Goal: Task Accomplishment & Management: Manage account settings

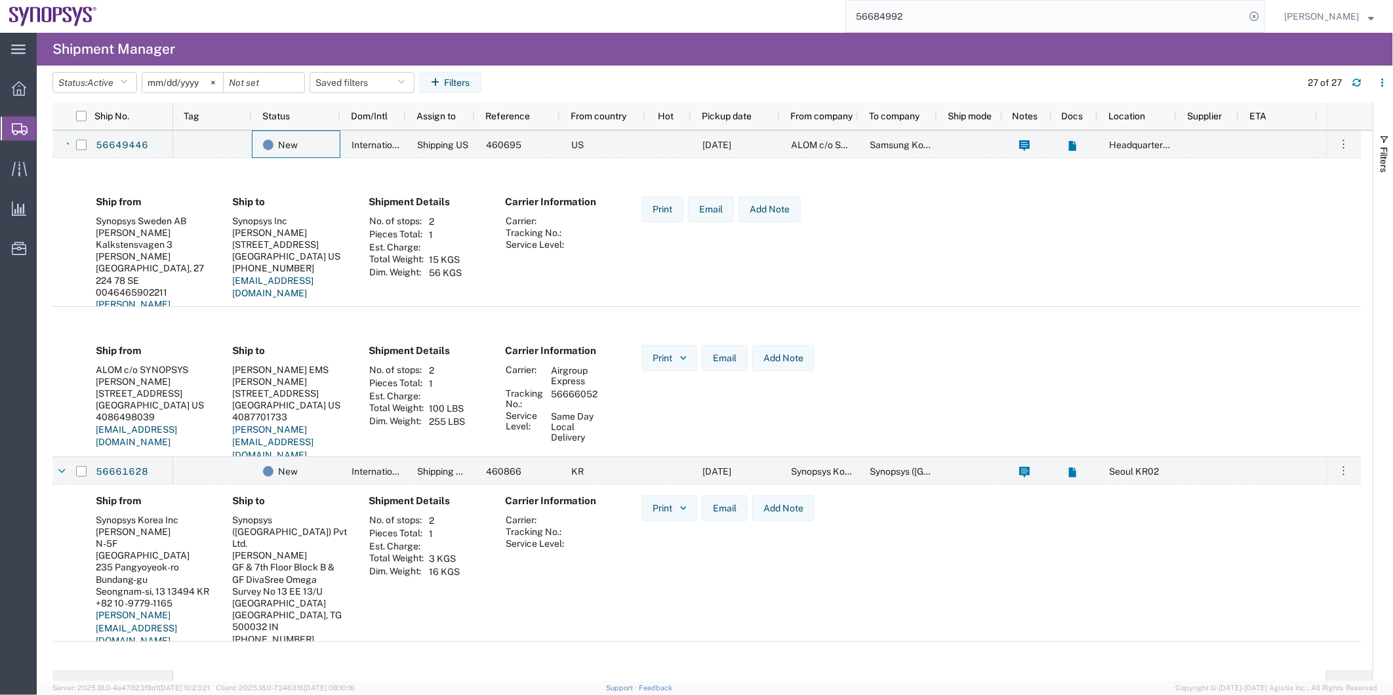
scroll to position [583, 0]
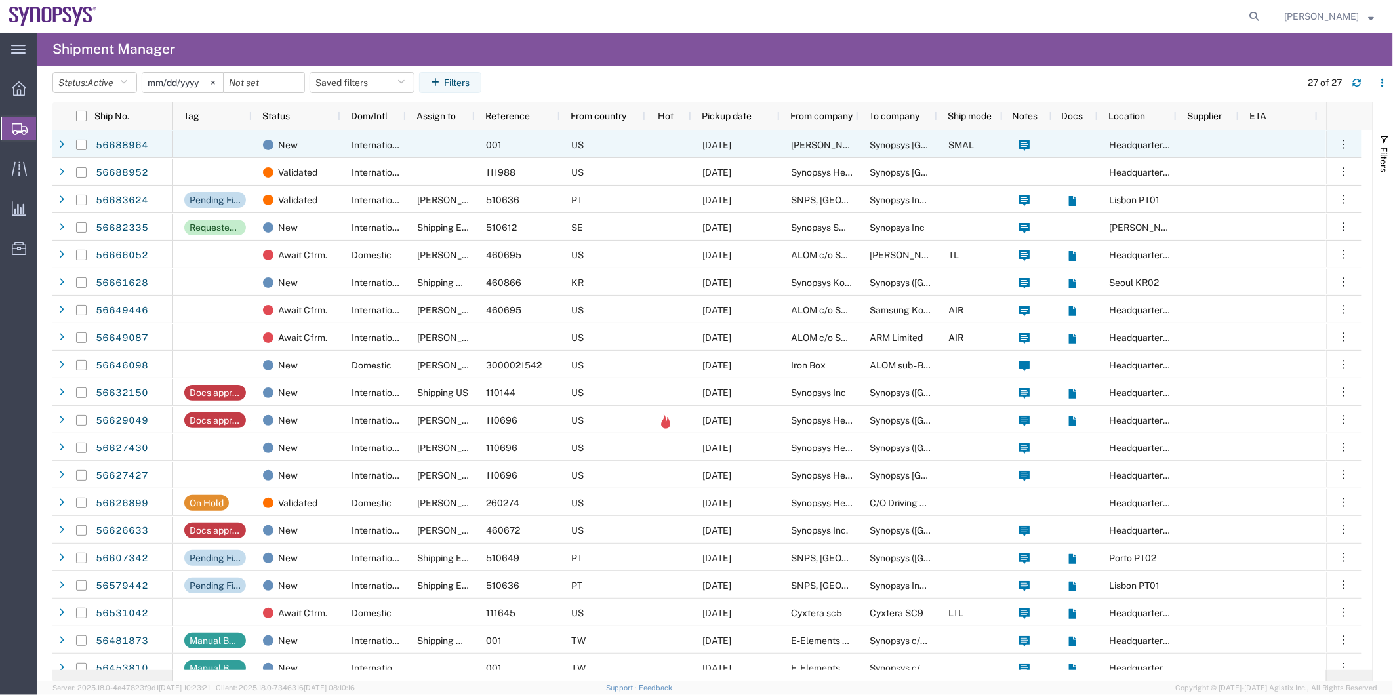
click at [623, 143] on div "US" at bounding box center [602, 145] width 85 height 28
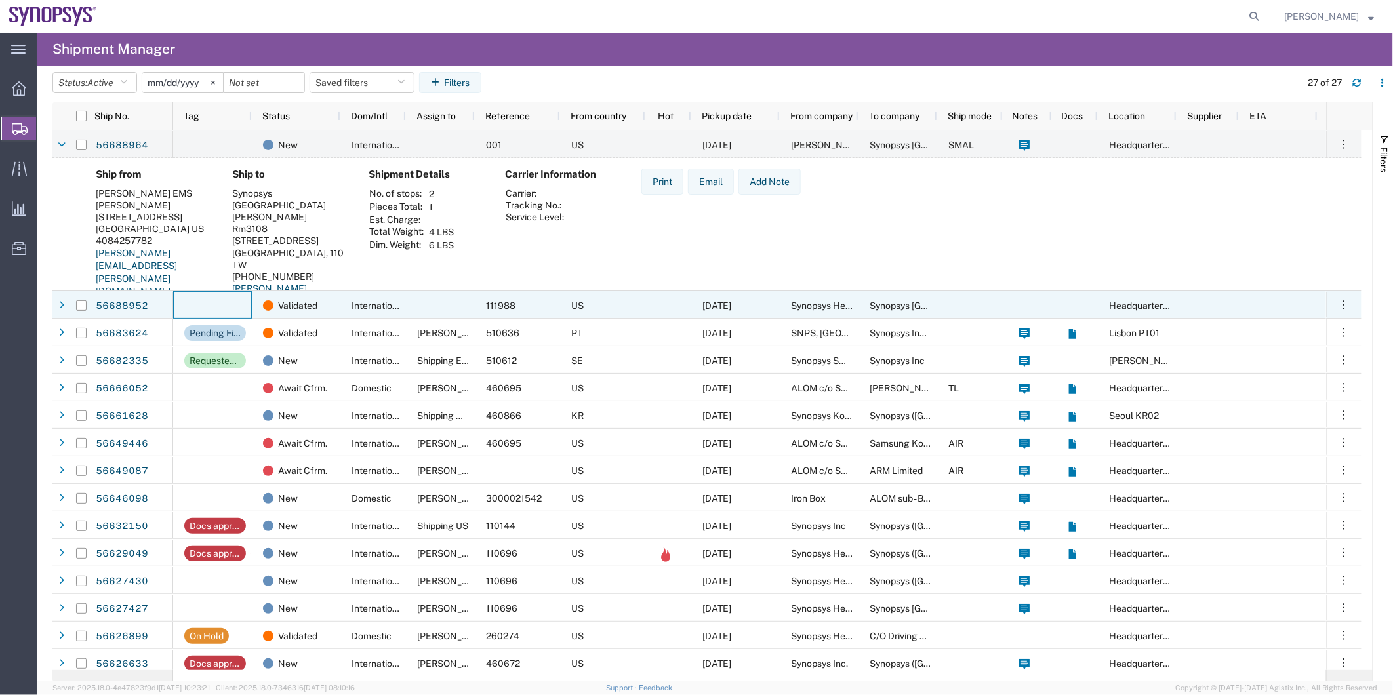
click at [227, 298] on div at bounding box center [212, 305] width 79 height 28
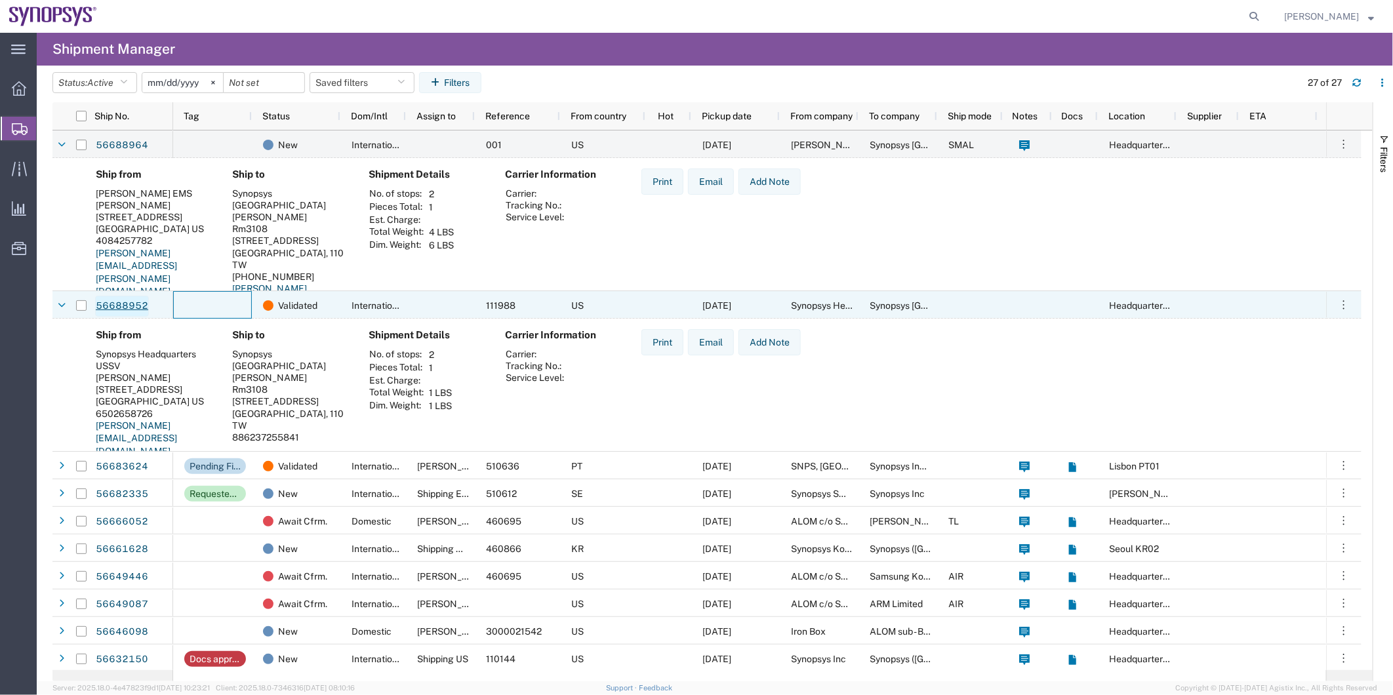
click at [128, 299] on link "56688952" at bounding box center [122, 306] width 54 height 21
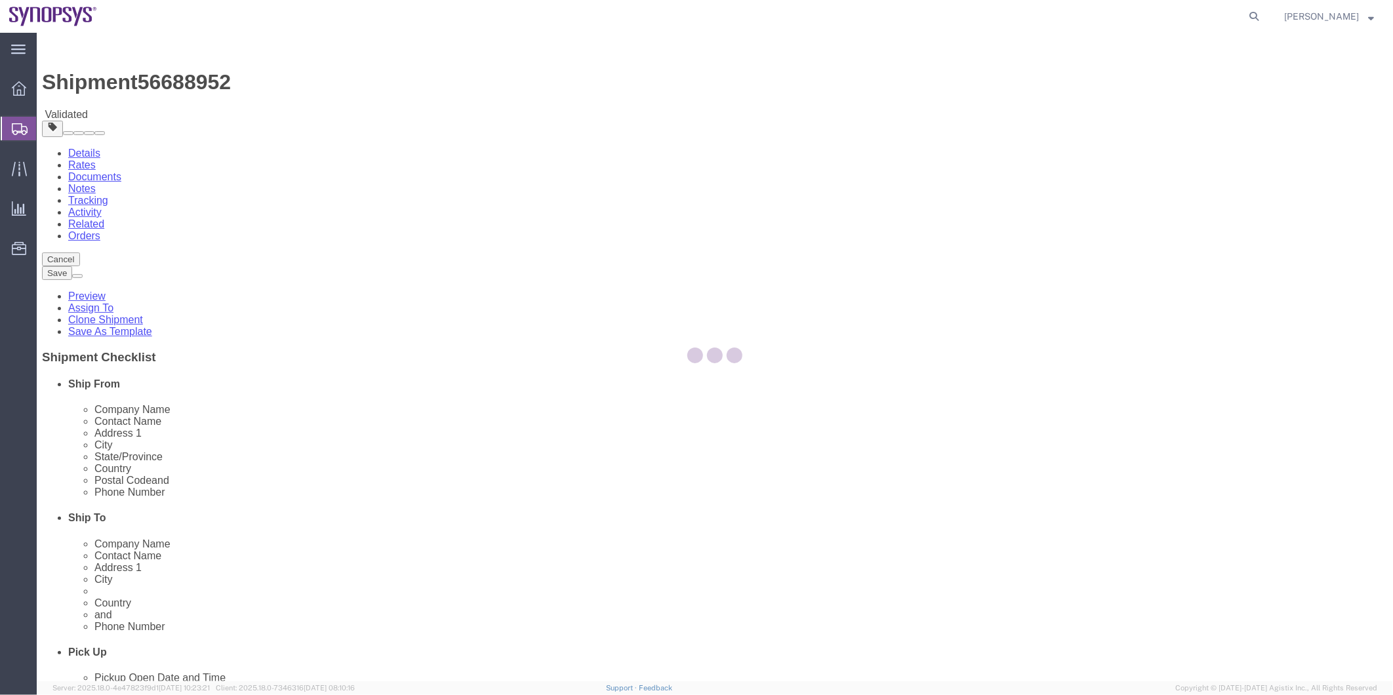
select select "63204"
select select "63168"
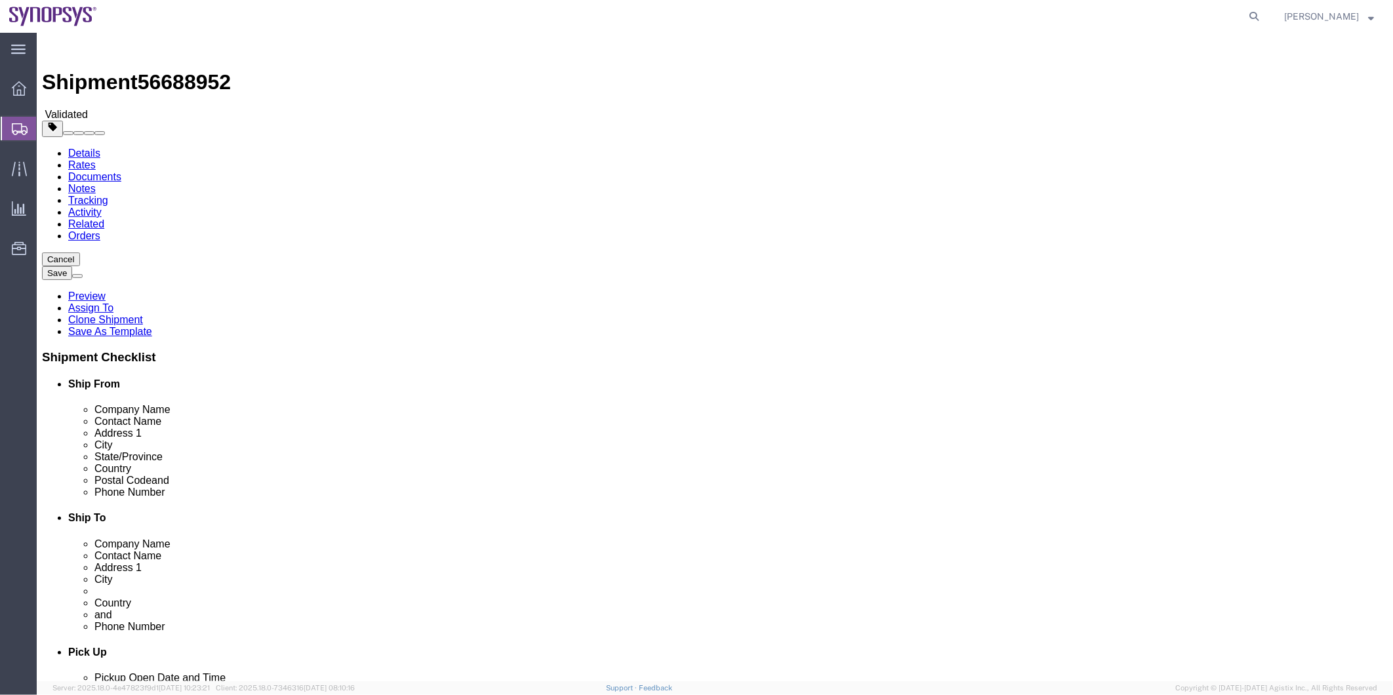
click icon
click dd "1.00 Each"
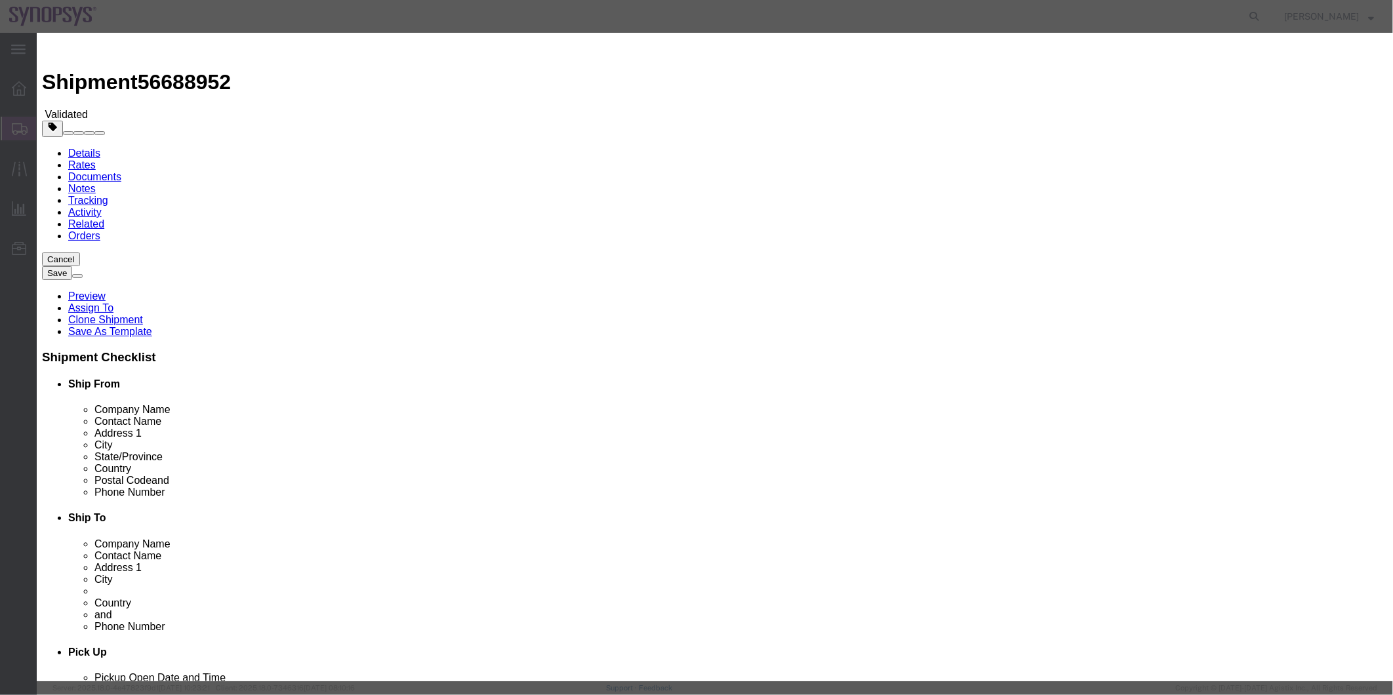
drag, startPoint x: 550, startPoint y: 473, endPoint x: 390, endPoint y: 471, distance: 160.1
type input "4802.62.1000"
drag, startPoint x: 800, startPoint y: 468, endPoint x: 749, endPoint y: 477, distance: 51.9
click div "ECCN Export Control Classification Number which consists of a set of digits and…"
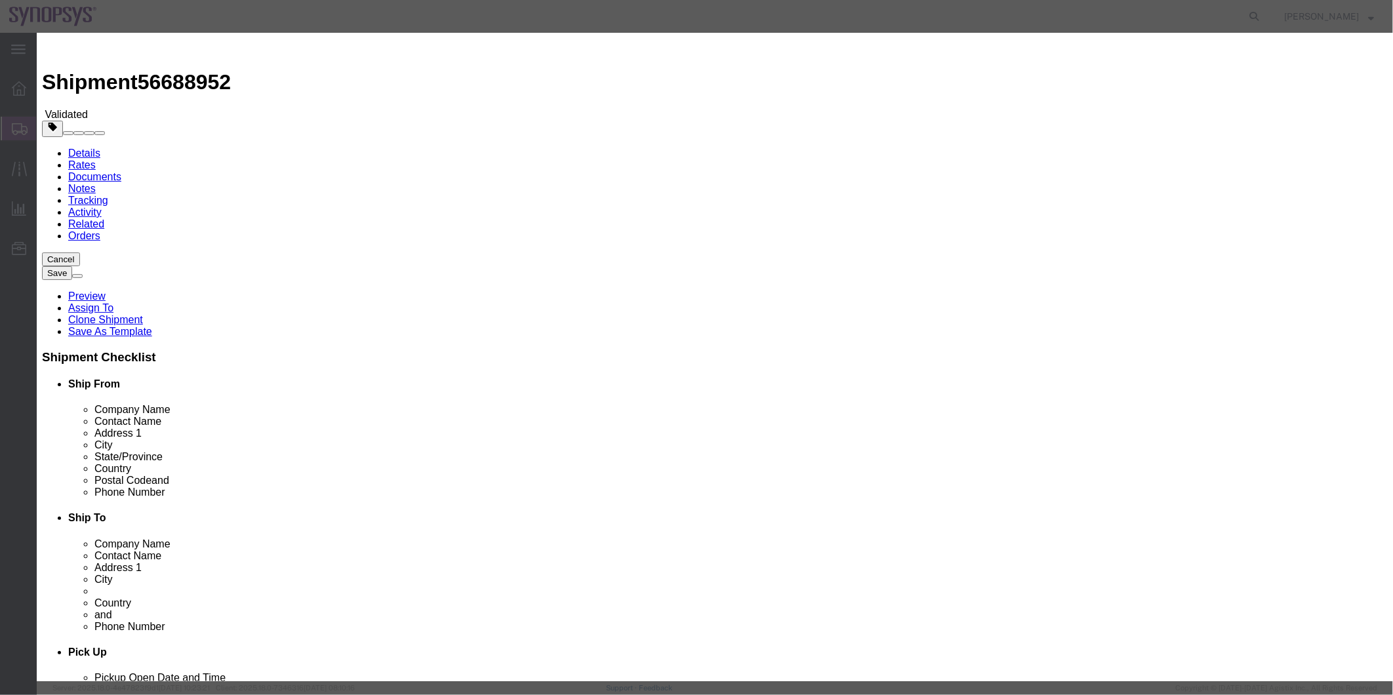
type input "EAR99"
click button "Save & Close"
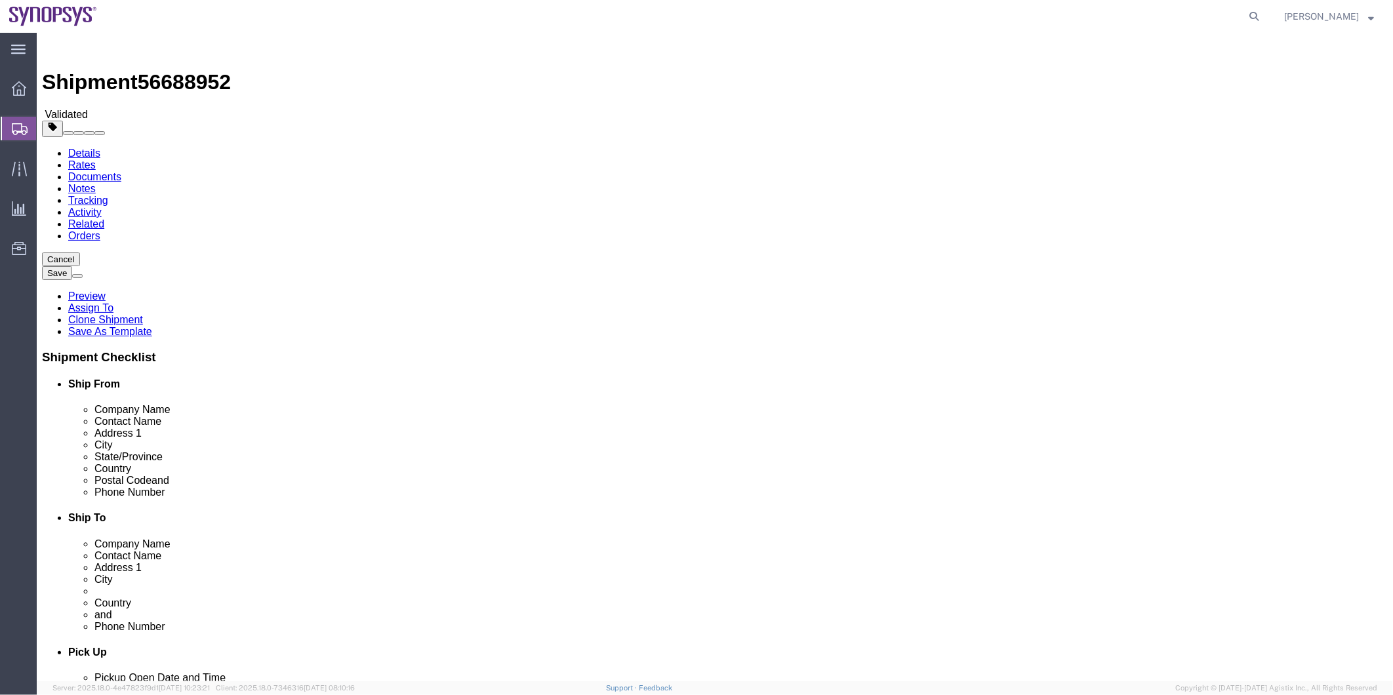
click icon
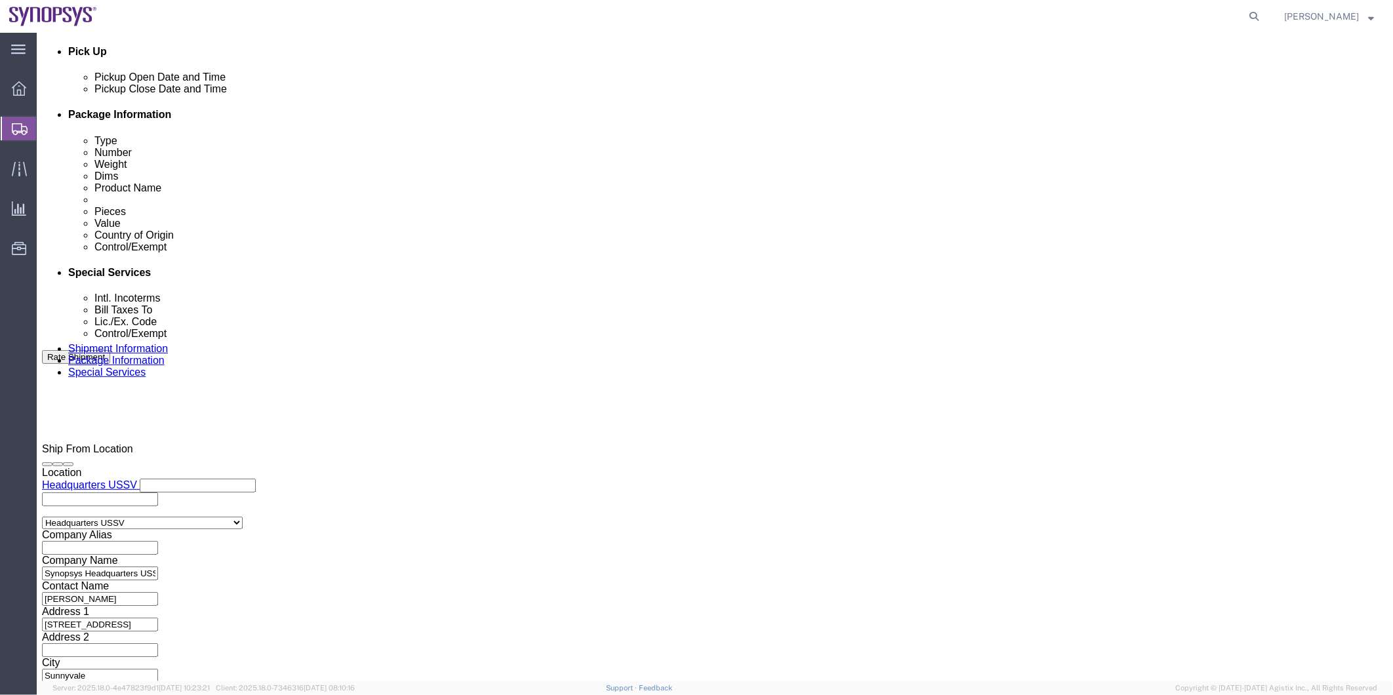
scroll to position [510, 0]
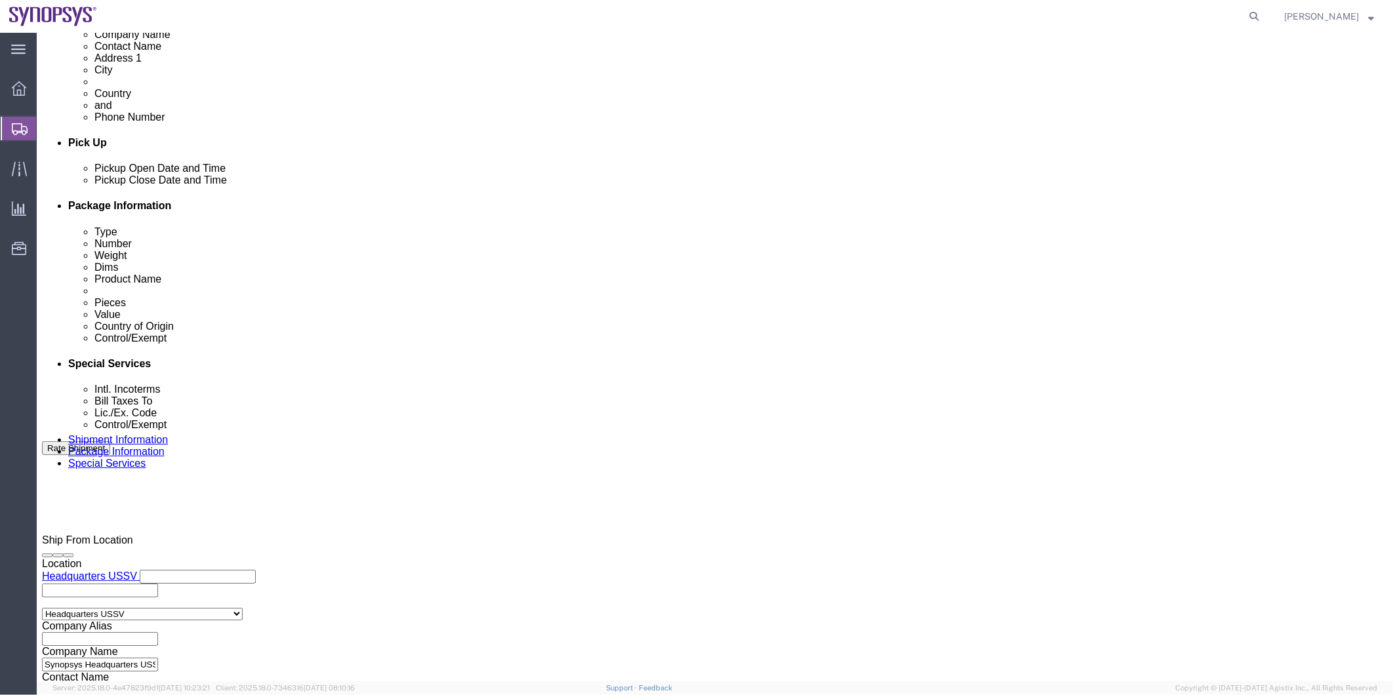
click input "Include shipping documents"
checkbox input "false"
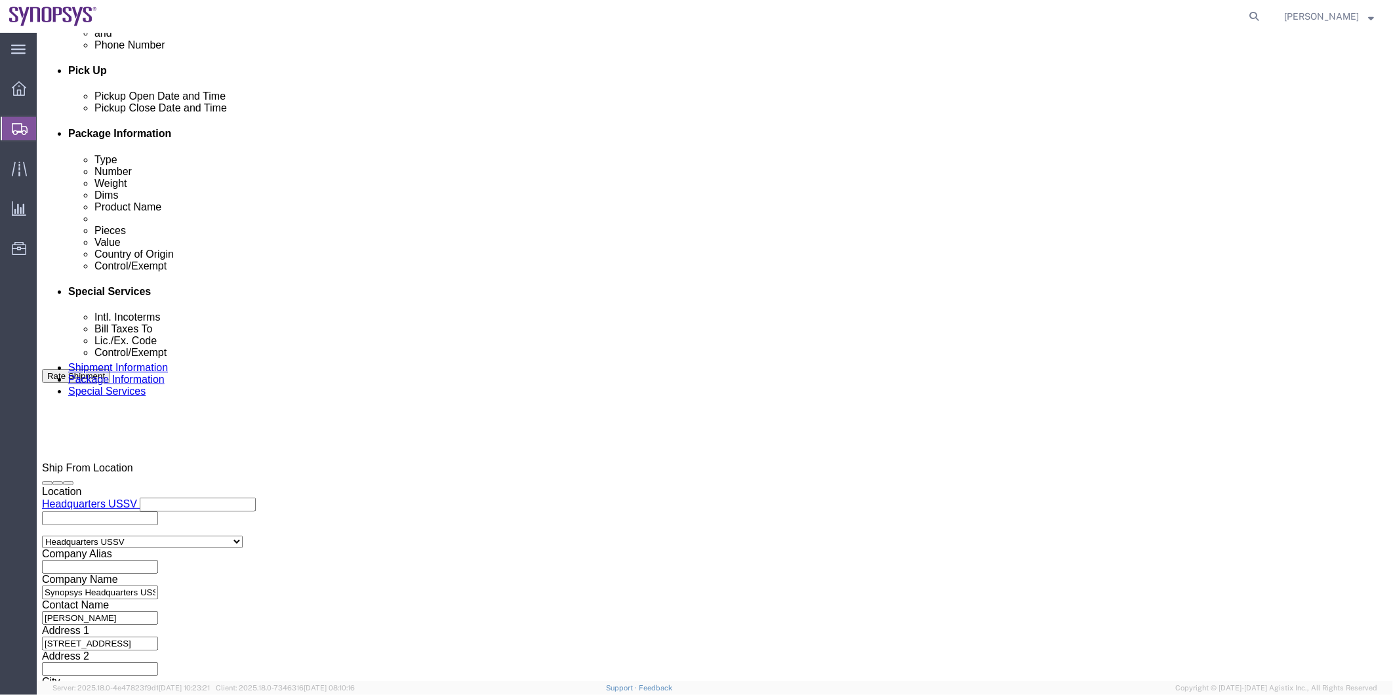
scroll to position [583, 0]
click textarea
click ul "dayna@synopsys.com"
type input "shipping@synopsys.com"
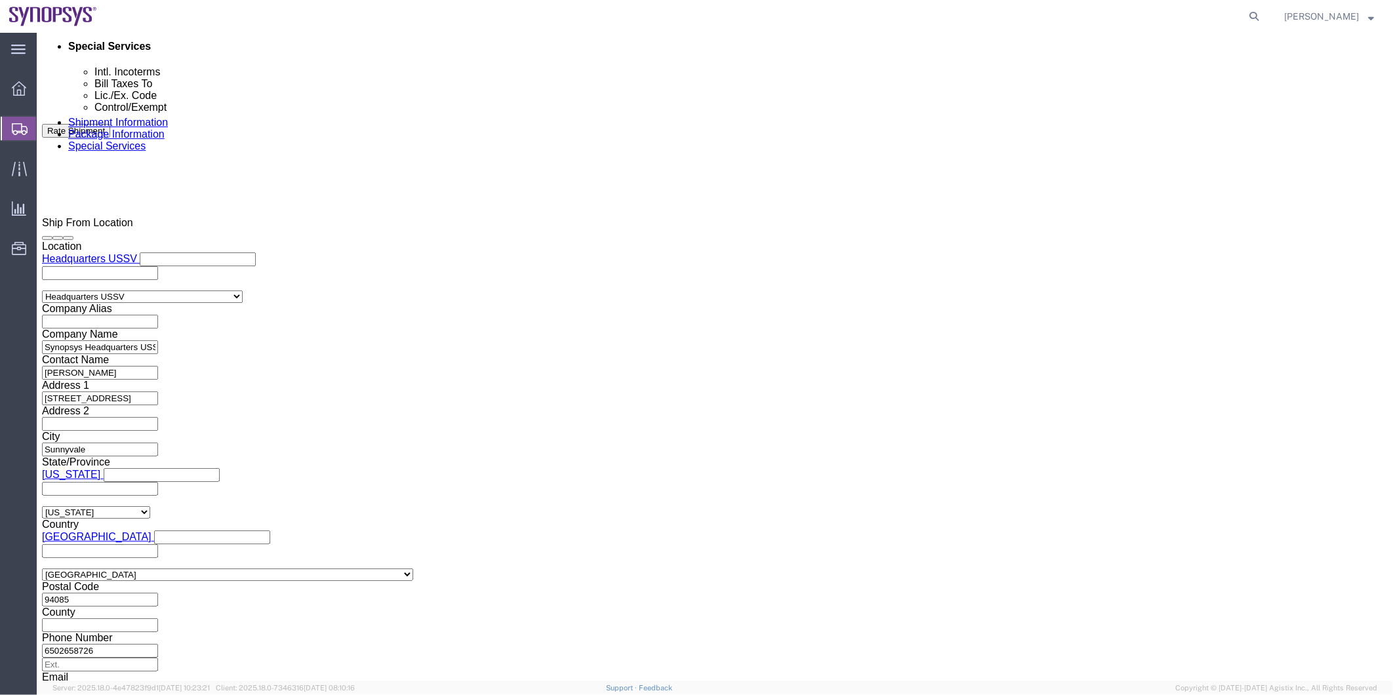
scroll to position [947, 0]
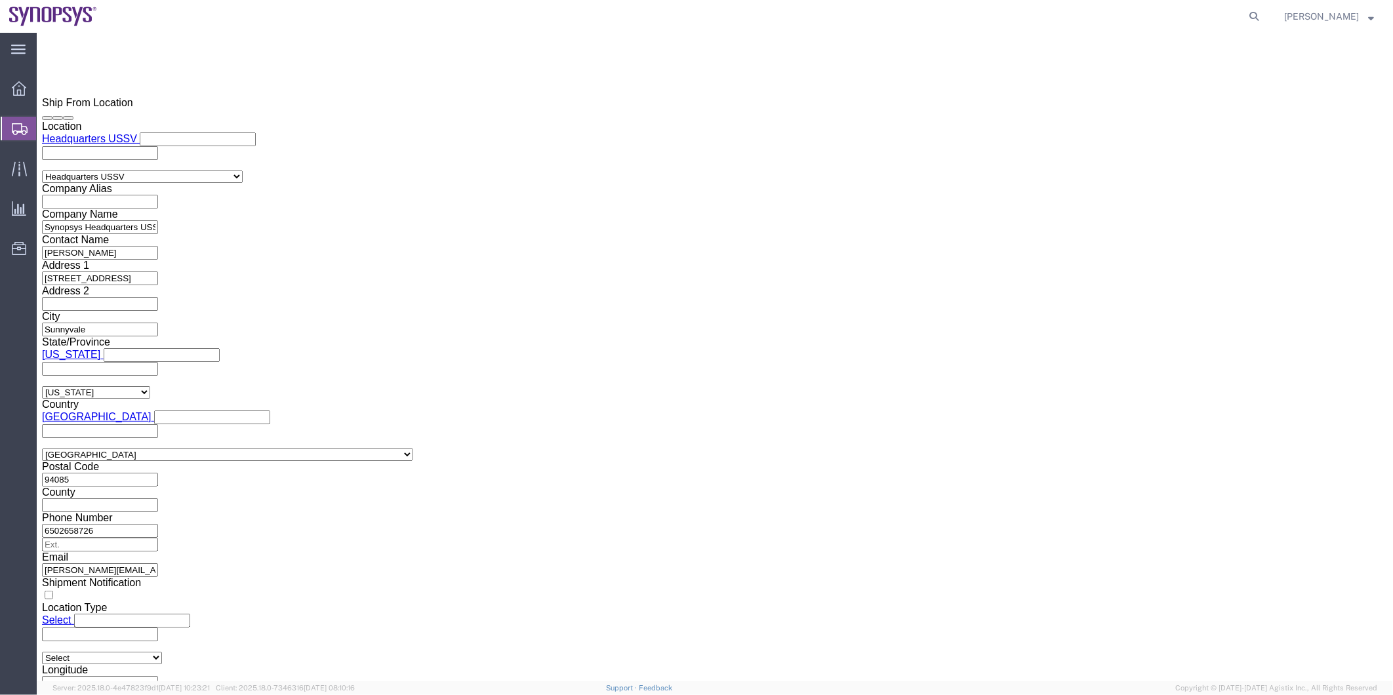
click select "Select AES-Direct EEI Carrier File EEI EEI Exempt"
select select "EXEM"
click select "Select AES-Direct EEI Carrier File EEI EEI Exempt"
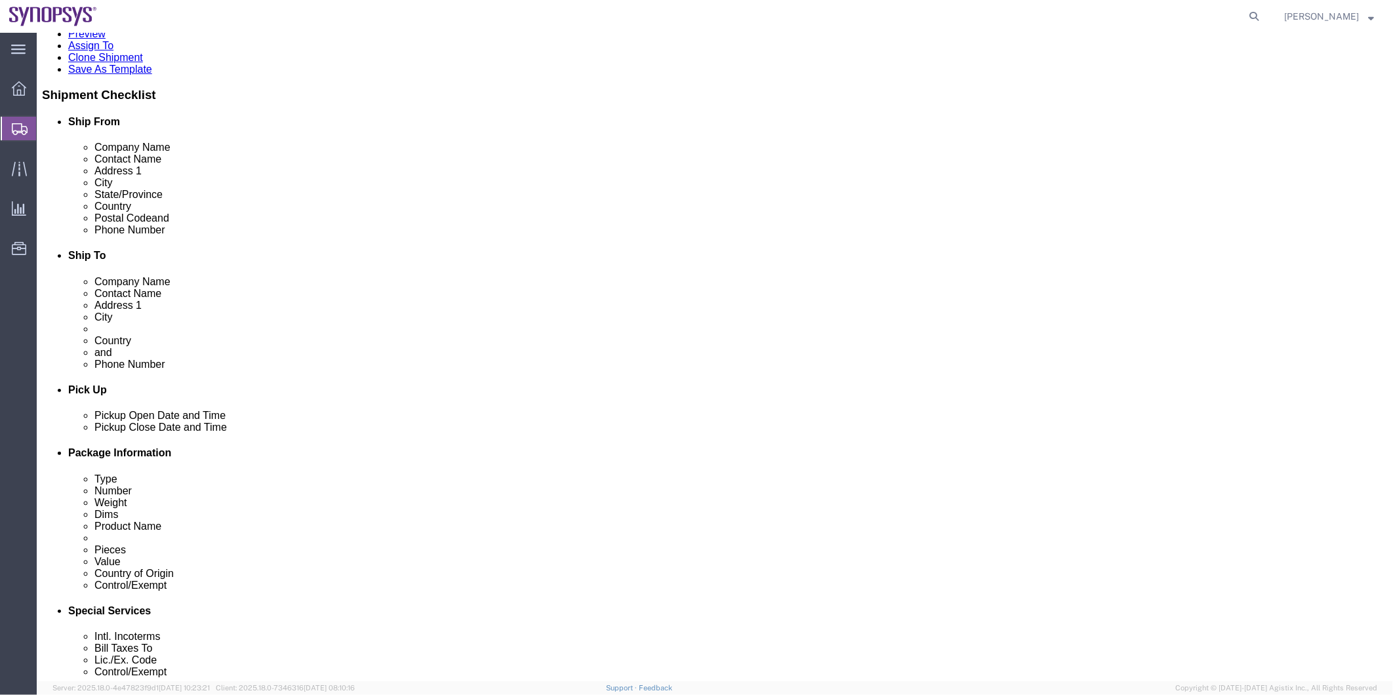
scroll to position [218, 0]
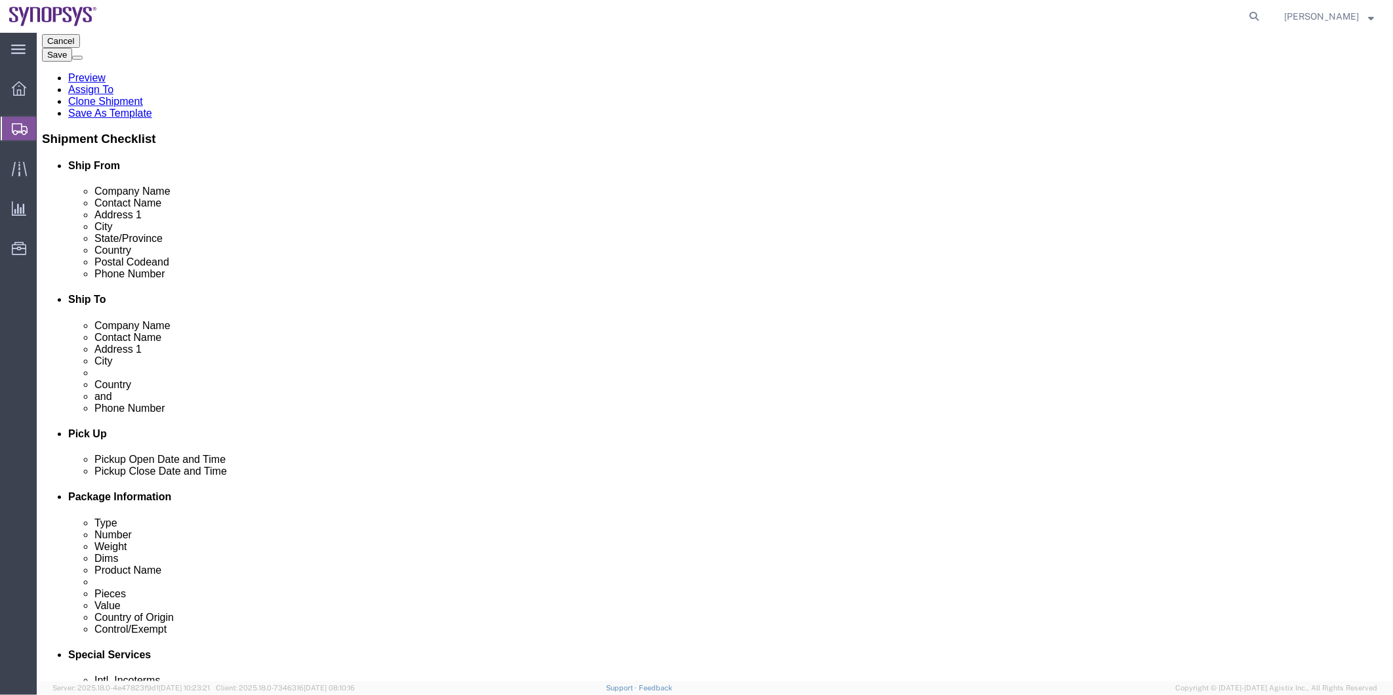
click select "Select Carriage Insurance Paid Carriage Paid To Cost and Freight Cost Insurance…"
select select "DDP"
click select "Select Carriage Insurance Paid Carriage Paid To Cost and Freight Cost Insurance…"
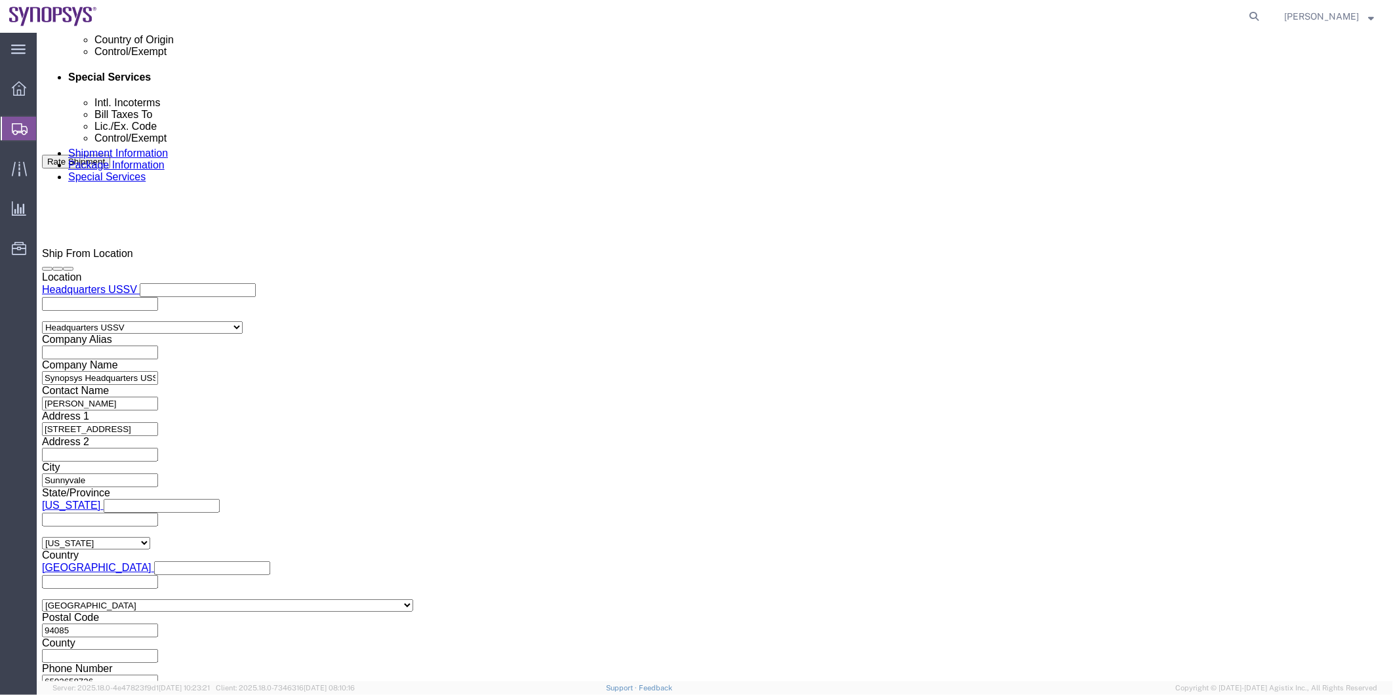
scroll to position [802, 0]
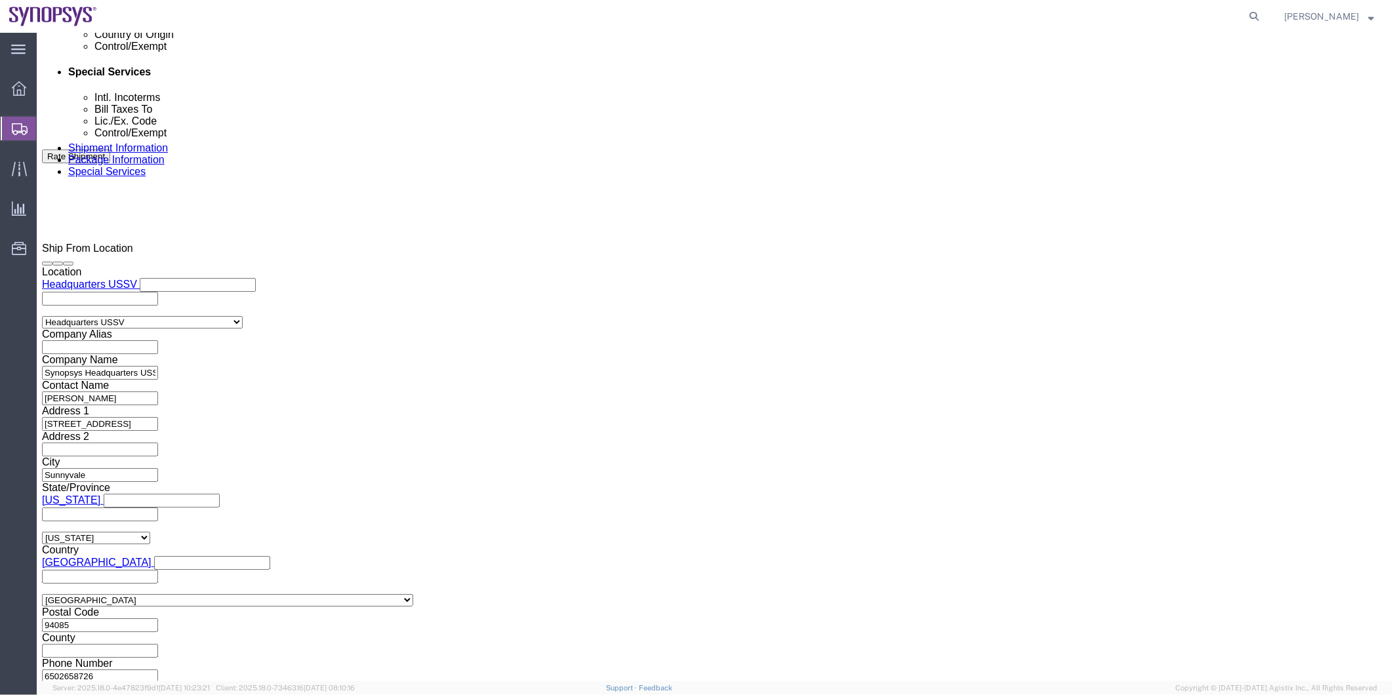
click button "Rate Shipment"
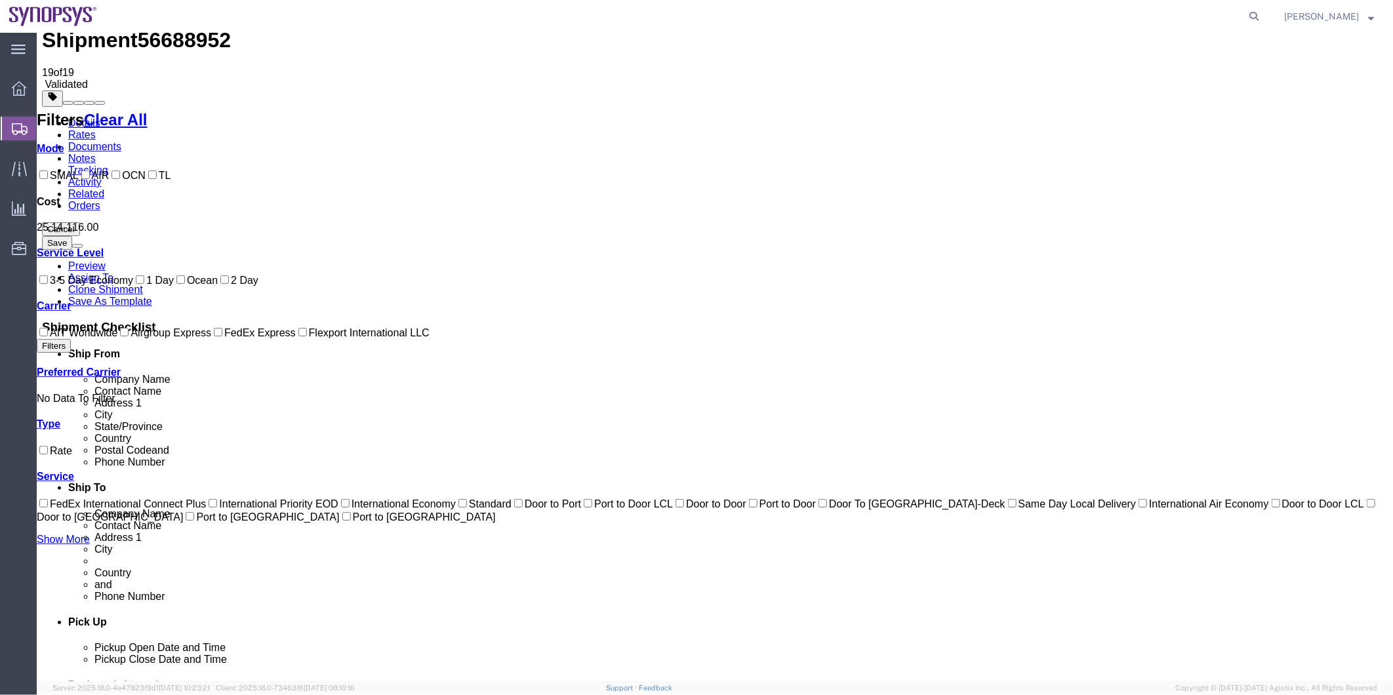
scroll to position [17, 0]
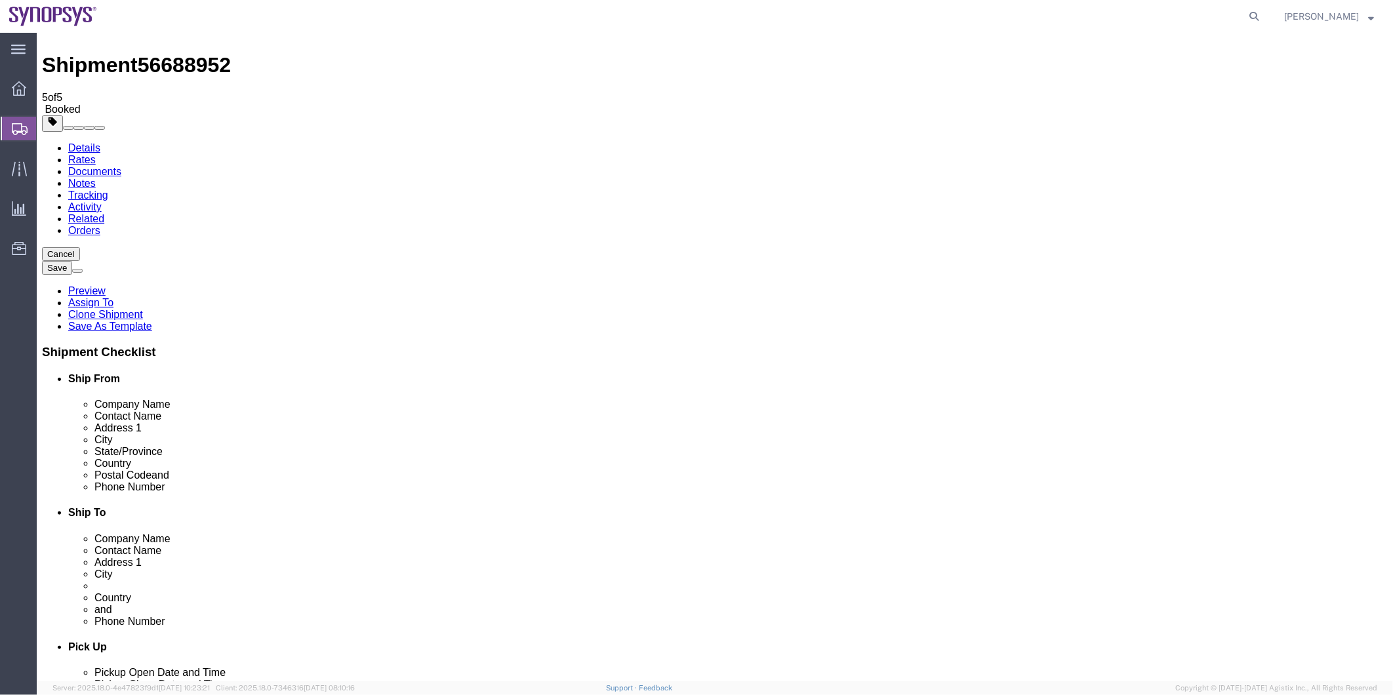
scroll to position [0, 0]
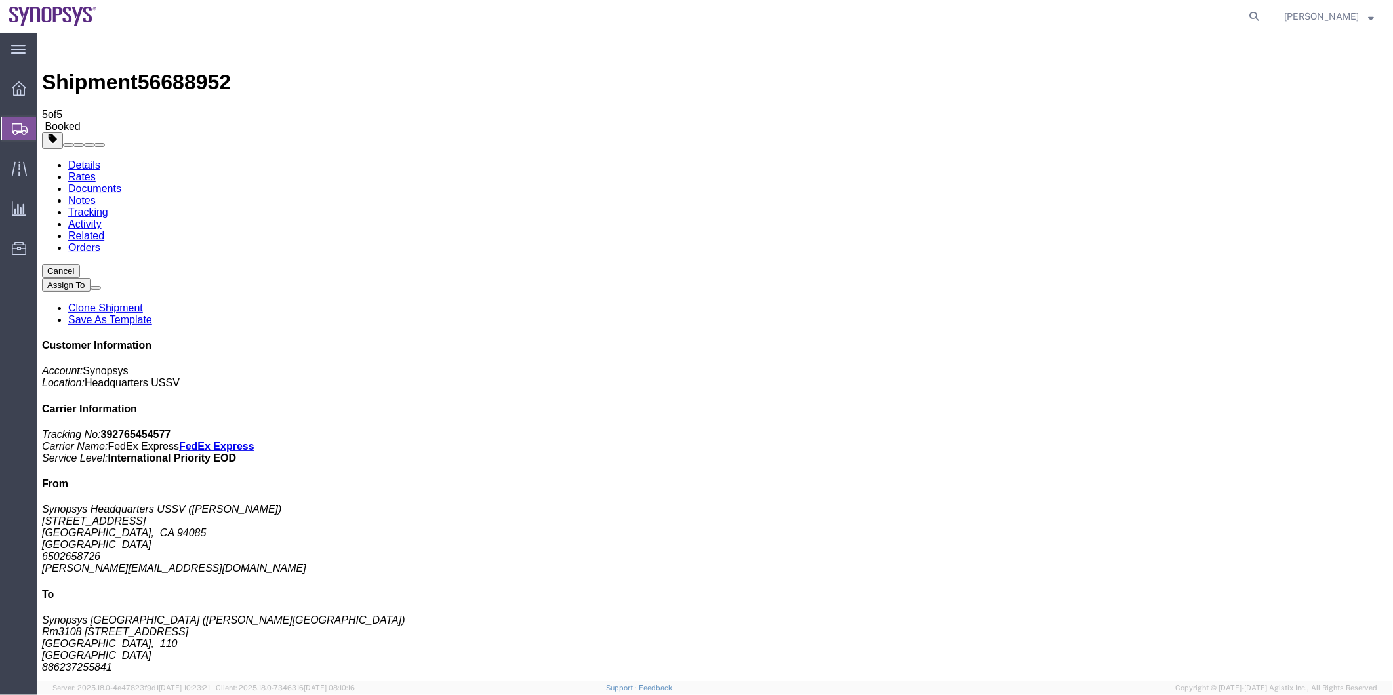
click at [0, 0] on span "Shipment Manager" at bounding box center [0, 0] width 0 height 0
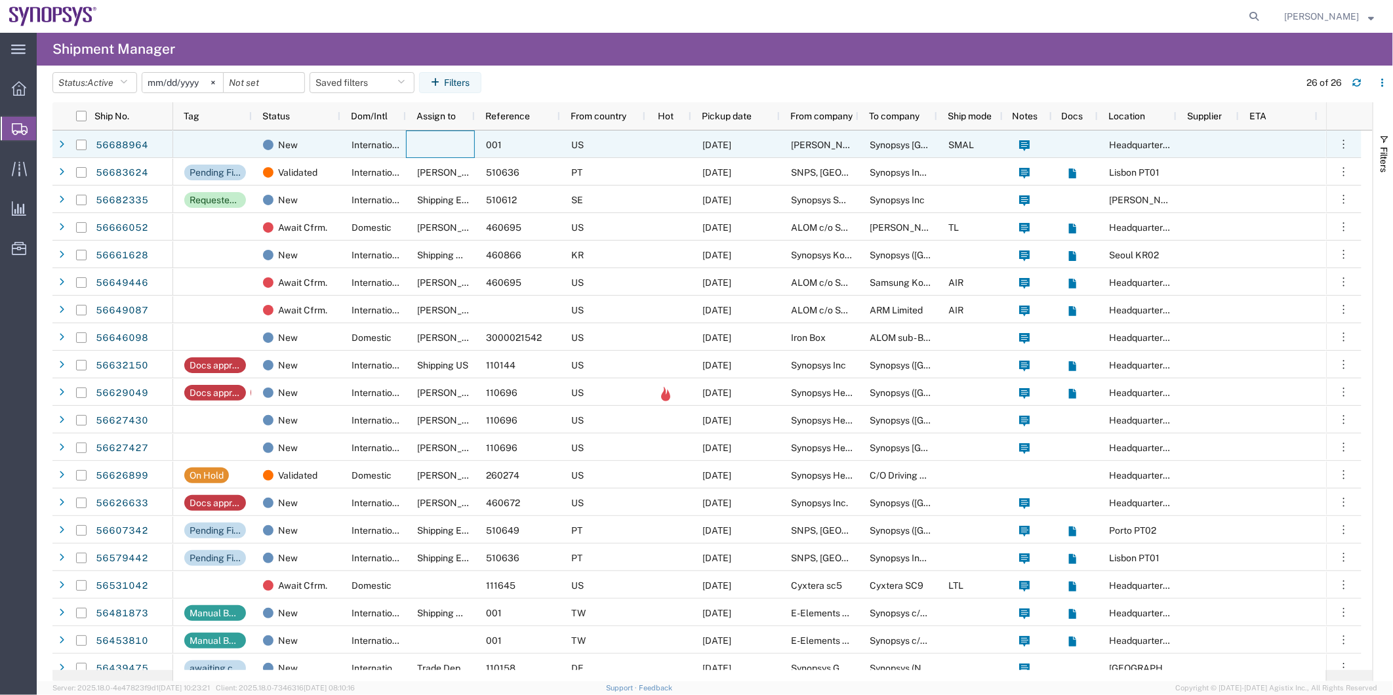
click at [440, 140] on div at bounding box center [440, 145] width 69 height 28
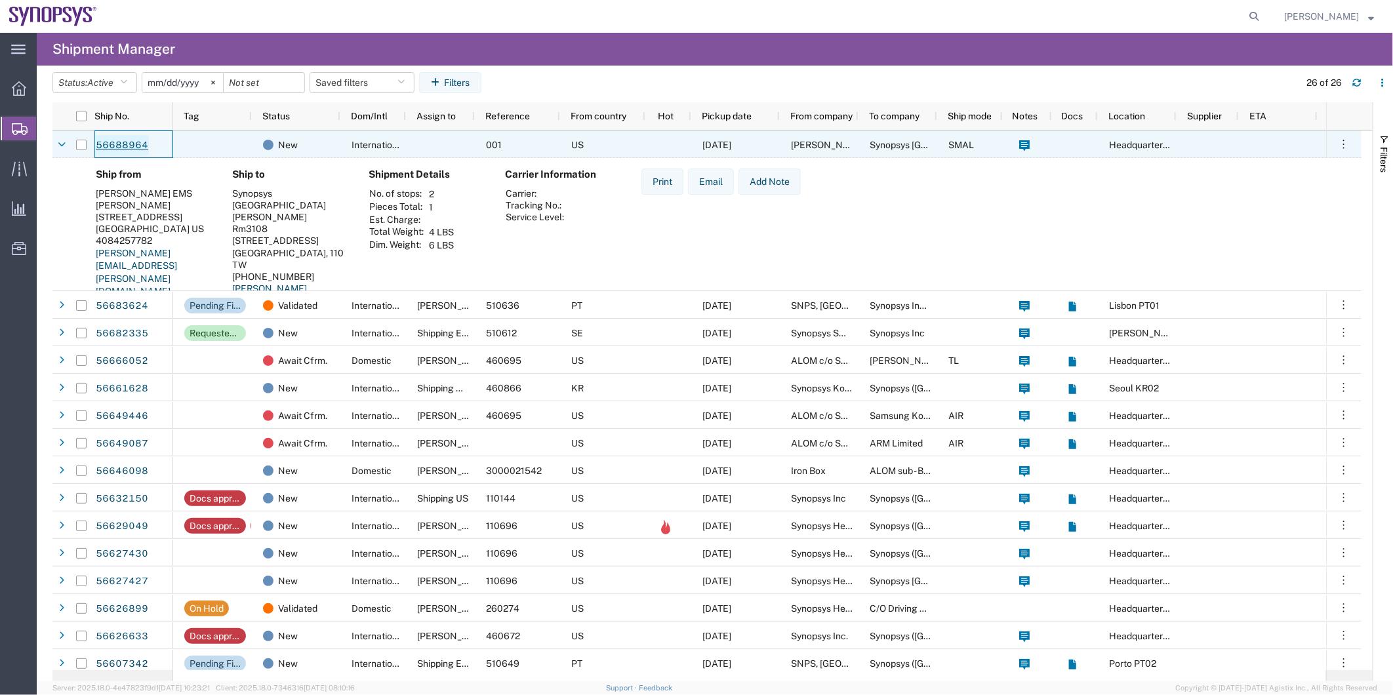
click at [128, 145] on link "56688964" at bounding box center [122, 145] width 54 height 21
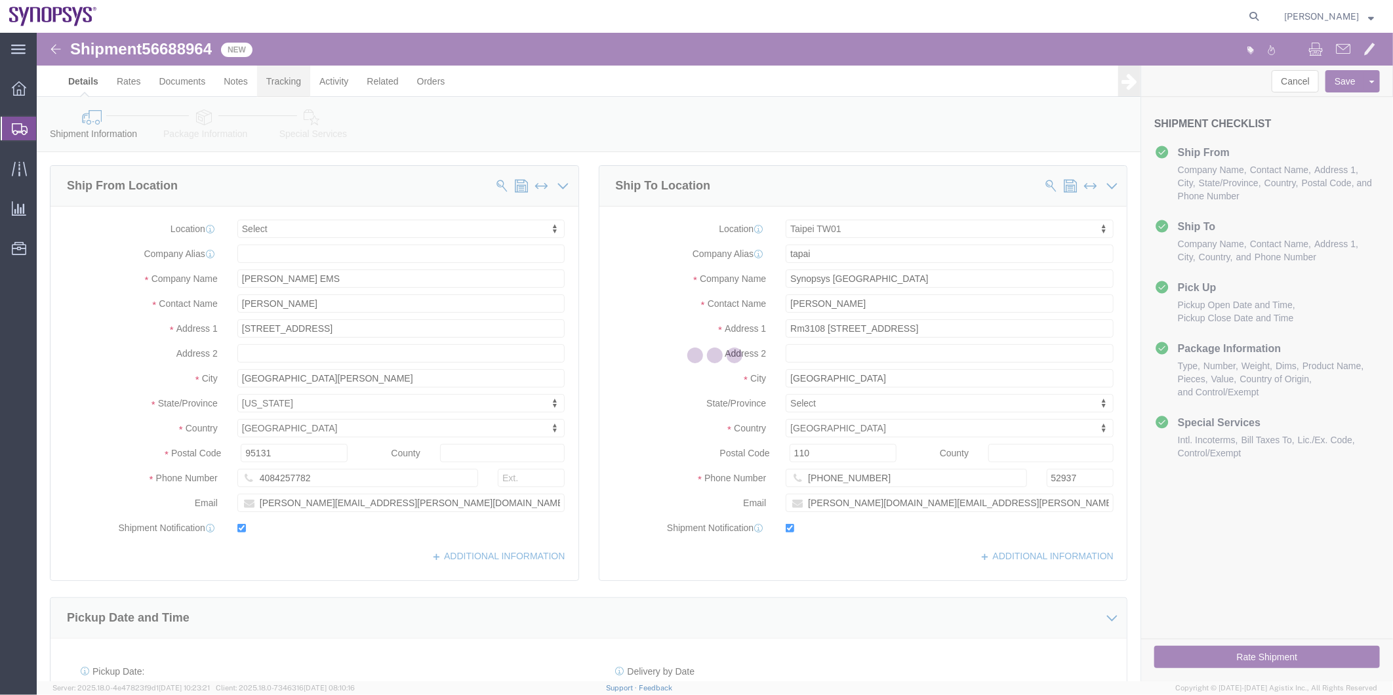
select select
select select "63168"
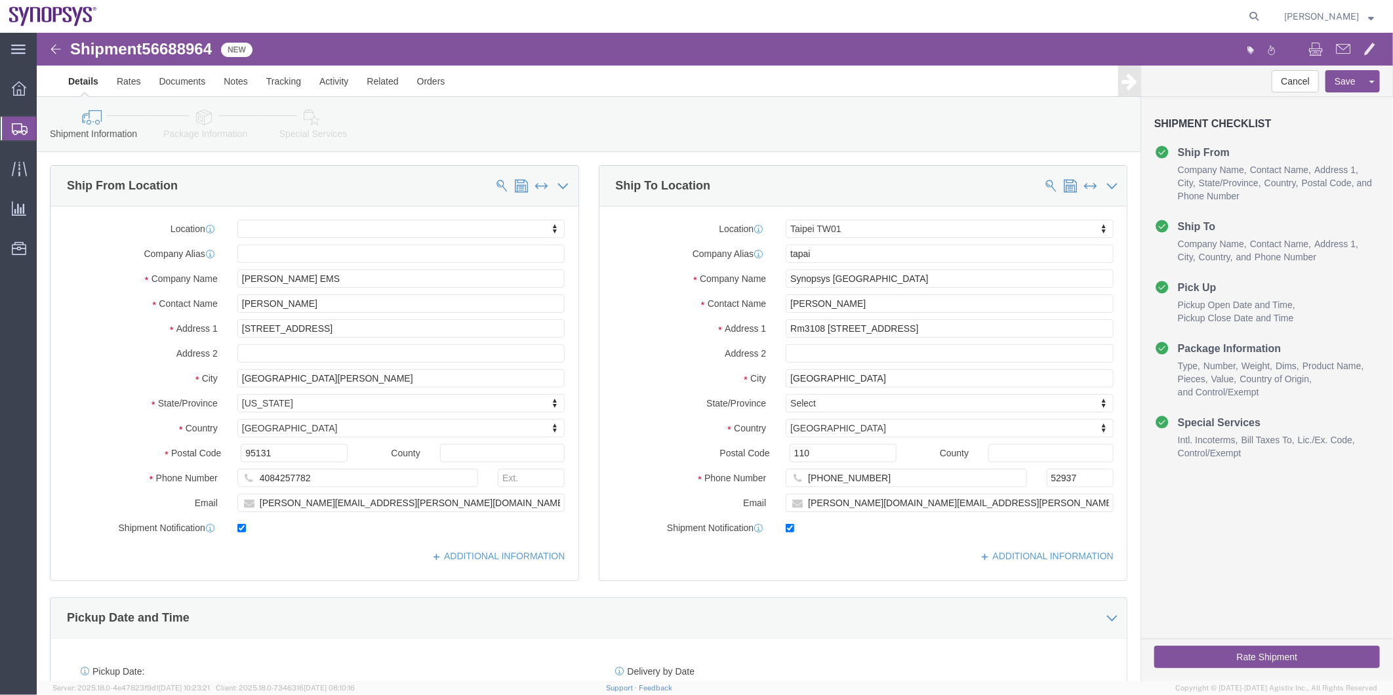
click icon
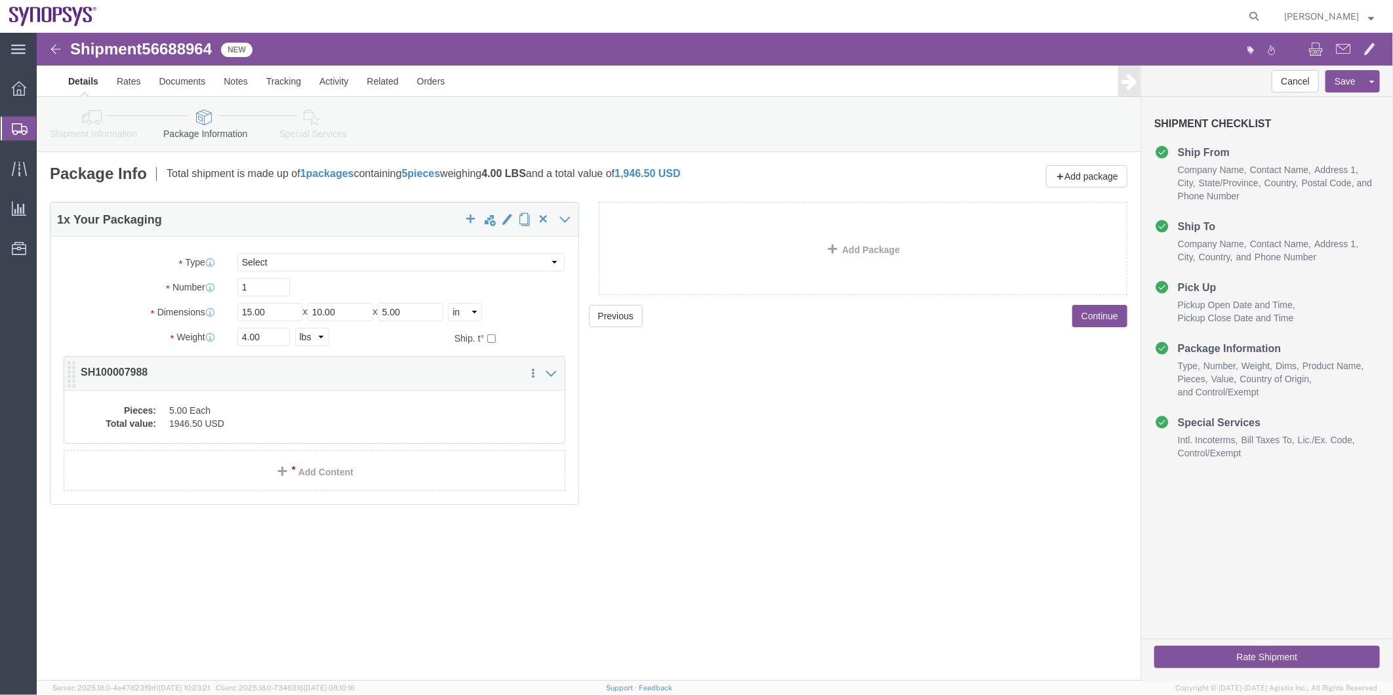
click dd "5.00 Each"
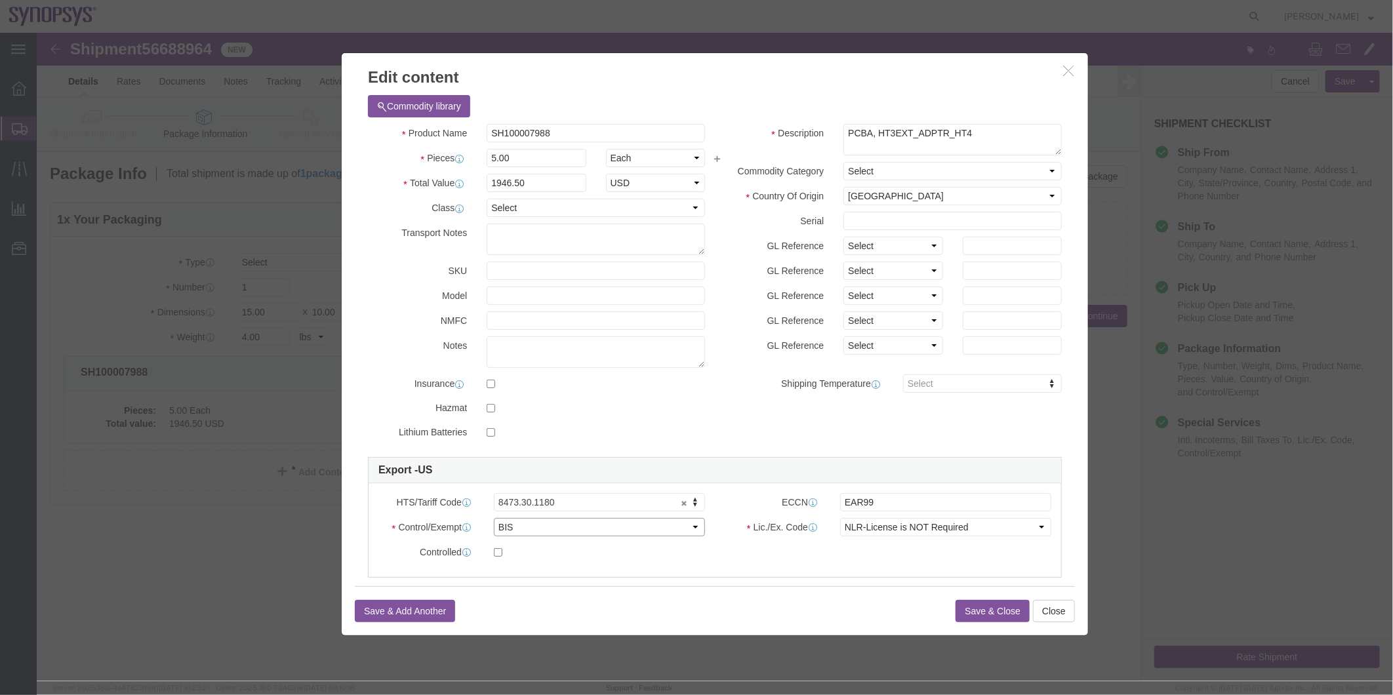
click select "Select ATF BIS DEA EPA FDA FTR ITAR OFAC Other (OPA)"
select select "FTR"
click select "Select ATF BIS DEA EPA FDA FTR ITAR OFAC Other (OPA)"
click select "Select 30.2(d)(2) 30.36 30.37(a) 30.37(f) 30.37(g) 30.37(h) 30.37(i) 30.37(j) 3…"
select select "30.37(a)"
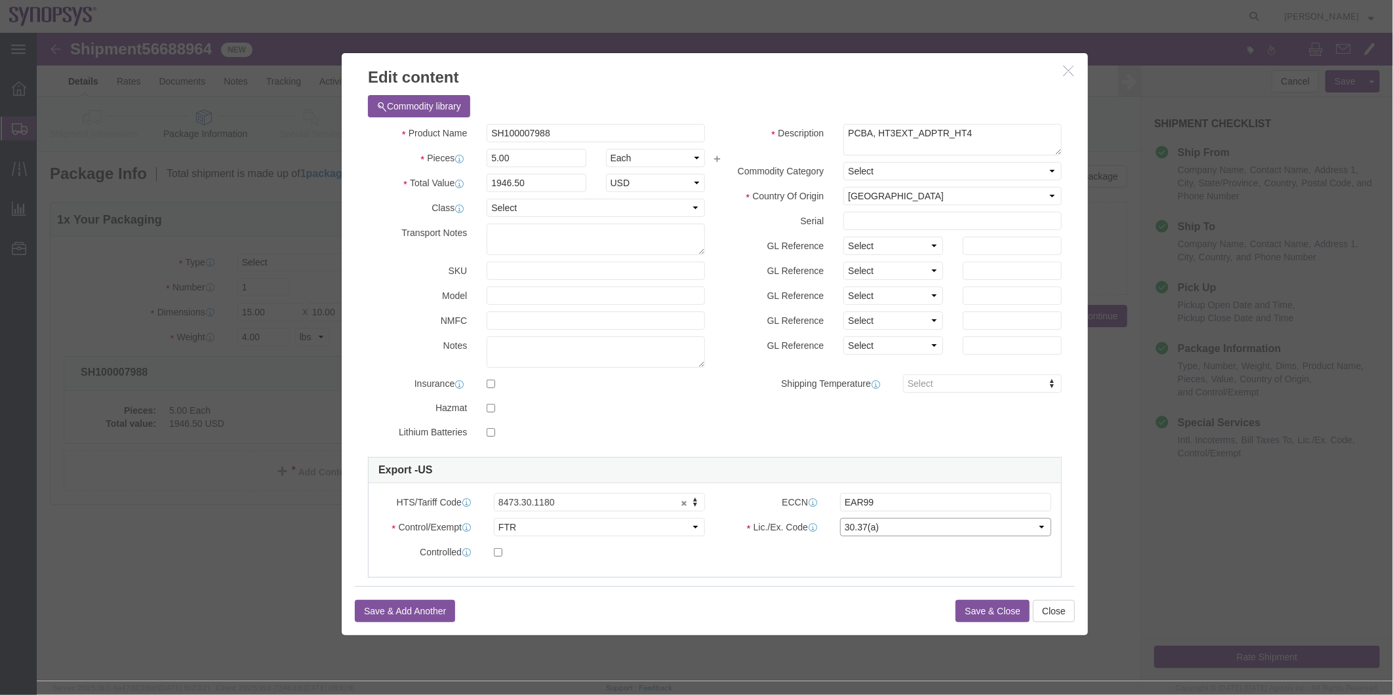
click select "Select 30.2(d)(2) 30.36 30.37(a) 30.37(f) 30.37(g) 30.37(h) 30.37(i) 30.37(j) 3…"
click button "Save & Close"
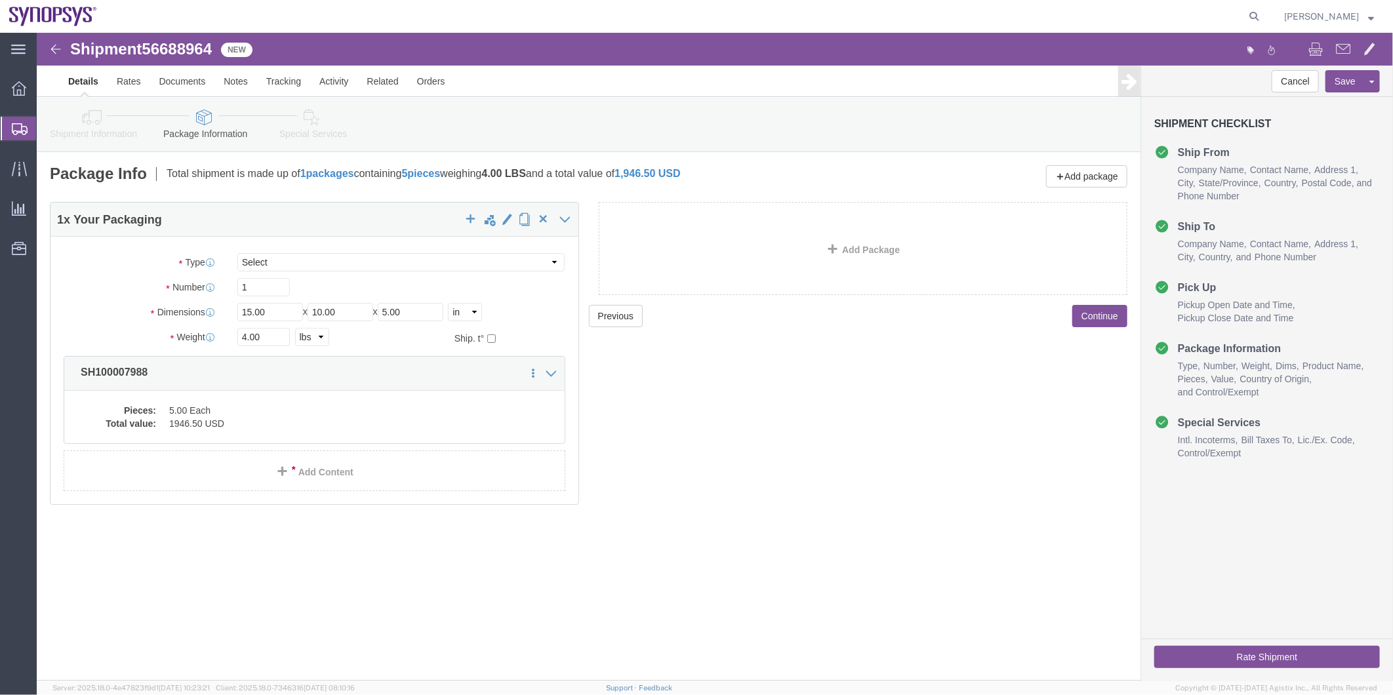
click icon
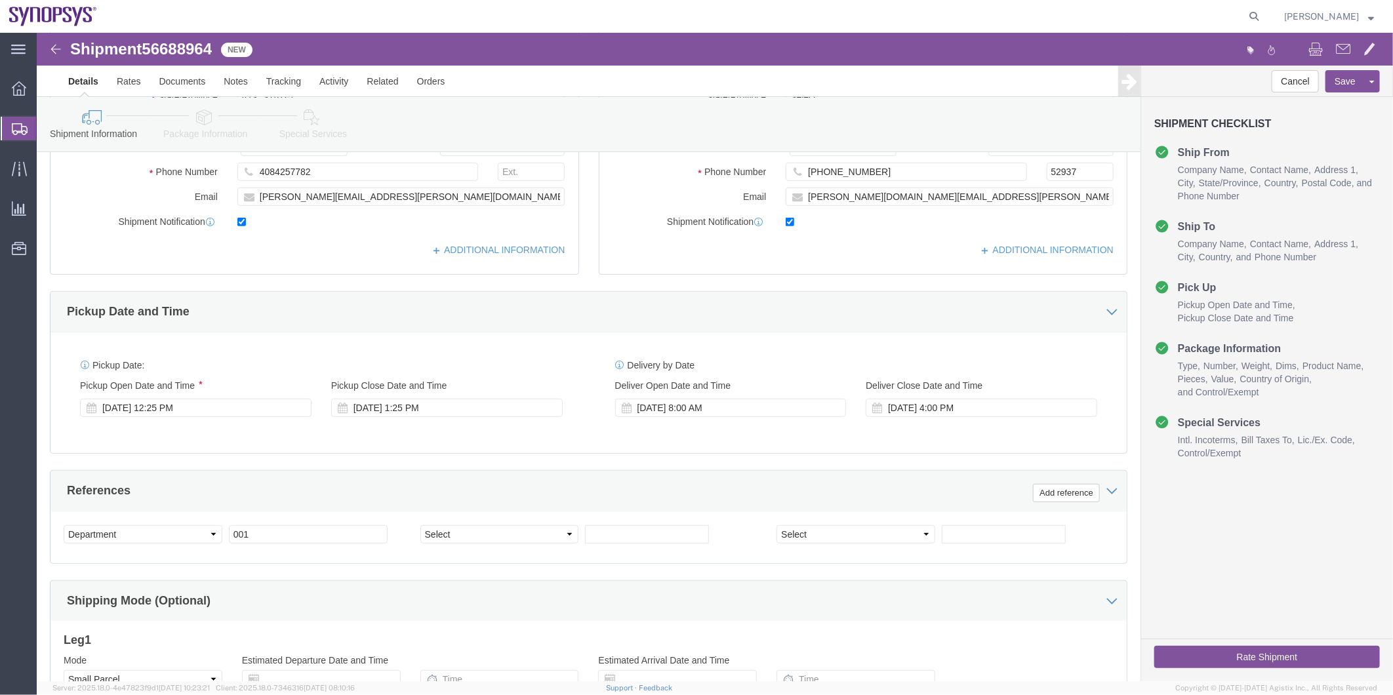
scroll to position [218, 0]
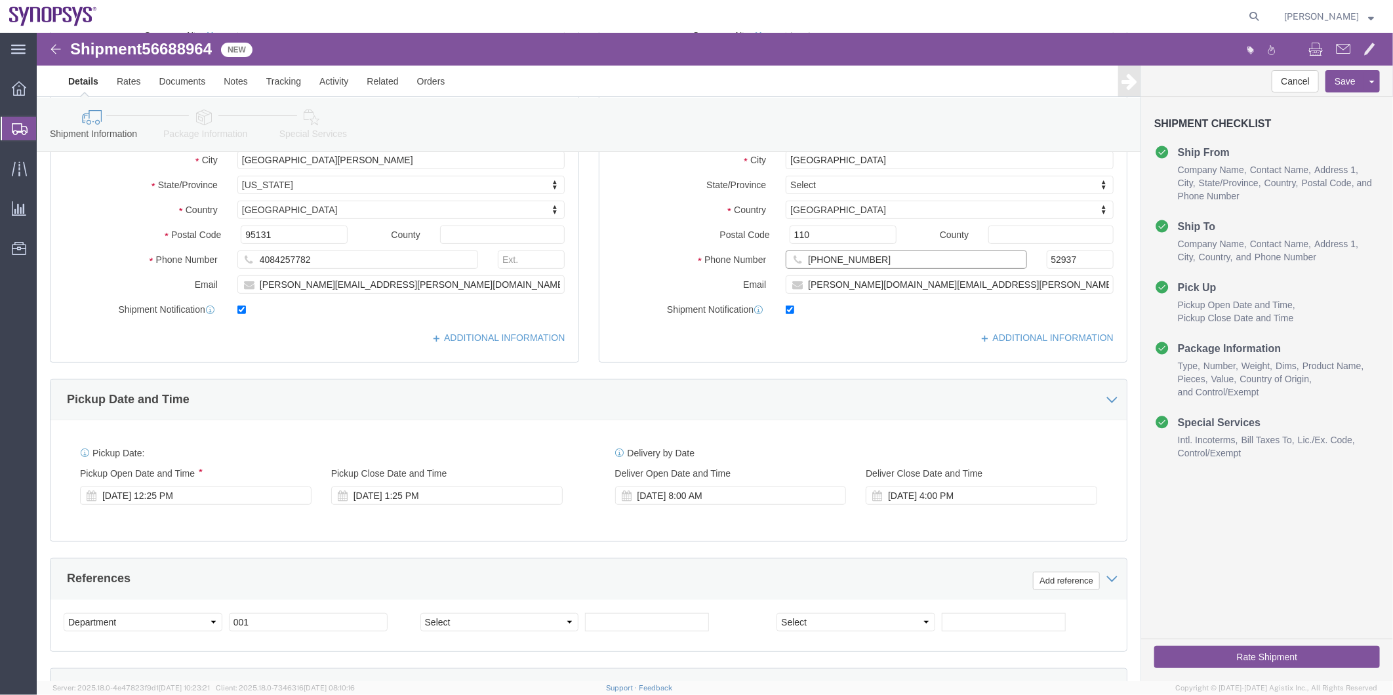
click input "+886223453020"
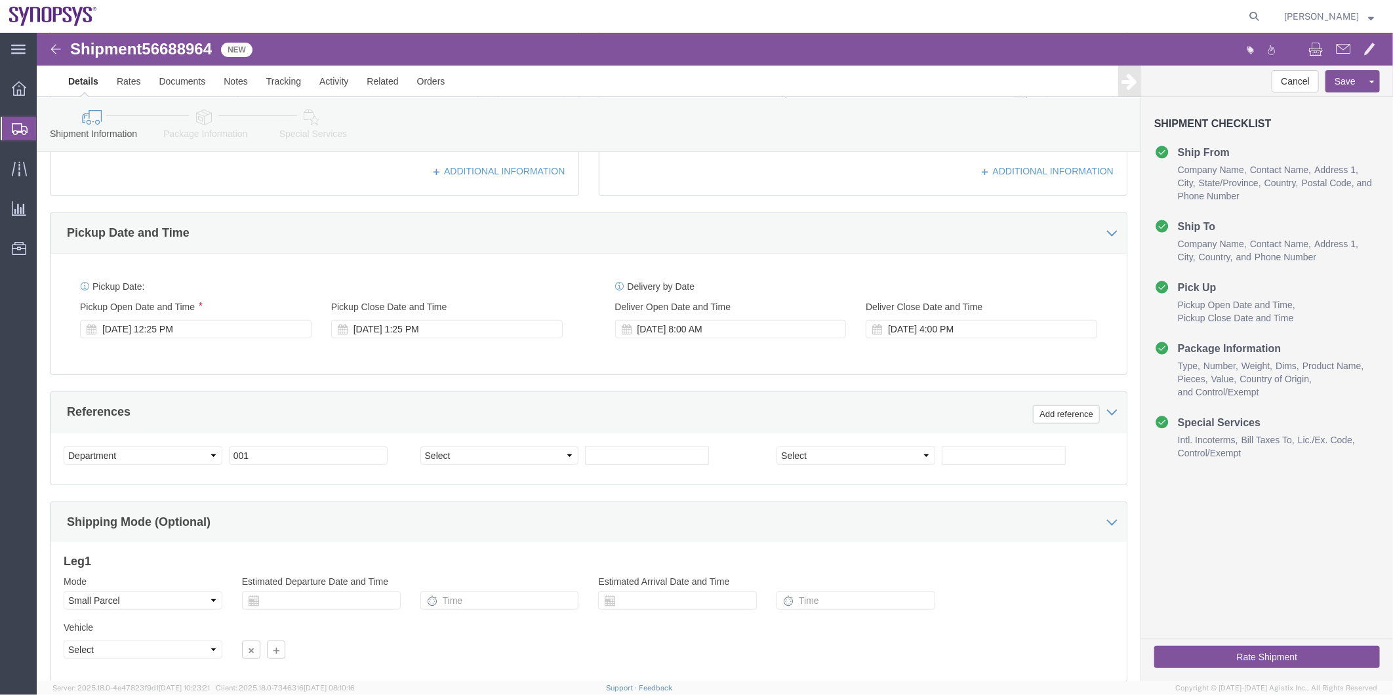
scroll to position [483, 0]
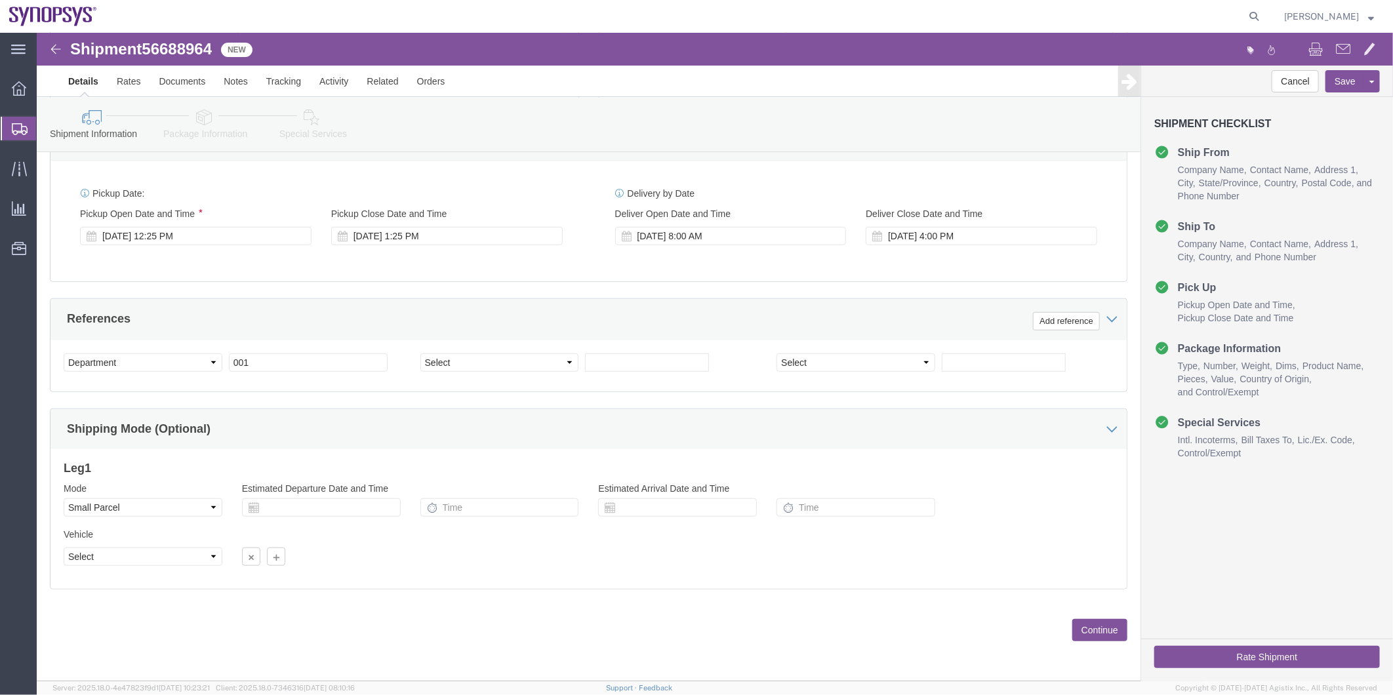
type input "886223453020"
click select "Select Air Less than Truckload Multi-Leg Ocean Freight Rail Small Parcel Truckl…"
select select
click select "Select Air Less than Truckload Multi-Leg Ocean Freight Rail Small Parcel Truckl…"
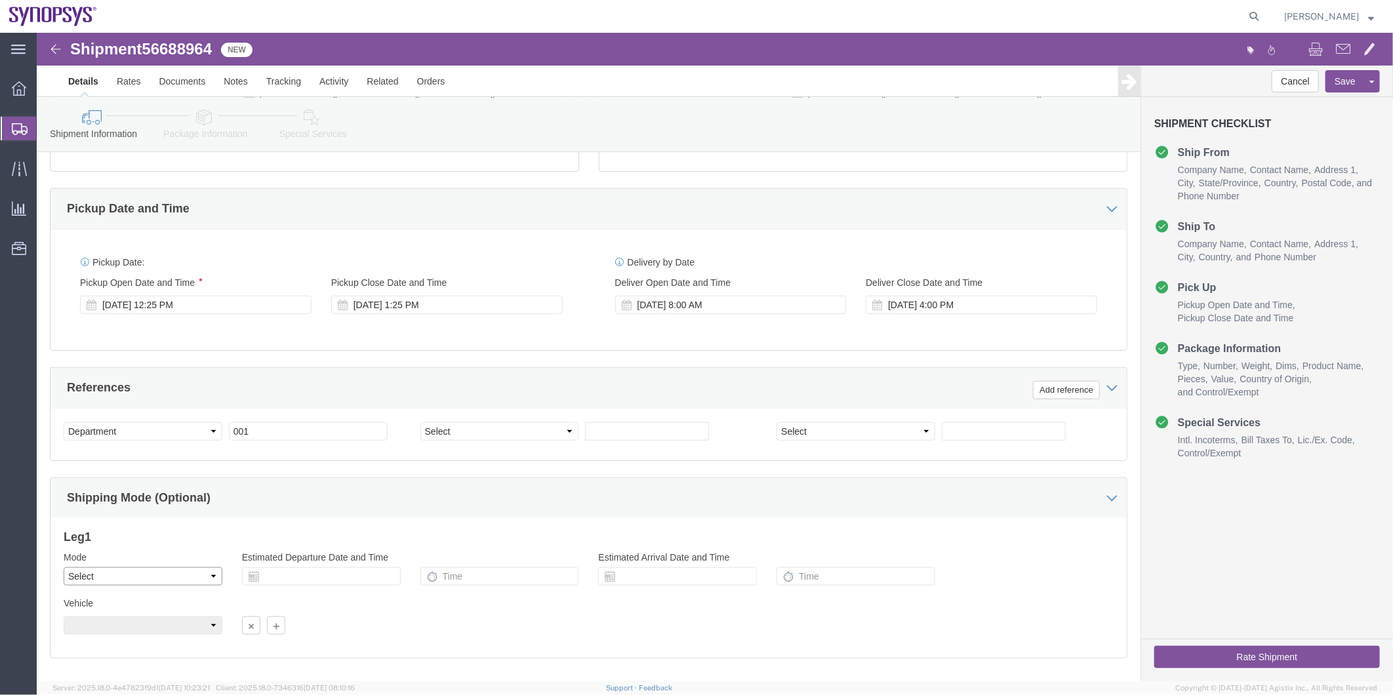
scroll to position [264, 0]
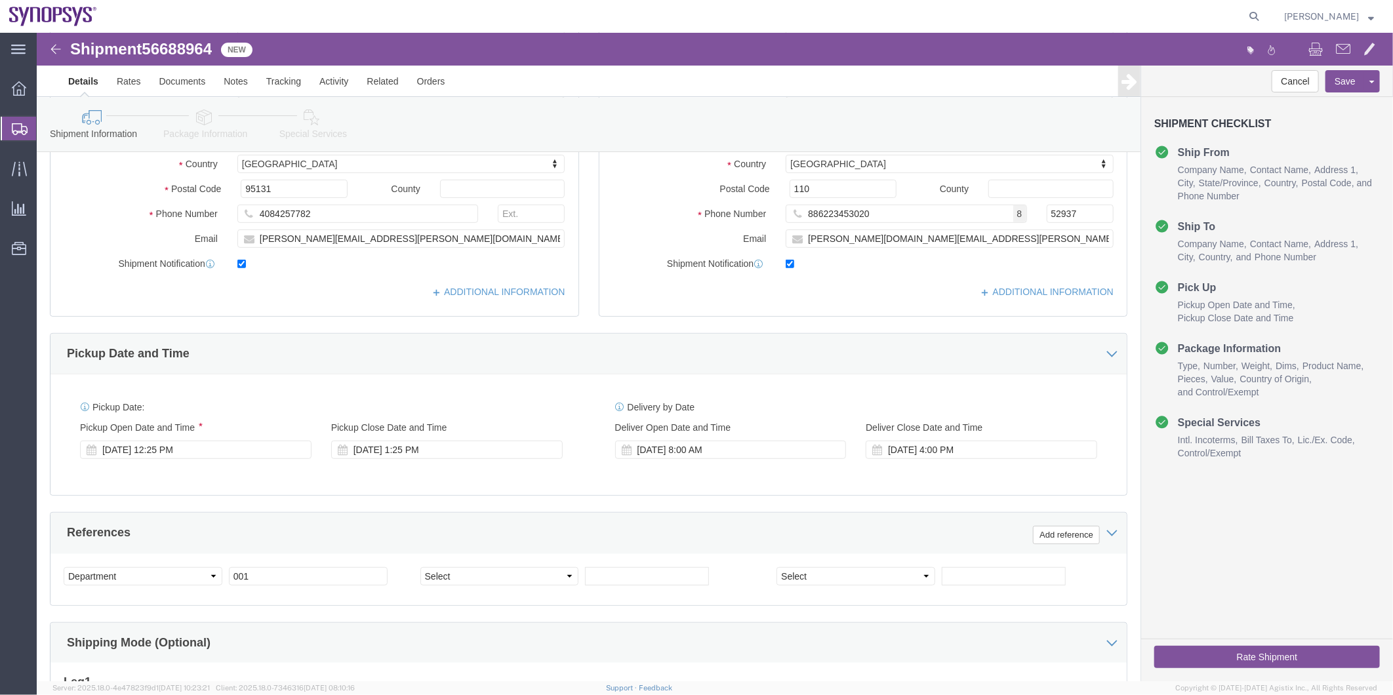
click icon
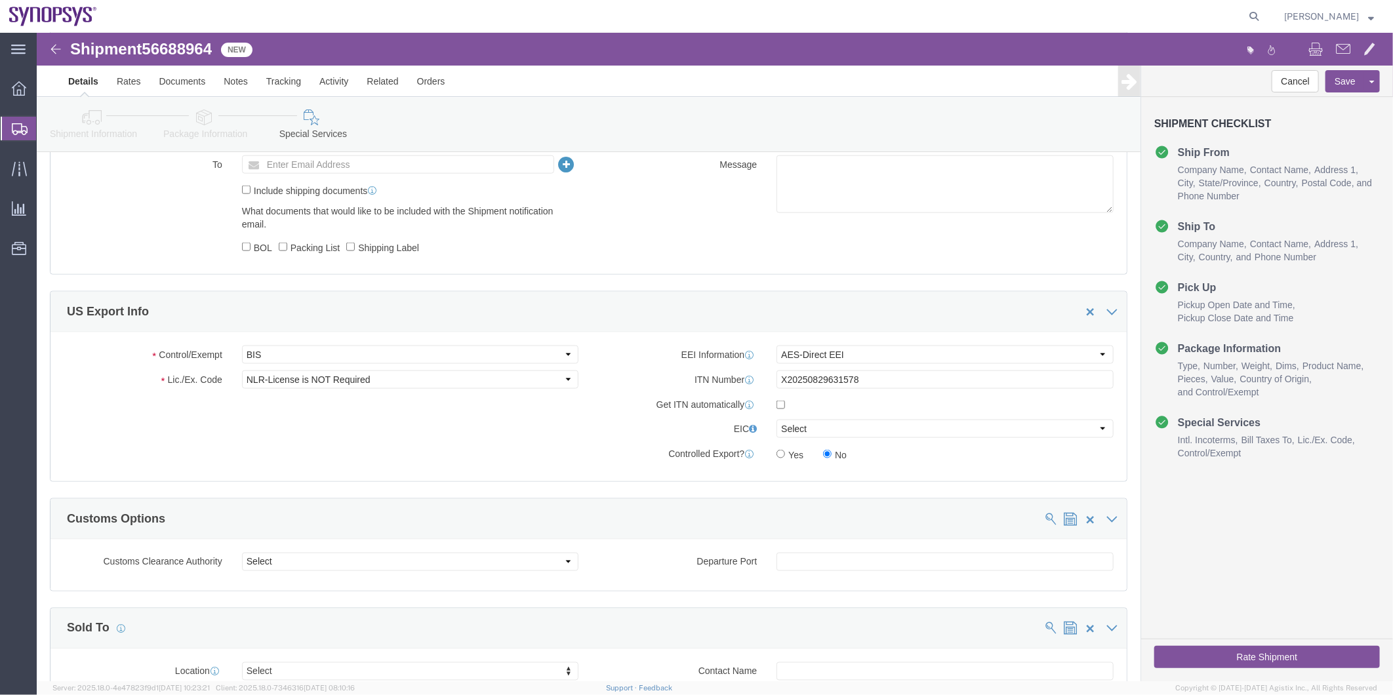
scroll to position [1066, 0]
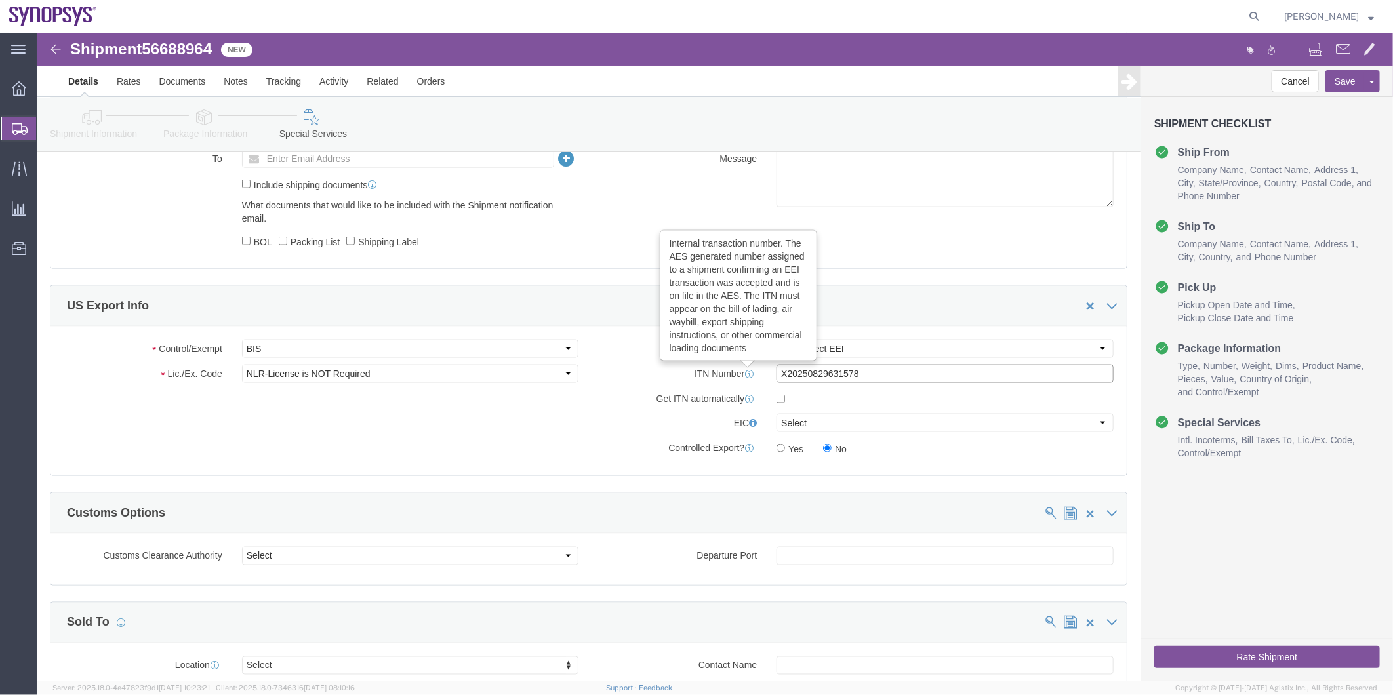
drag, startPoint x: 874, startPoint y: 348, endPoint x: 648, endPoint y: 344, distance: 226.4
click div "ITN Number Internal transaction number. The AES generated number assigned to a …"
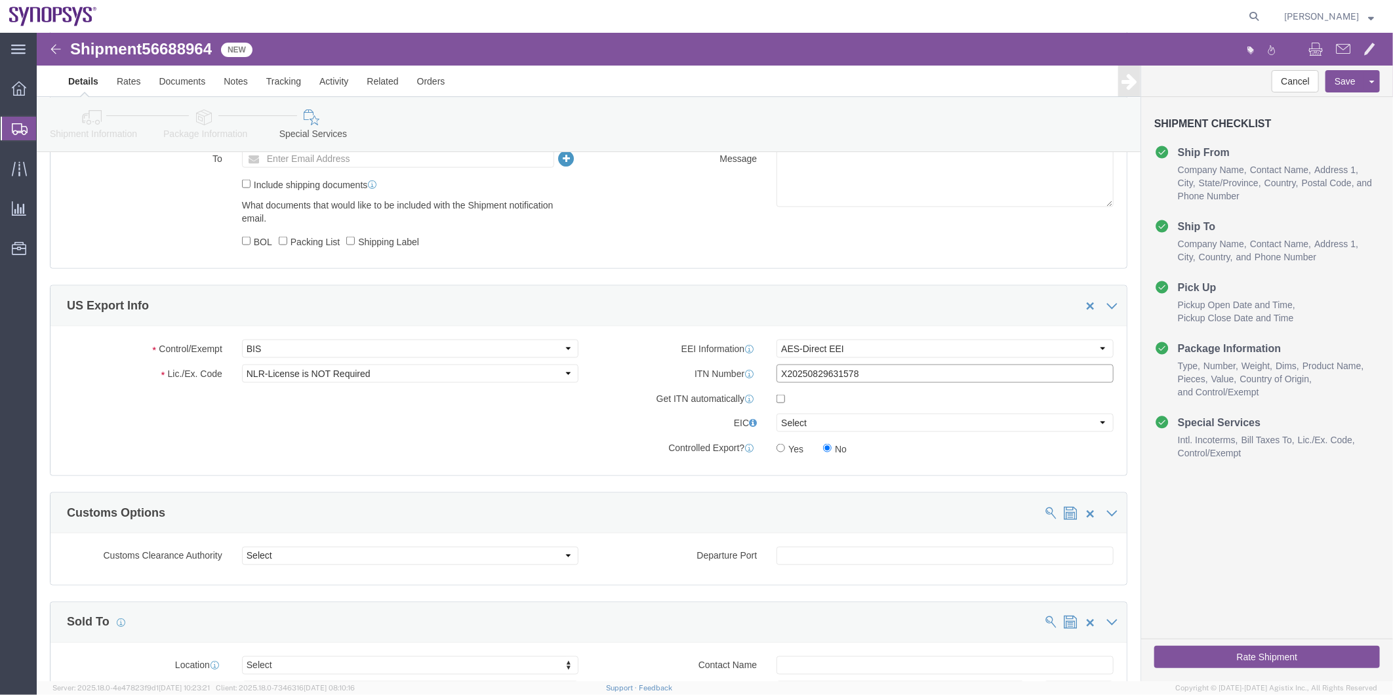
drag, startPoint x: 823, startPoint y: 345, endPoint x: 840, endPoint y: 351, distance: 18.0
click input "X20250829631578"
drag, startPoint x: 818, startPoint y: 353, endPoint x: 583, endPoint y: 342, distance: 235.8
click div "ITN Number X20250829631578"
click select "Select ATF BIS DEA EPA FDA FTR ITAR OFAC Other (OPA)"
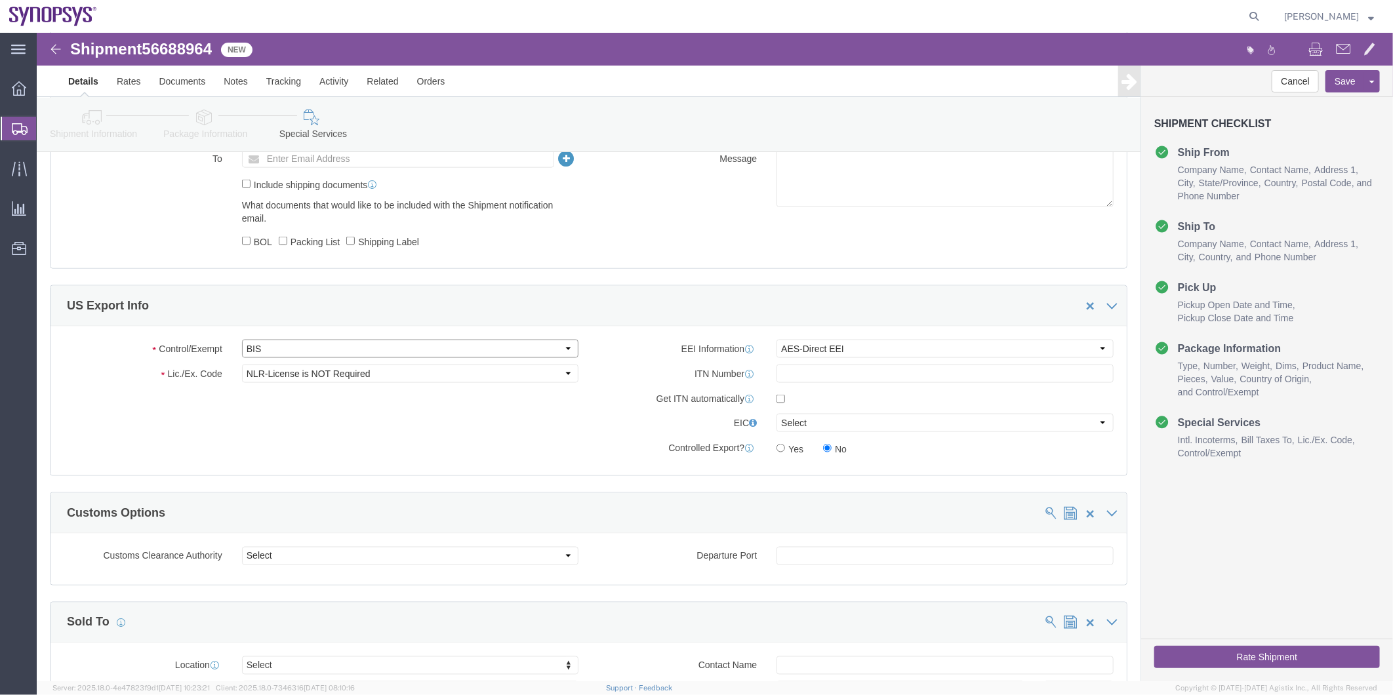
select select "FTR"
click select "Select ATF BIS DEA EPA FDA FTR ITAR OFAC Other (OPA)"
click div "Control/Exempt Select ATF BIS DEA EPA FDA FTR ITAR OFAC Other (OPA) Lic./Ex. Co…"
click select "Select 30.2(d)(2) 30.36 30.37(a) 30.37(f) 30.37(g) 30.37(h) 30.37(i) 30.37(j) 3…"
select select "30.37(a)"
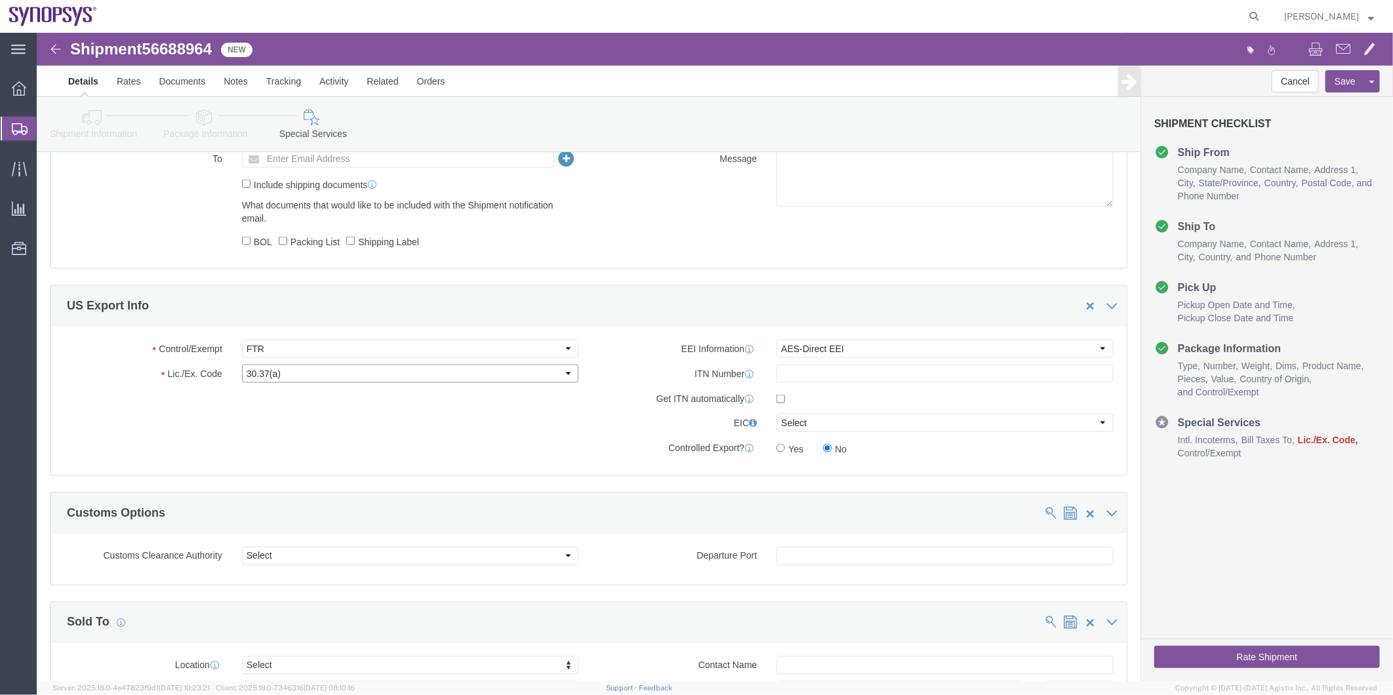
click select "Select 30.2(d)(2) 30.36 30.37(a) 30.37(f) 30.37(g) 30.37(h) 30.37(i) 30.37(j) 3…"
click select "Select AES-Direct EEI Carrier File EEI EEI Exempt"
select select "EXEM"
click select "Select AES-Direct EEI Carrier File EEI EEI Exempt"
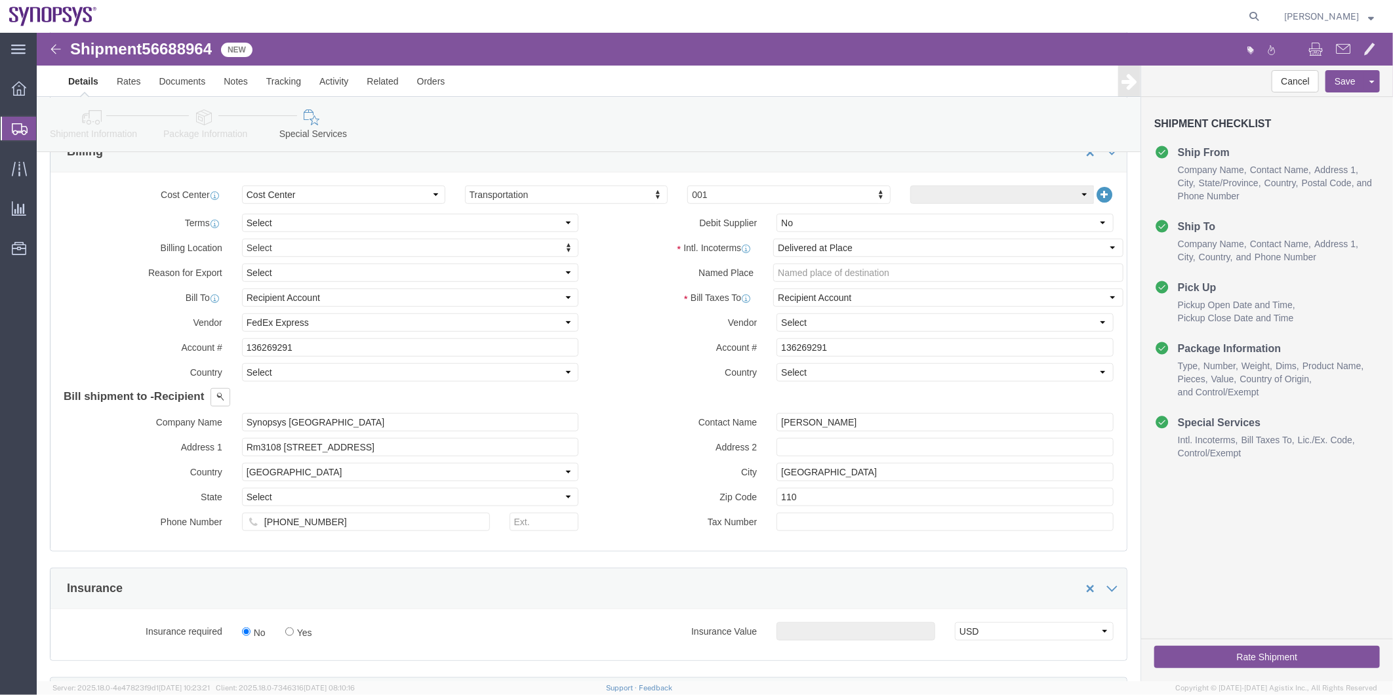
scroll to position [483, 0]
click icon
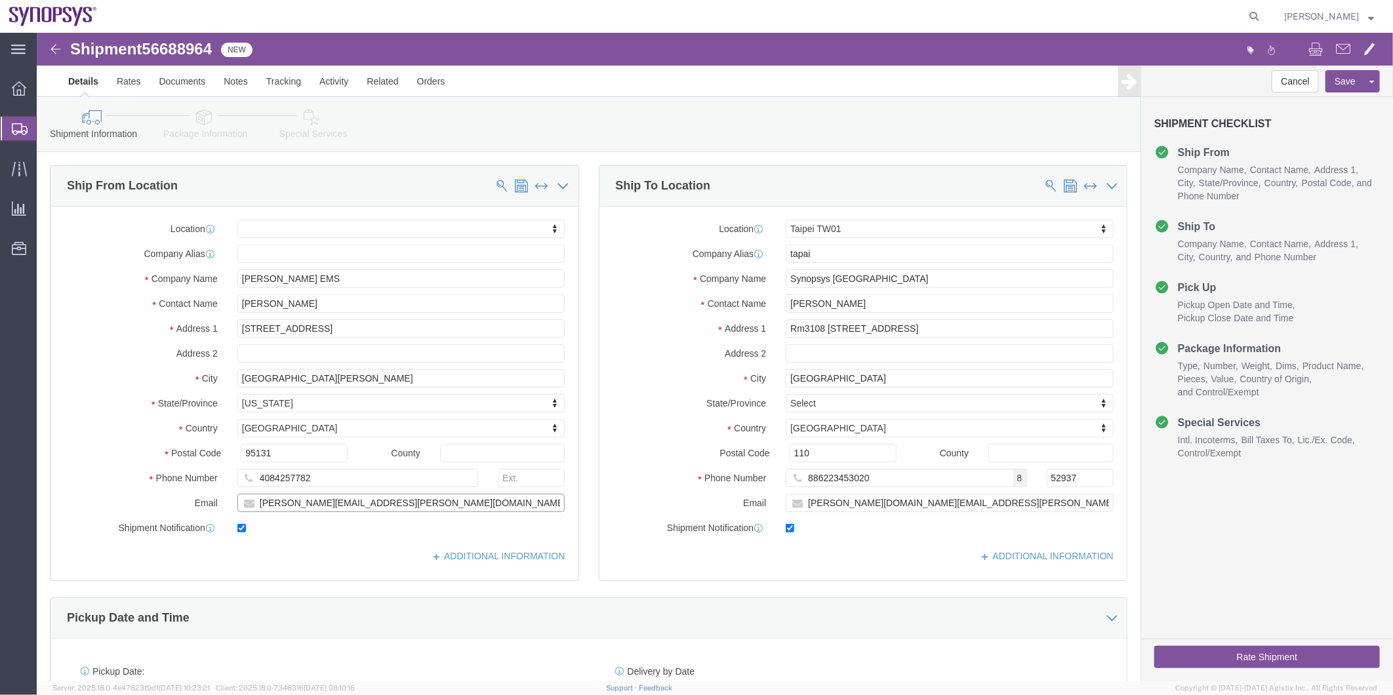
drag, startPoint x: 344, startPoint y: 470, endPoint x: 159, endPoint y: 475, distance: 185.1
click div "Email bobby.khaing@javadems.com"
click div "Shipment Information Package Information Special Services"
click link "Special Services"
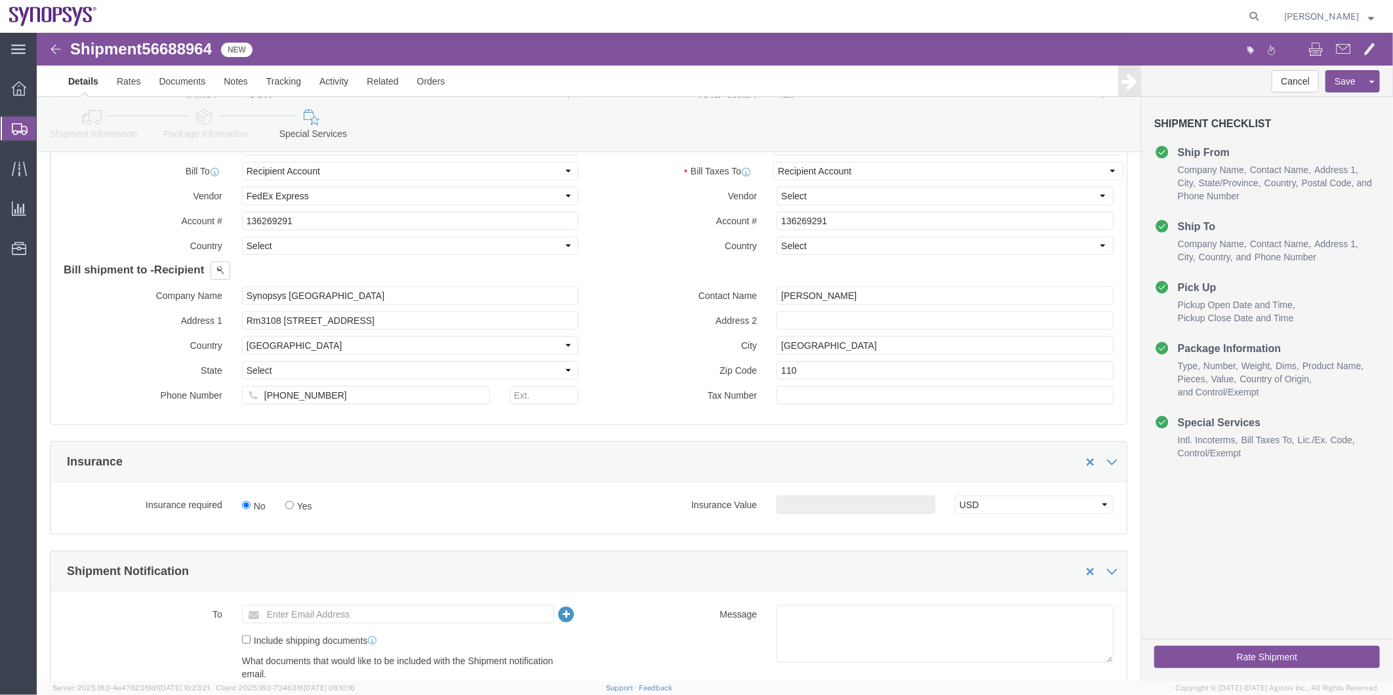
scroll to position [729, 0]
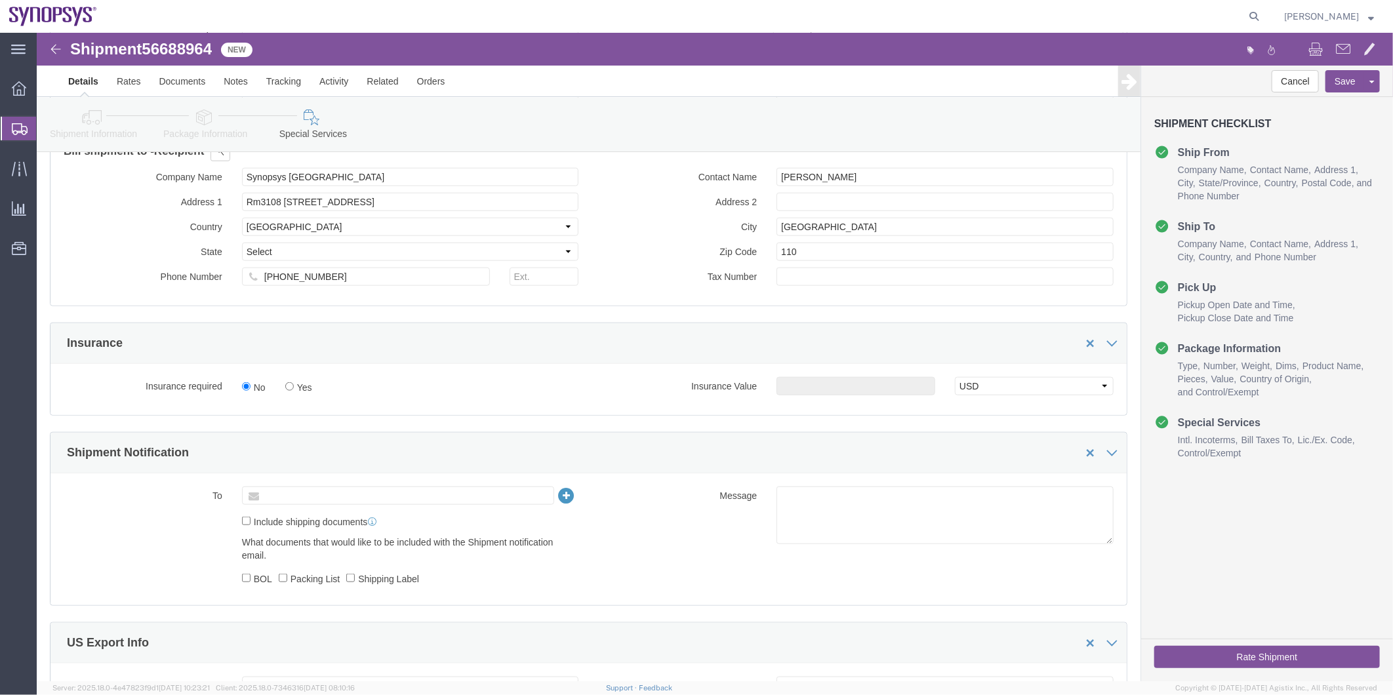
click input "text"
paste input "bobby.khaing@javadems.com"
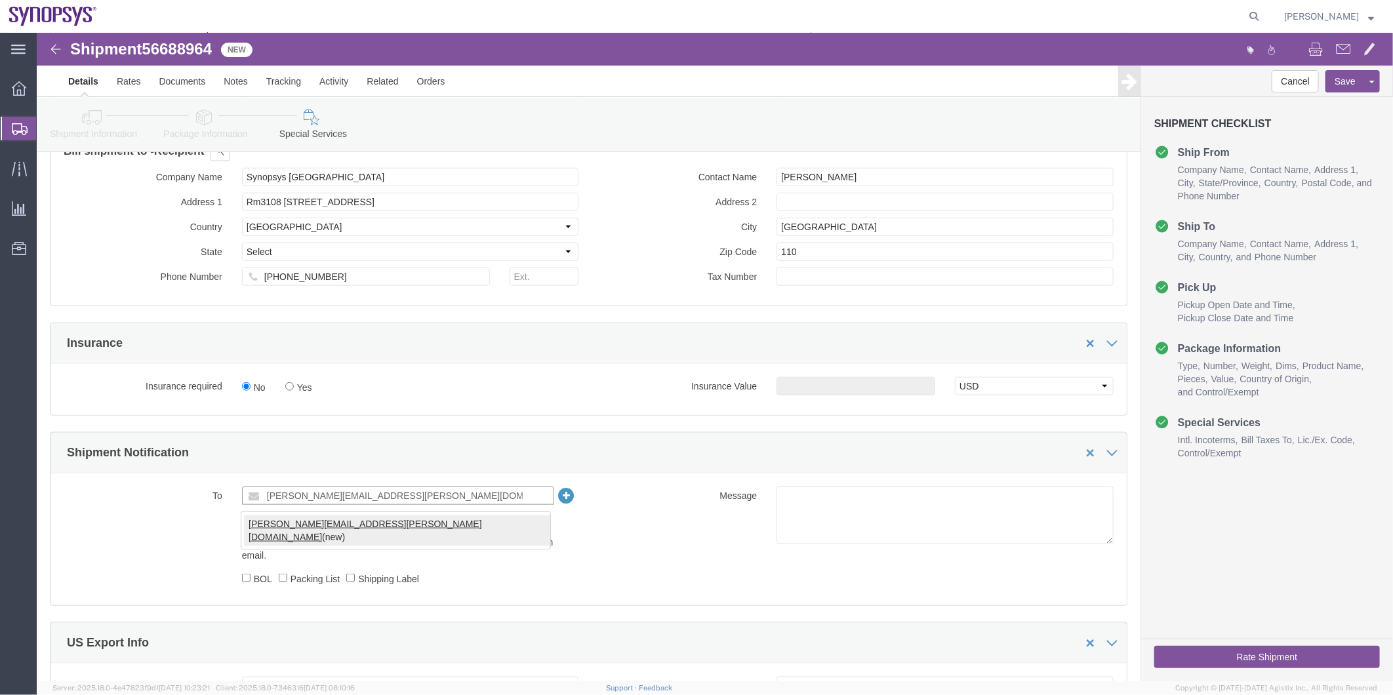
type input "bobby.khaing@javadems.com"
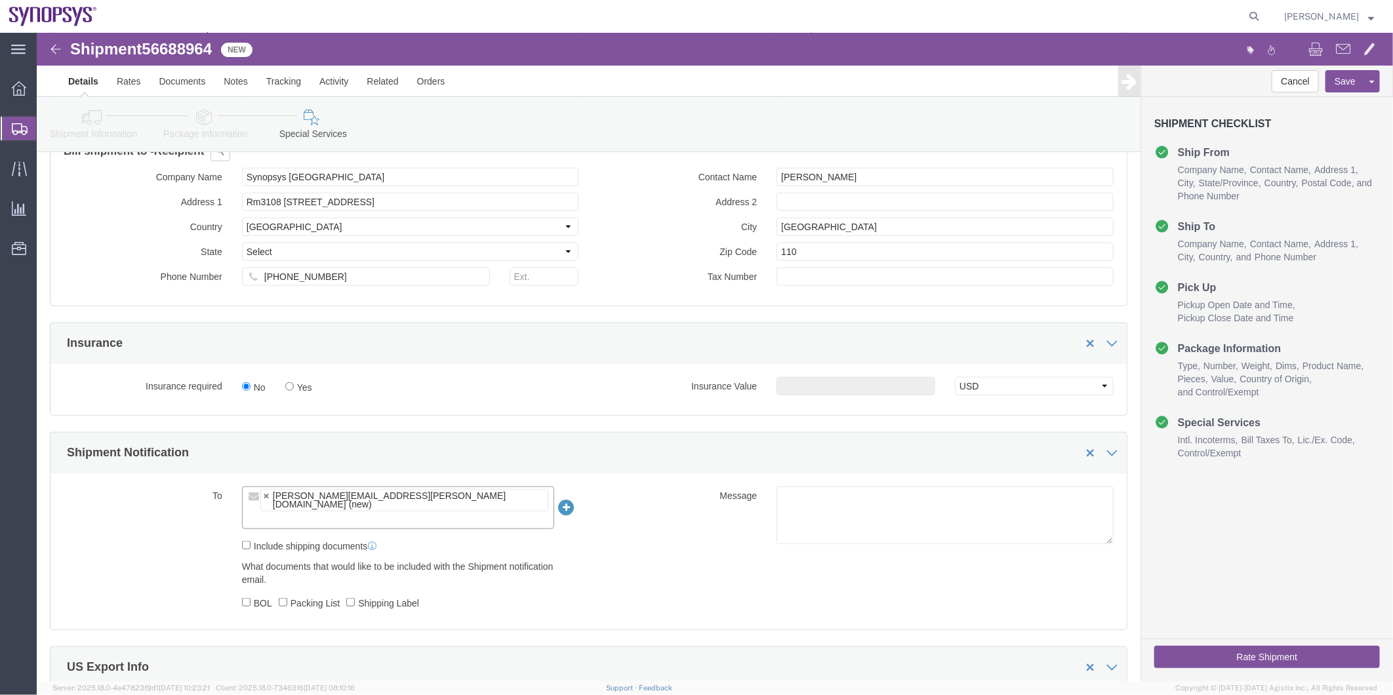
click label "Include shipping documents"
click input "Include shipping documents"
click label "Include shipping documents"
click input "Include shipping documents"
checkbox input "false"
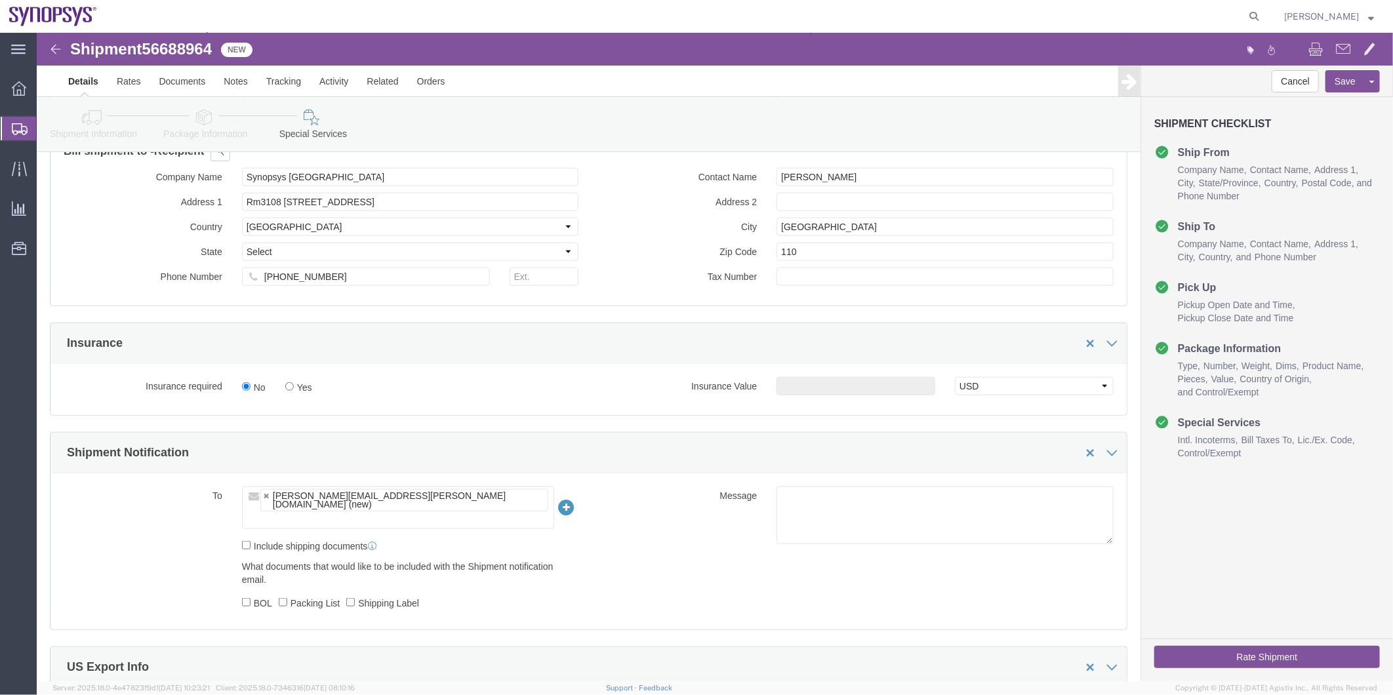
click ul "bobby.khaing@javadems.com (new)"
type input "shipping@synopsys.com"
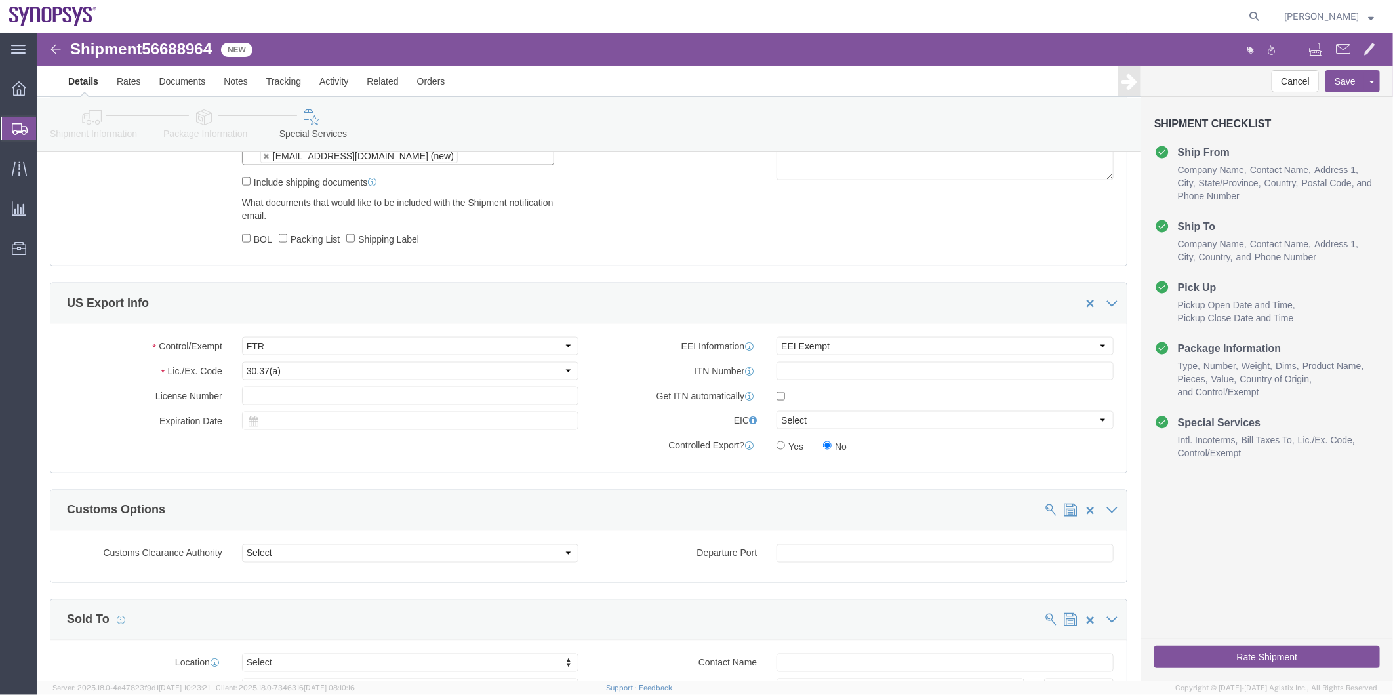
scroll to position [1385, 0]
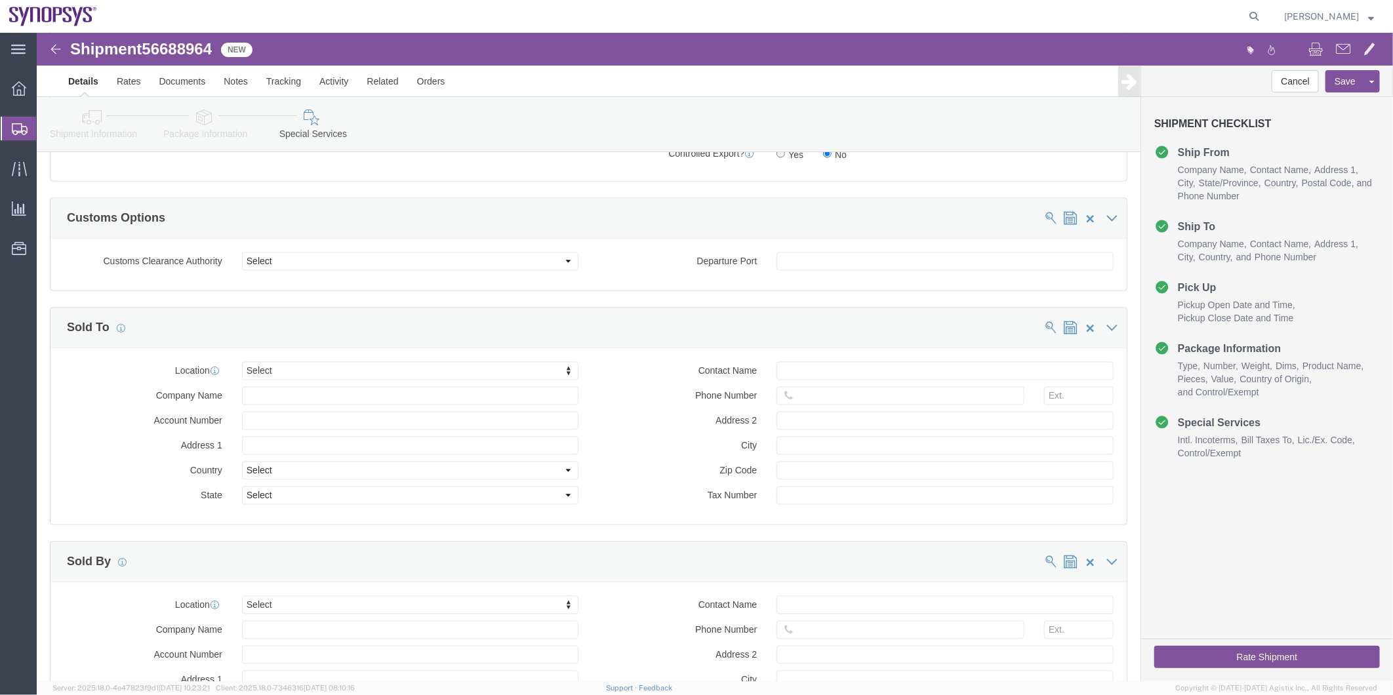
click button "Rate Shipment"
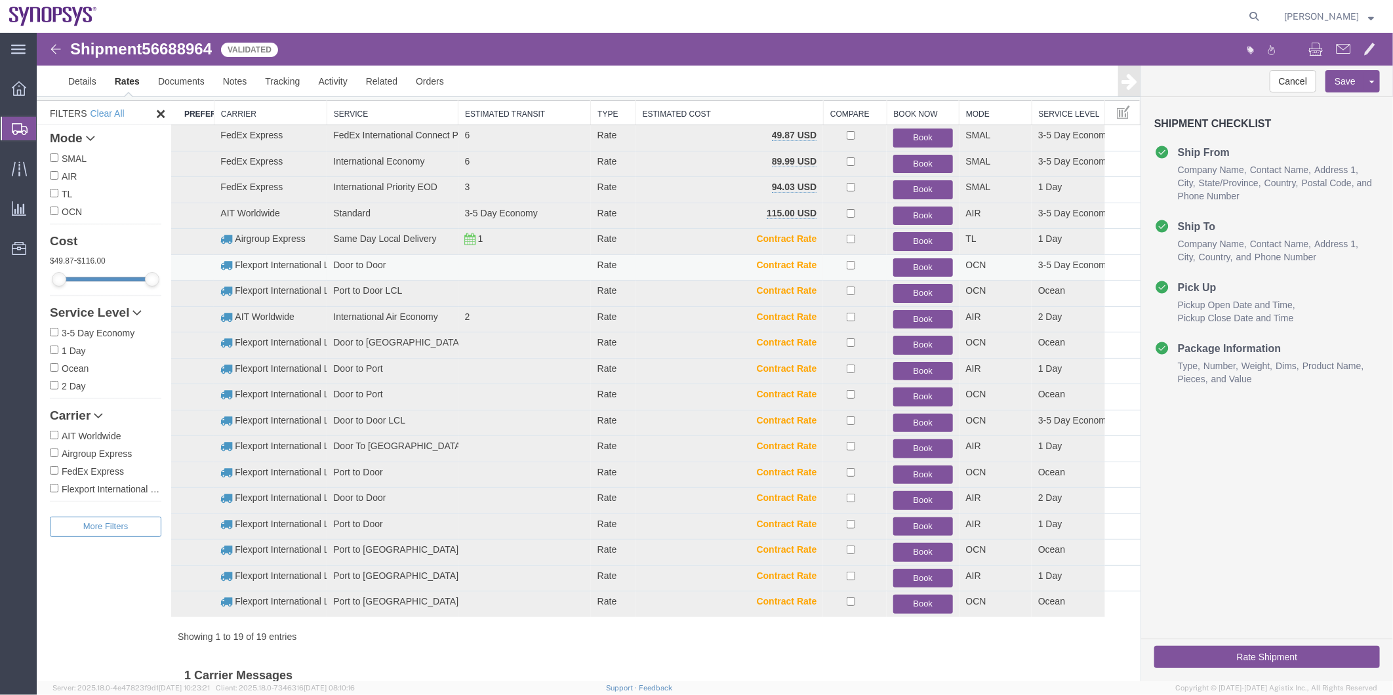
scroll to position [17, 0]
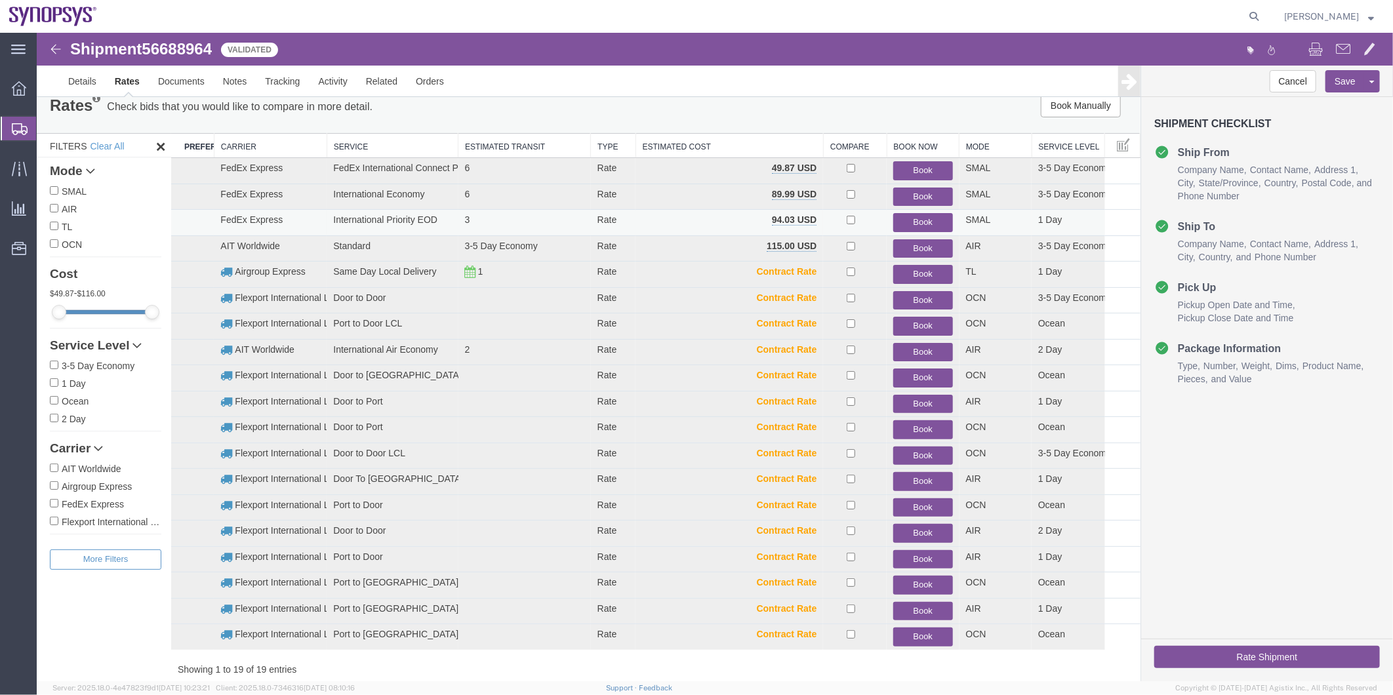
click at [912, 217] on button "Book" at bounding box center [922, 222] width 59 height 19
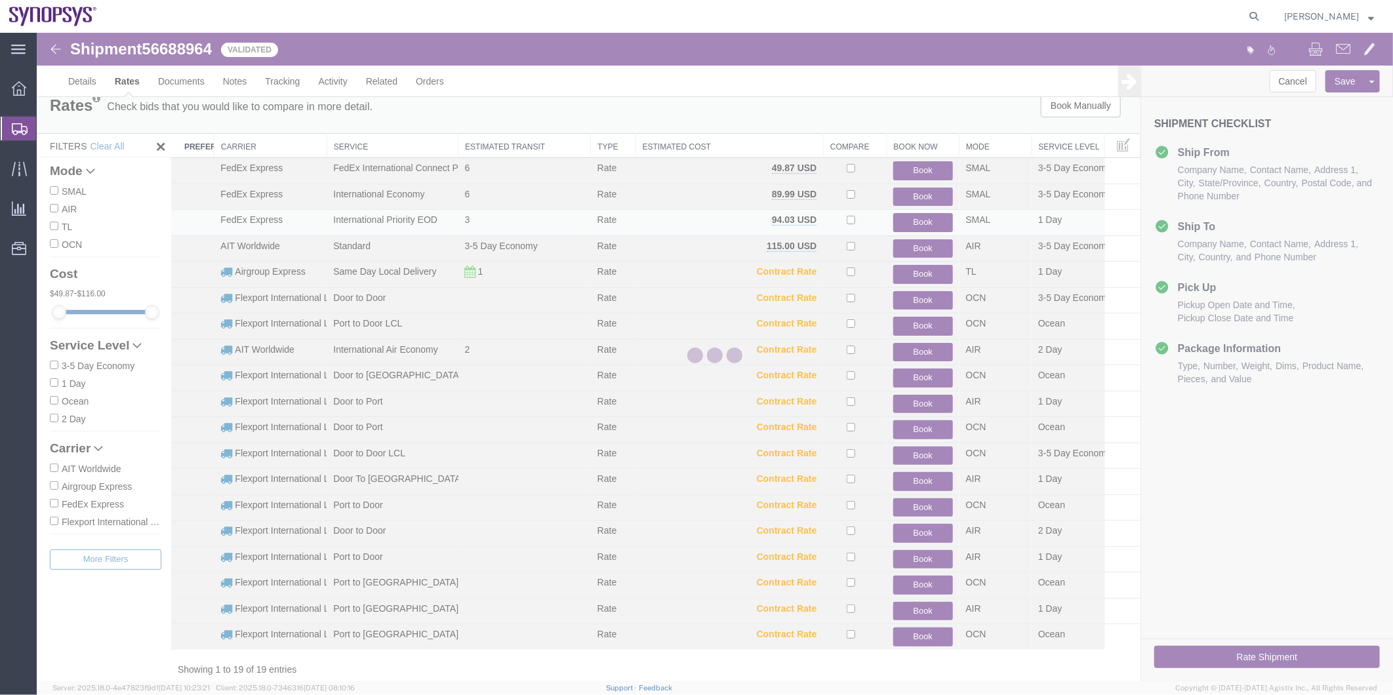
scroll to position [0, 0]
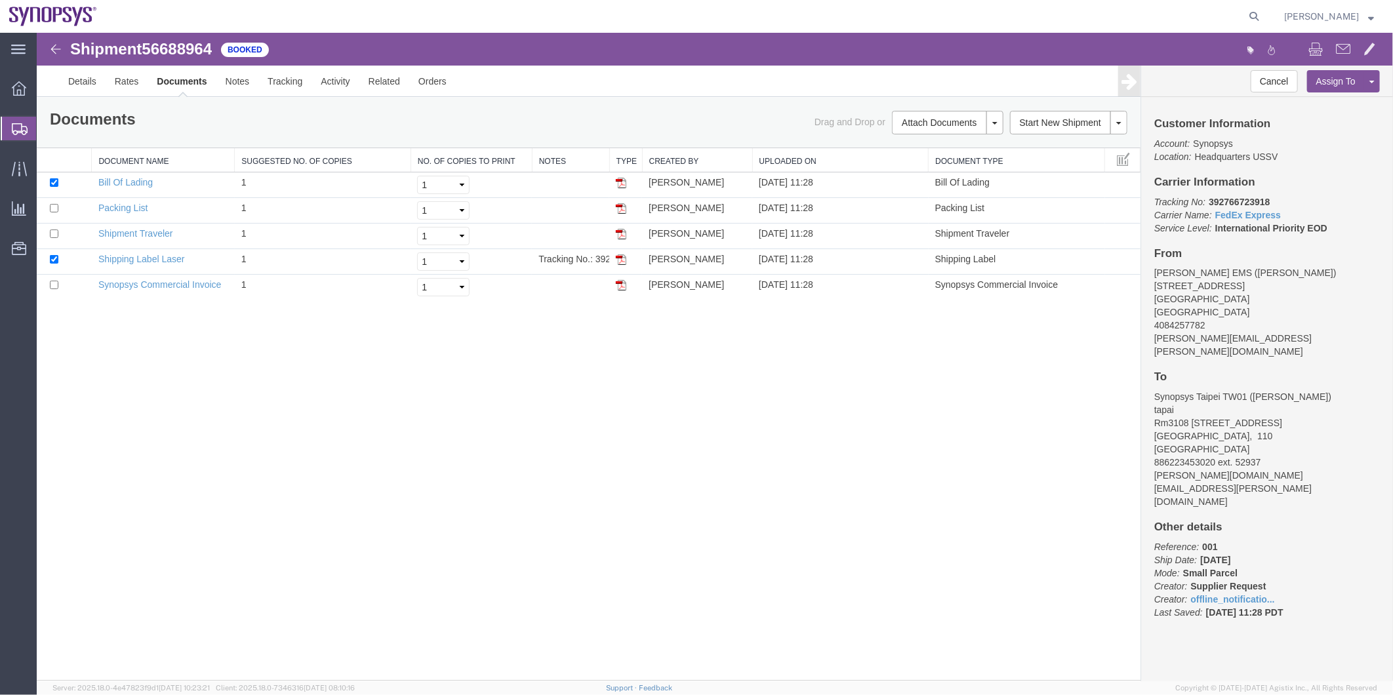
click at [178, 52] on span "56688964" at bounding box center [176, 48] width 70 height 18
copy span "56688964"
click at [165, 259] on link "Shipping Label Laser" at bounding box center [141, 258] width 87 height 10
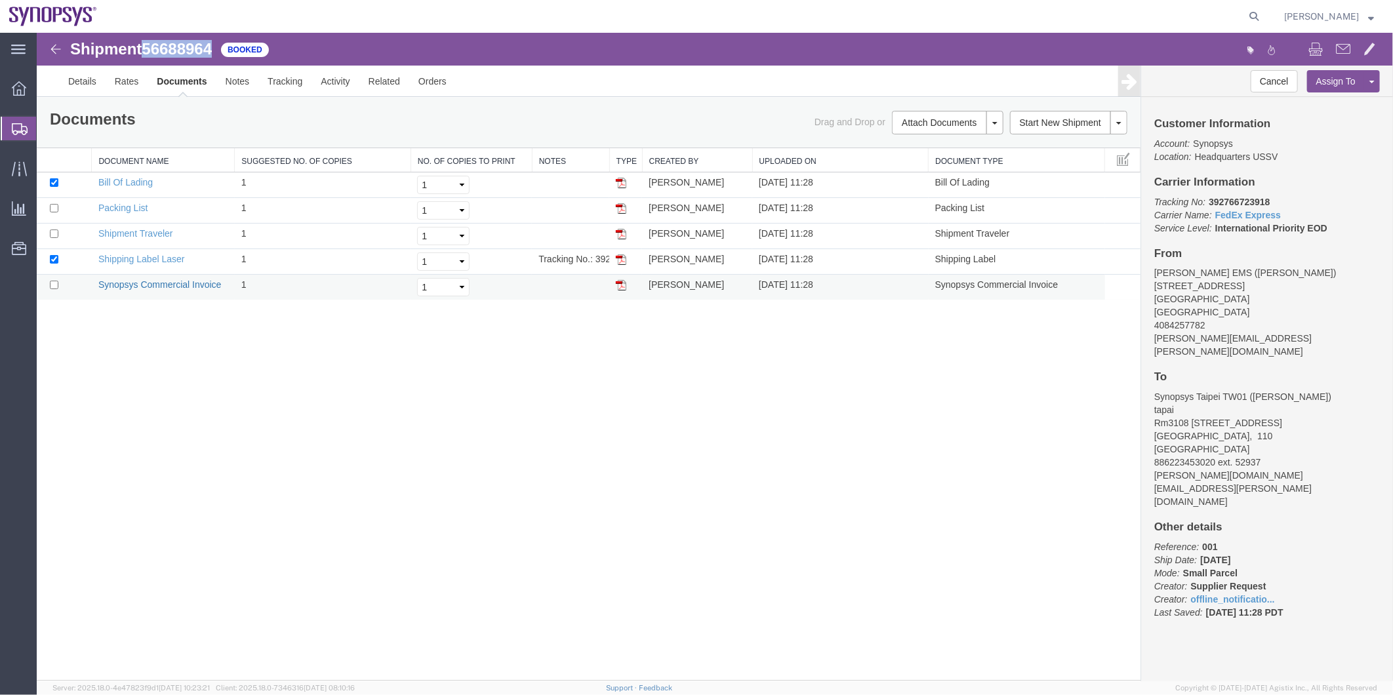
click at [163, 282] on link "Synopsys Commercial Invoice" at bounding box center [159, 284] width 123 height 10
click at [134, 207] on link "Packing List" at bounding box center [122, 207] width 49 height 10
click at [0, 0] on span "Shipment Manager" at bounding box center [0, 0] width 0 height 0
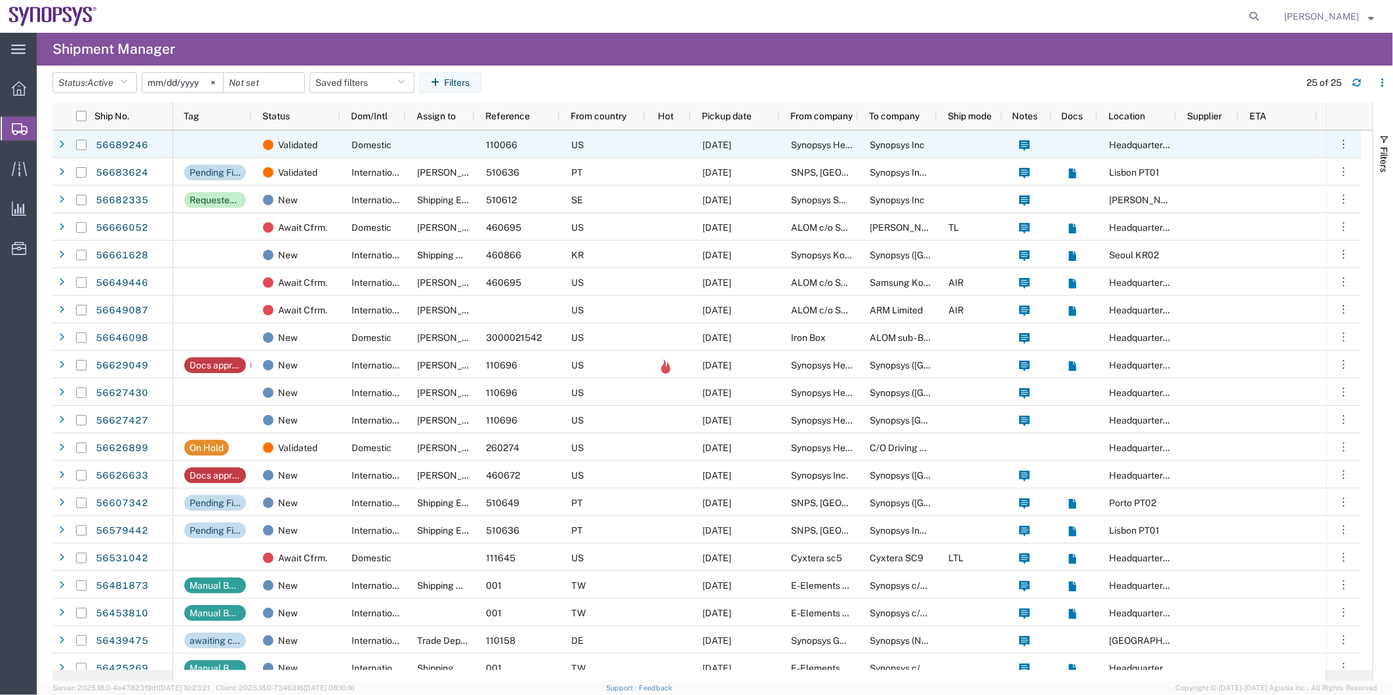
click at [423, 140] on div at bounding box center [440, 145] width 69 height 28
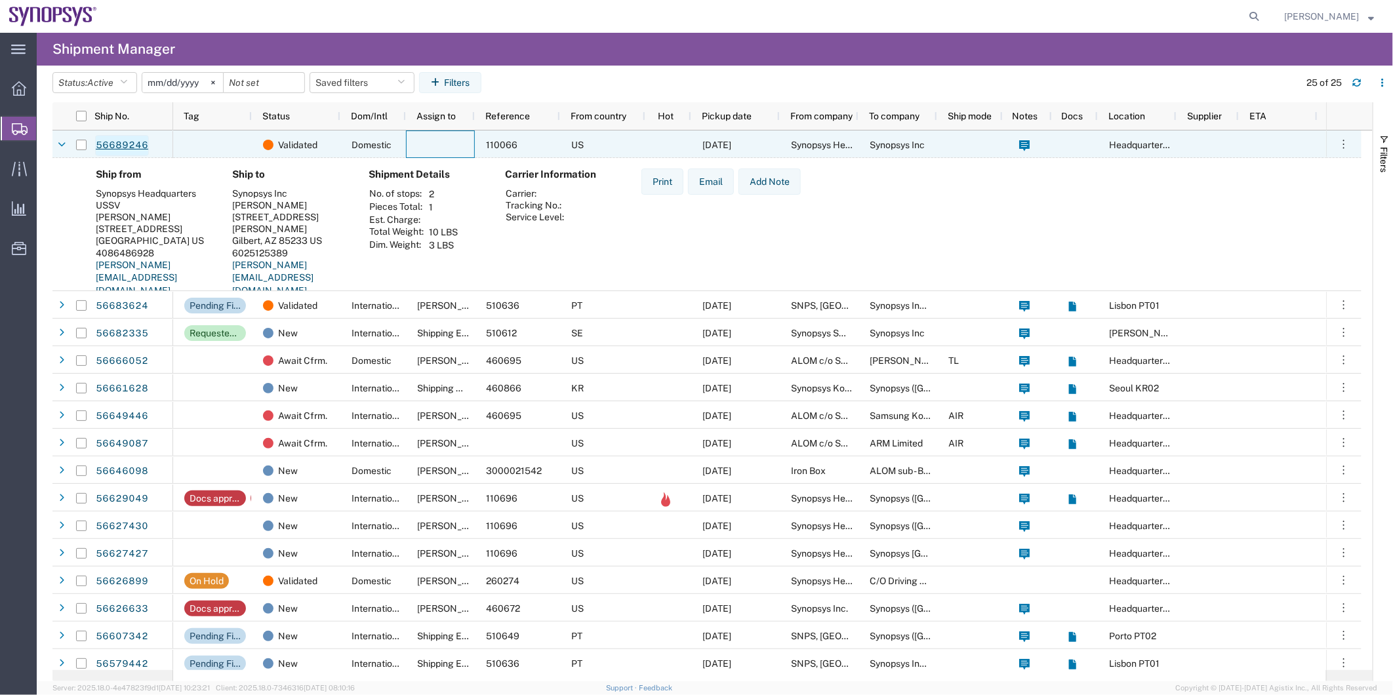
click at [113, 144] on link "56689246" at bounding box center [122, 145] width 54 height 21
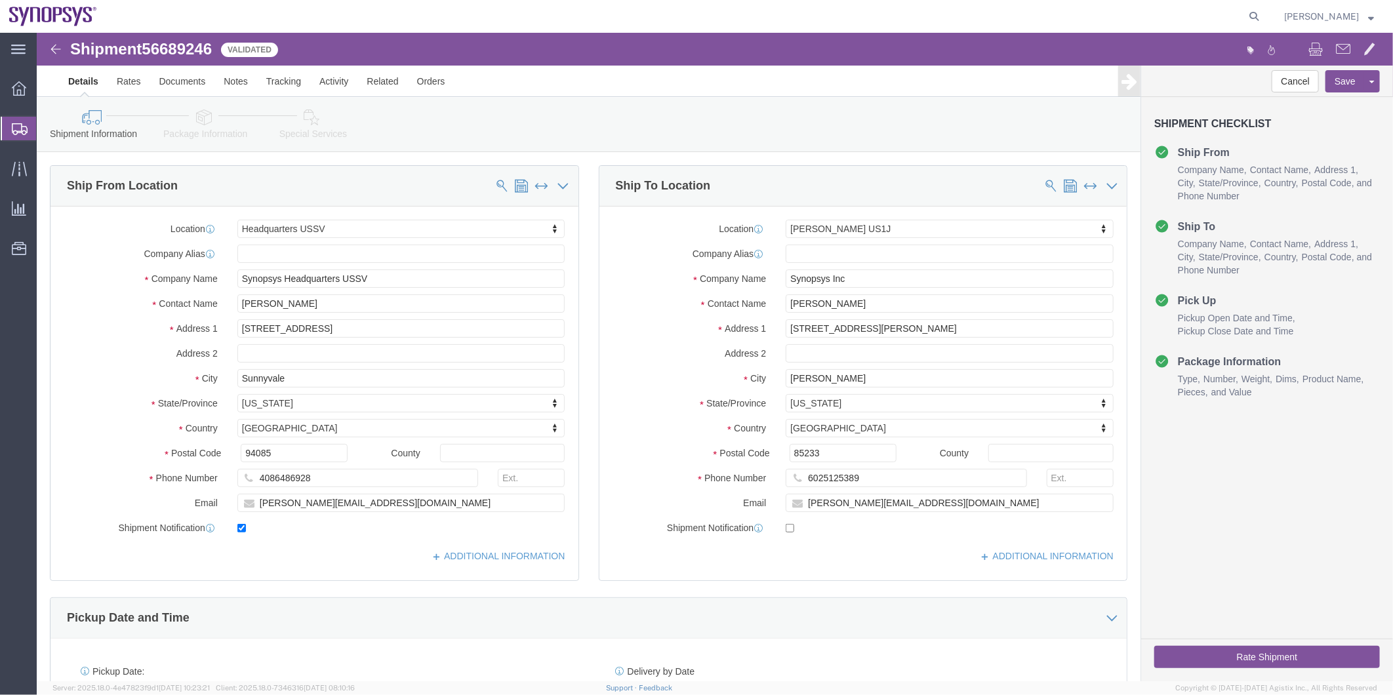
select select "63204"
select select "63188"
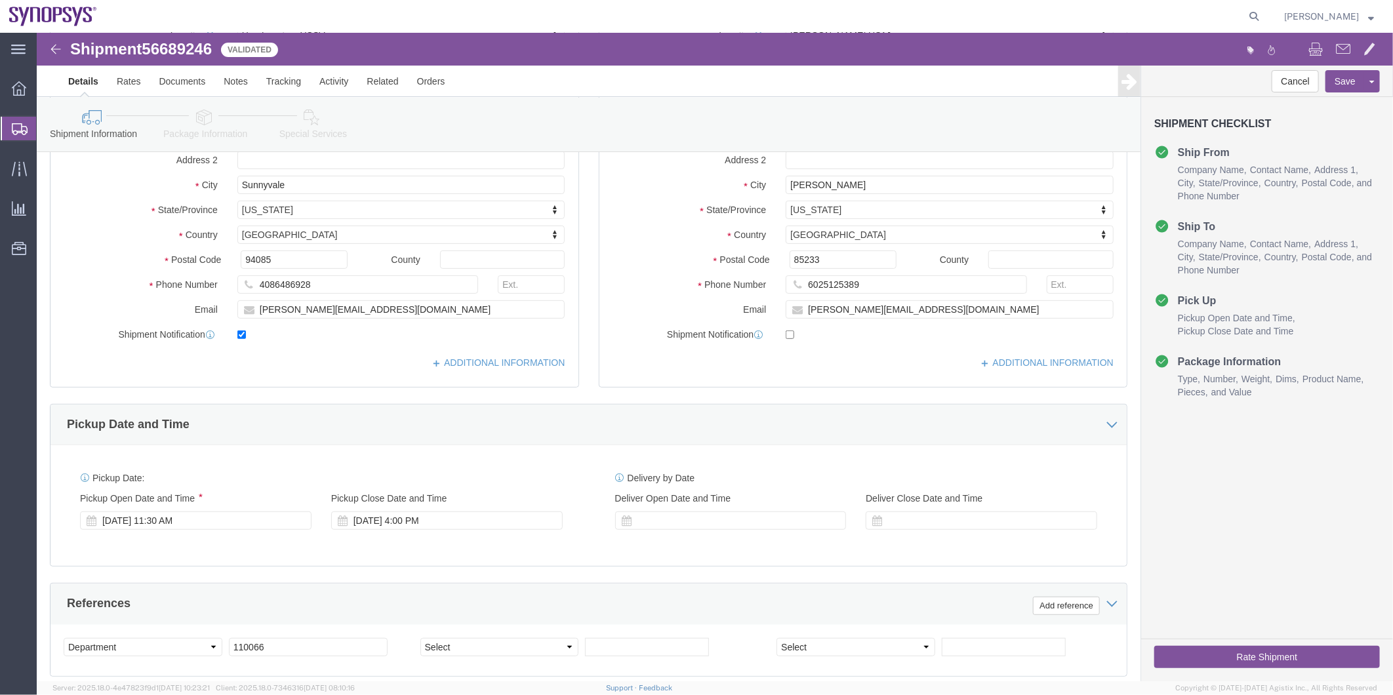
scroll to position [73, 0]
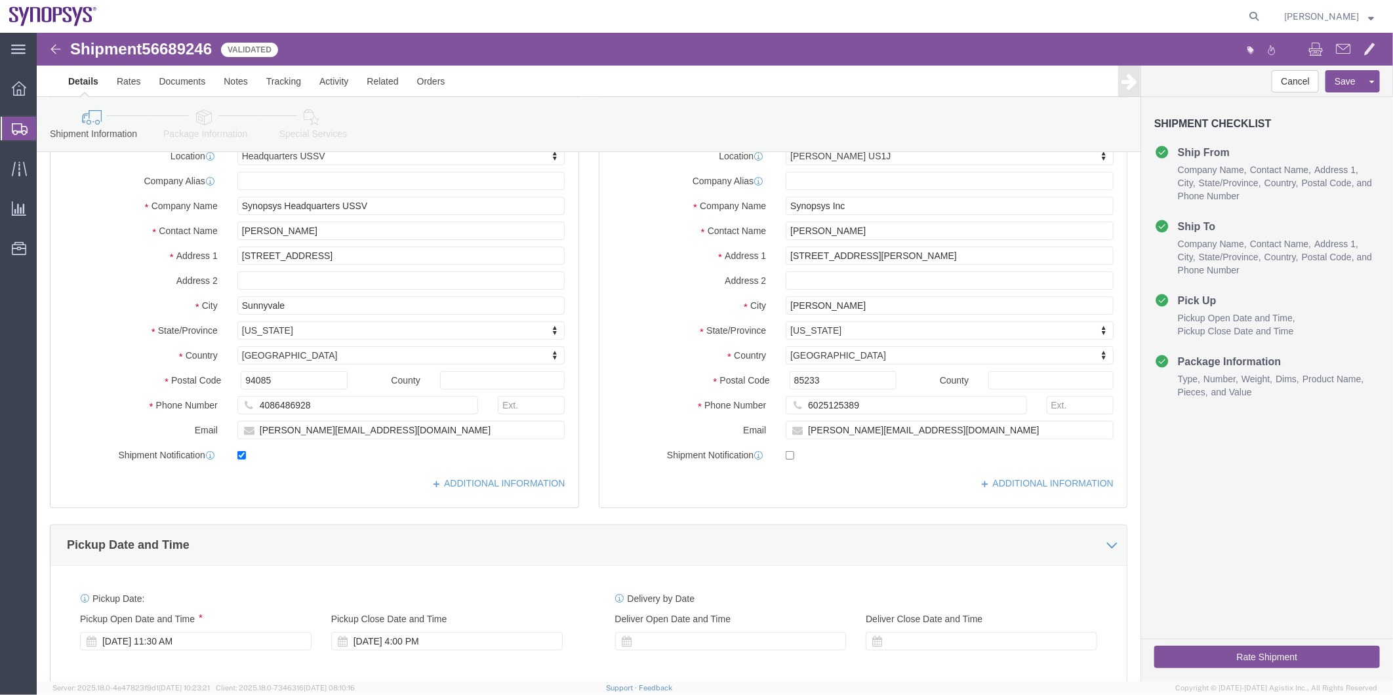
click icon
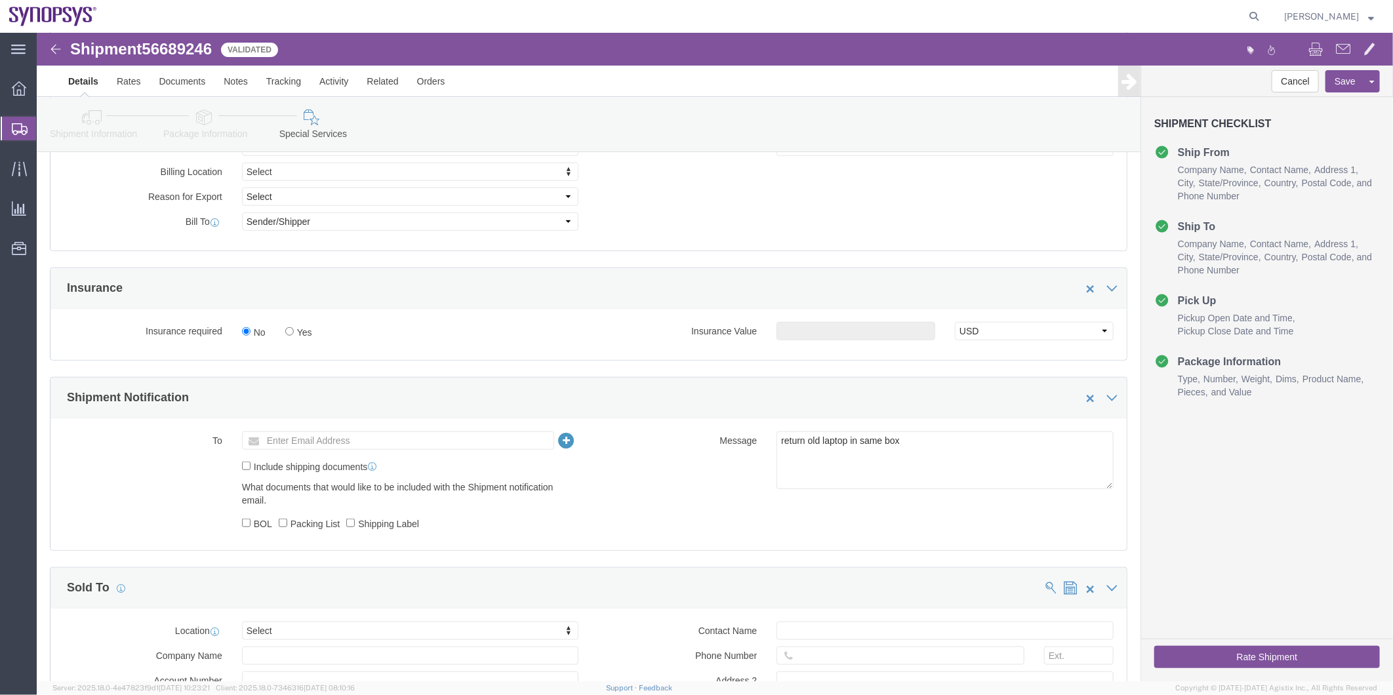
scroll to position [729, 0]
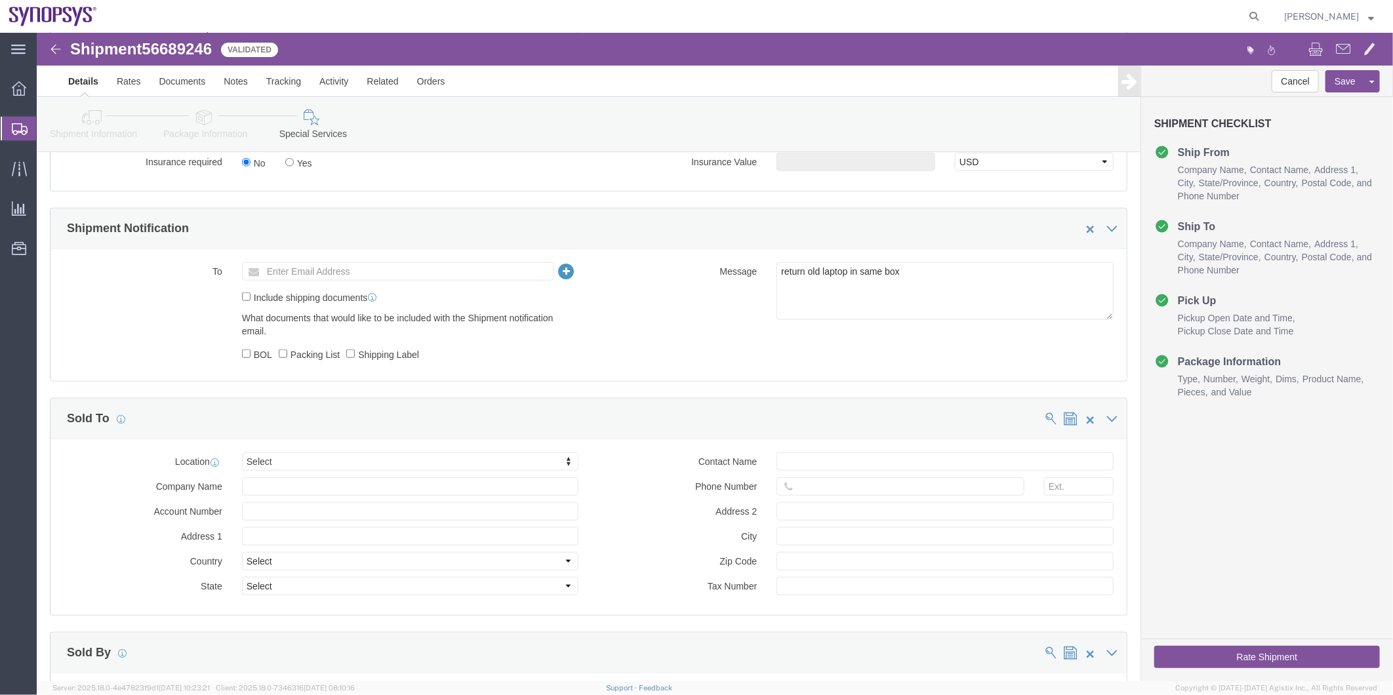
click icon
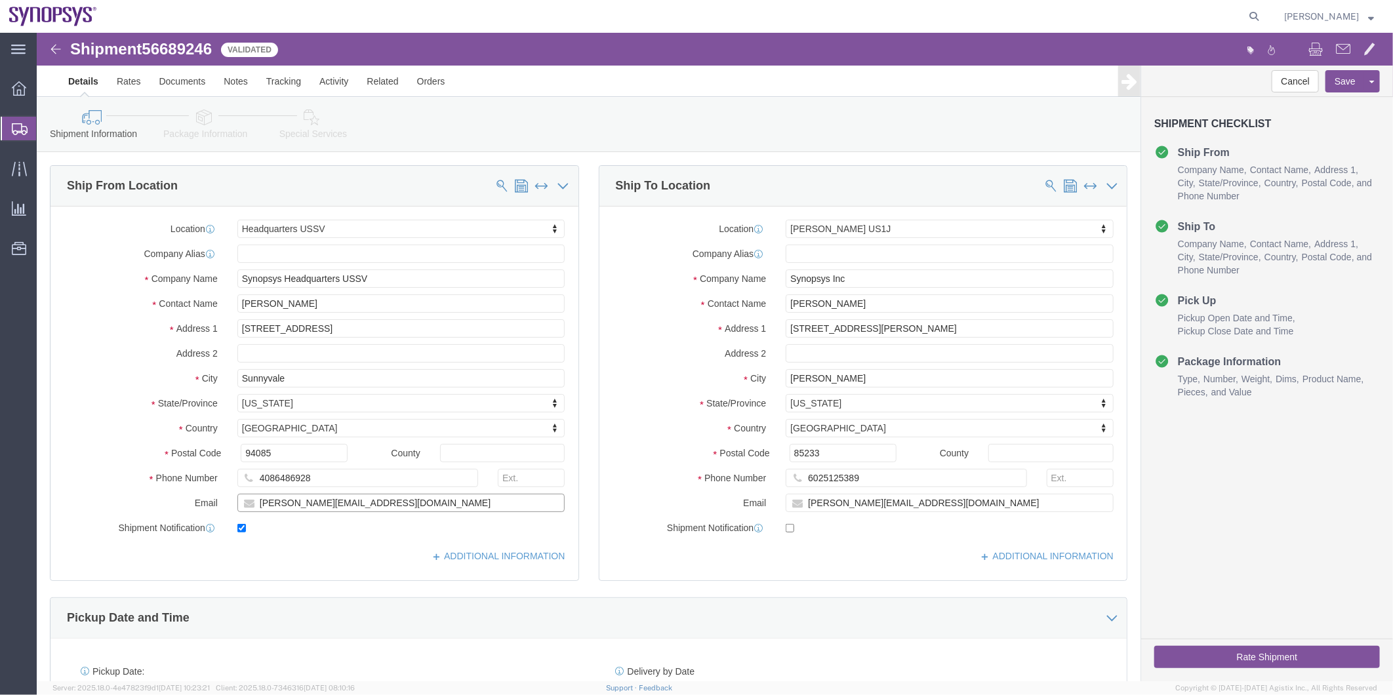
drag, startPoint x: 341, startPoint y: 471, endPoint x: 151, endPoint y: 472, distance: 190.3
click div "Email ulises@synopsys.com"
click icon
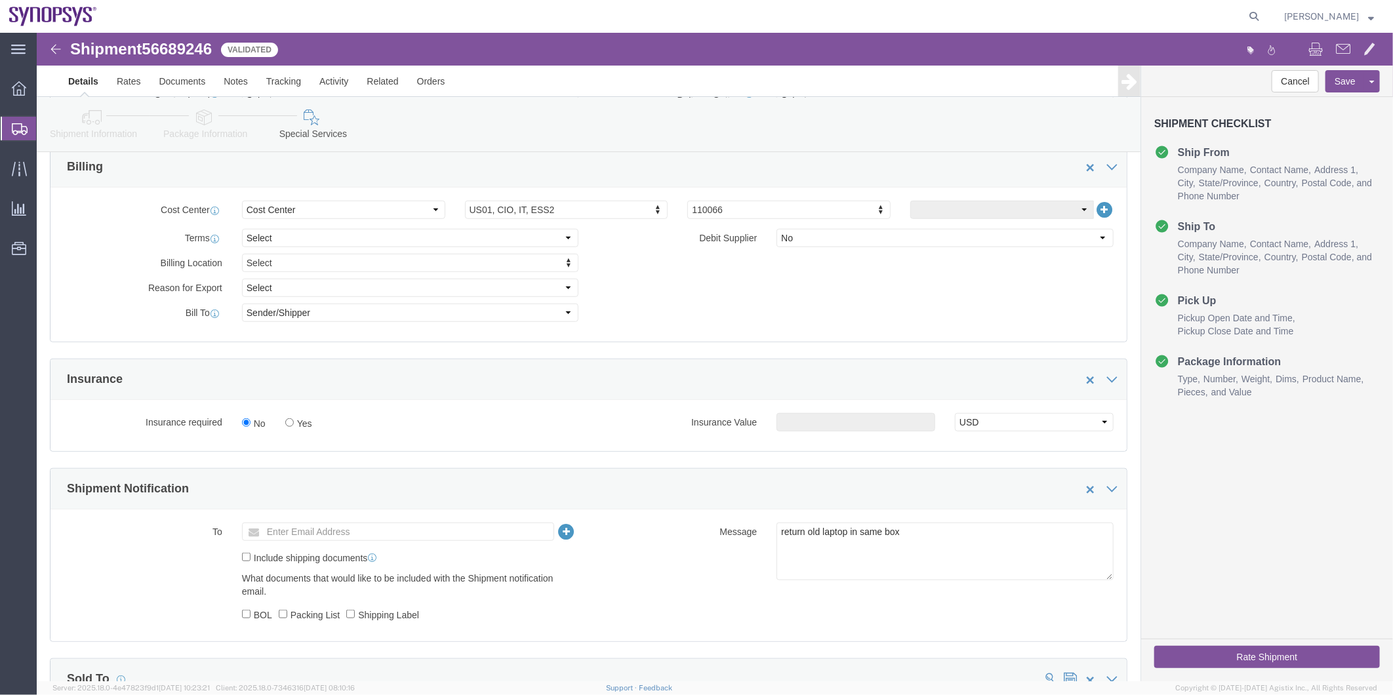
scroll to position [583, 0]
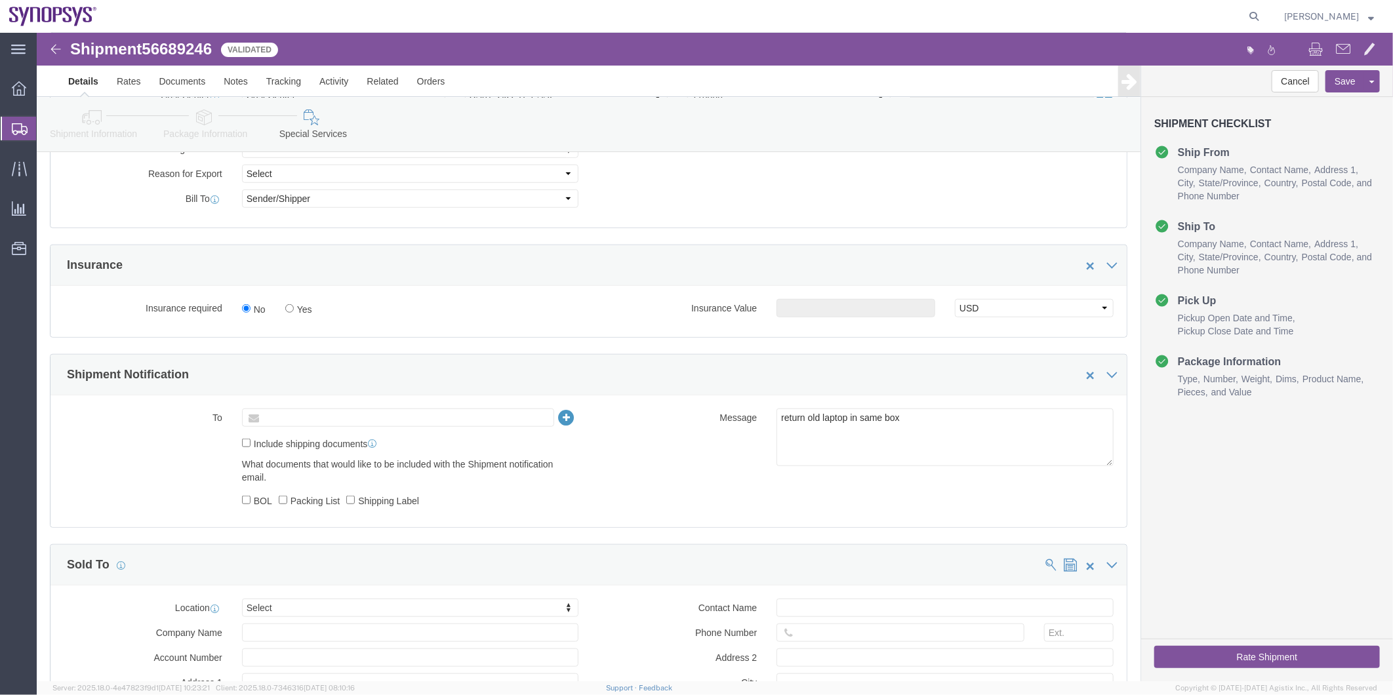
click input "text"
paste input "ulises@synopsys.com"
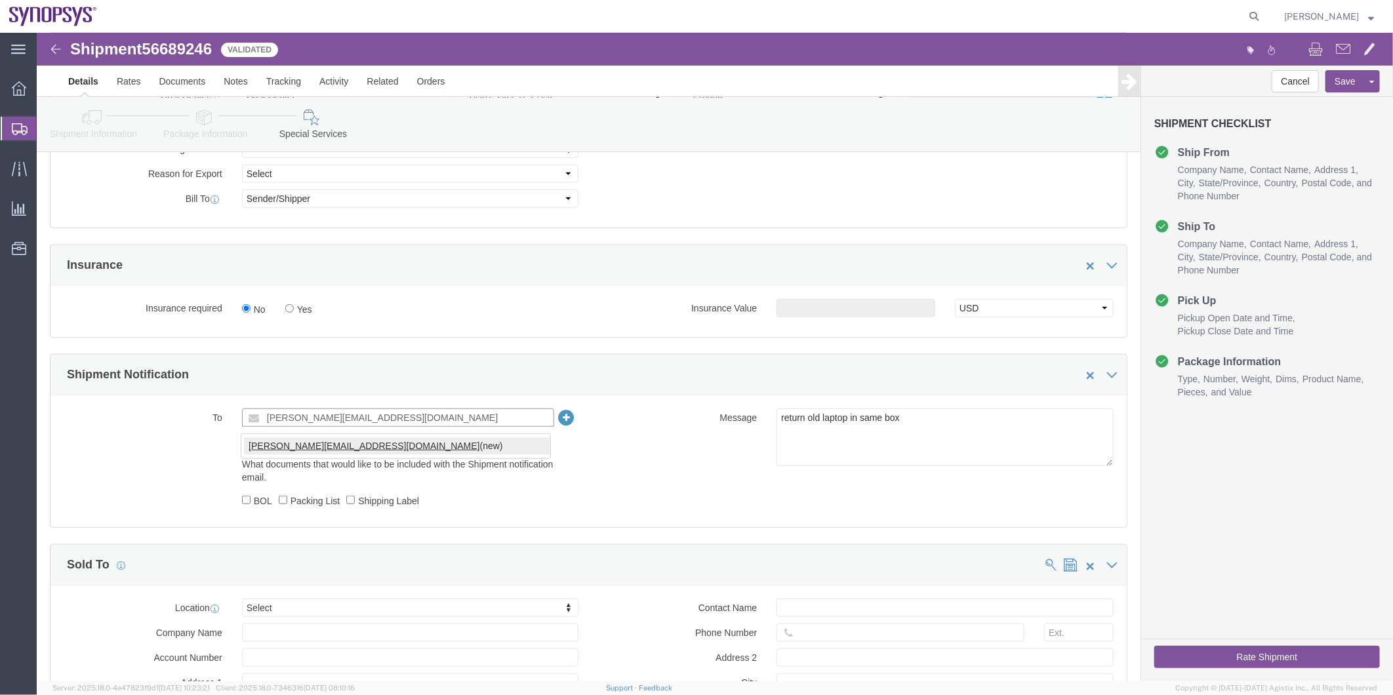
type input "ulises@synopsys.com"
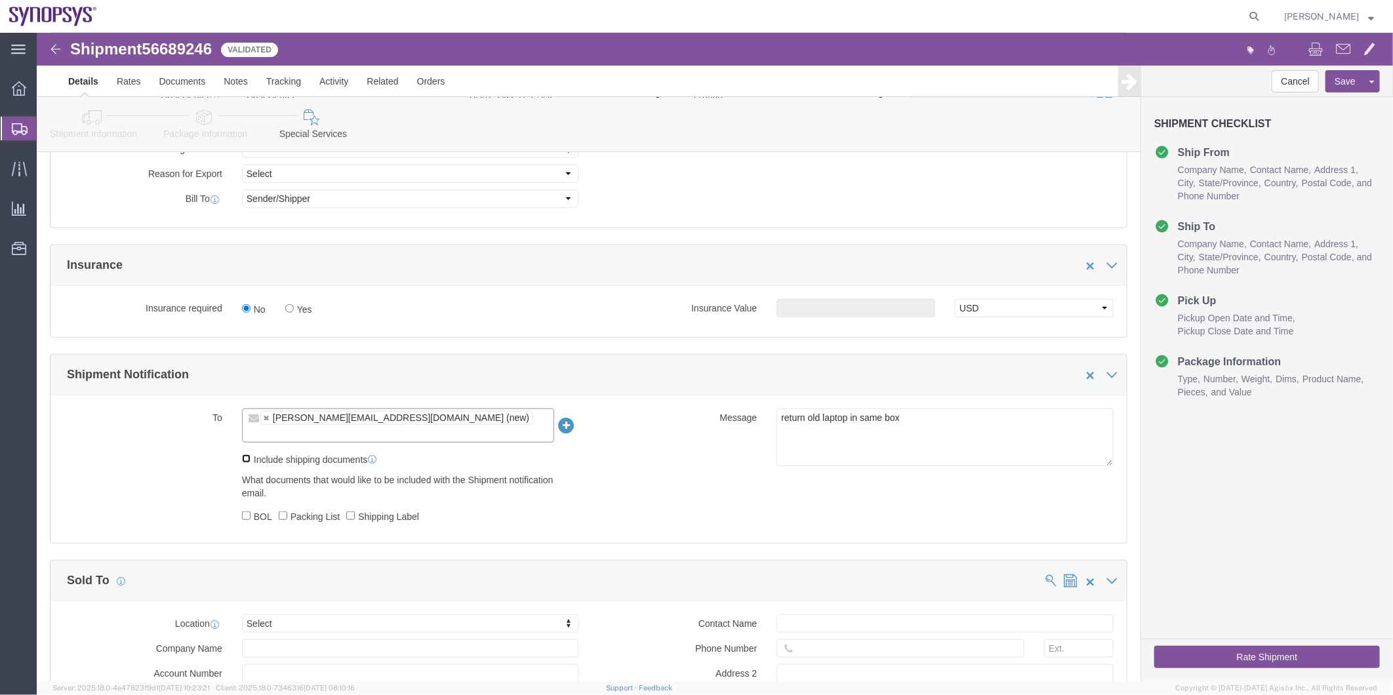
click input "Include shipping documents"
checkbox input "true"
click div "What documents that would like to be included with the Shipment notification em…"
click label "Shipping Label"
click input "Shipping Label"
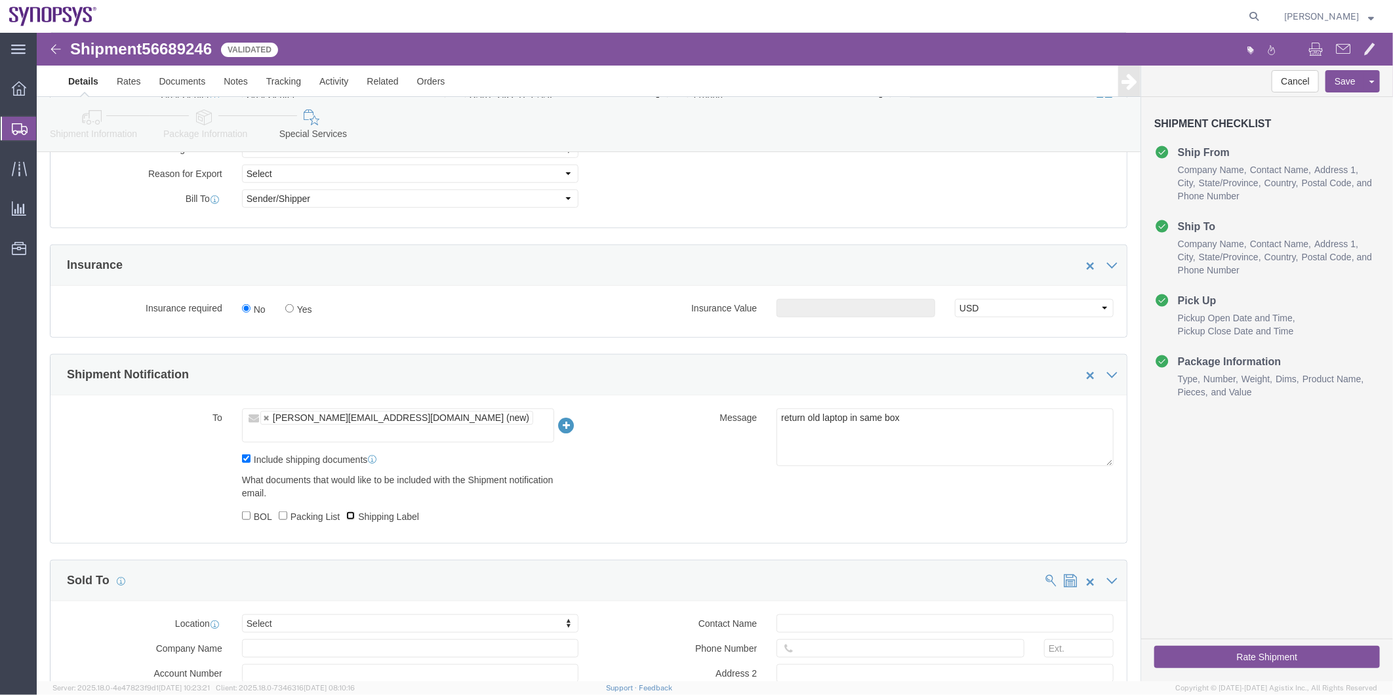
checkbox input "true"
drag, startPoint x: 897, startPoint y: 400, endPoint x: 416, endPoint y: 367, distance: 482.0
click div "To ulises@synopsys.com (new) Include shipping documents What documents that wou…"
type textarea "Please see attached. -Kaelen"
click button "Rate Shipment"
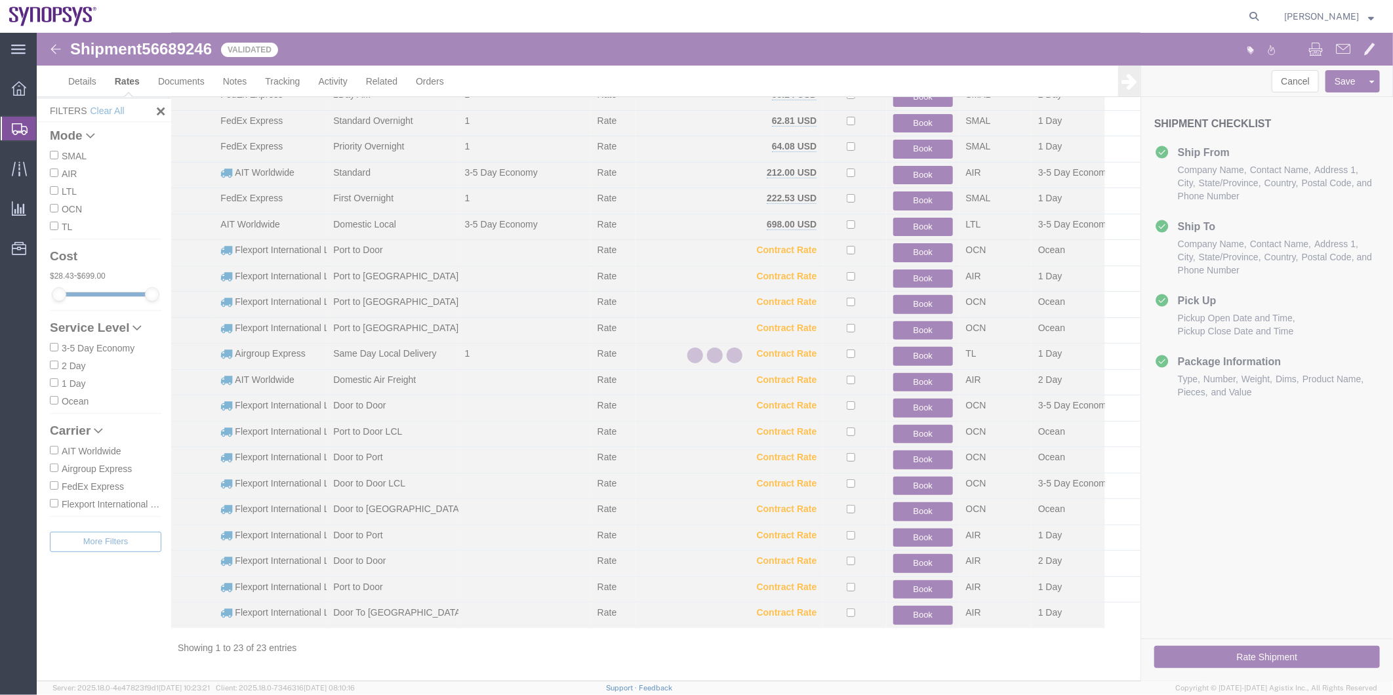
scroll to position [117, 0]
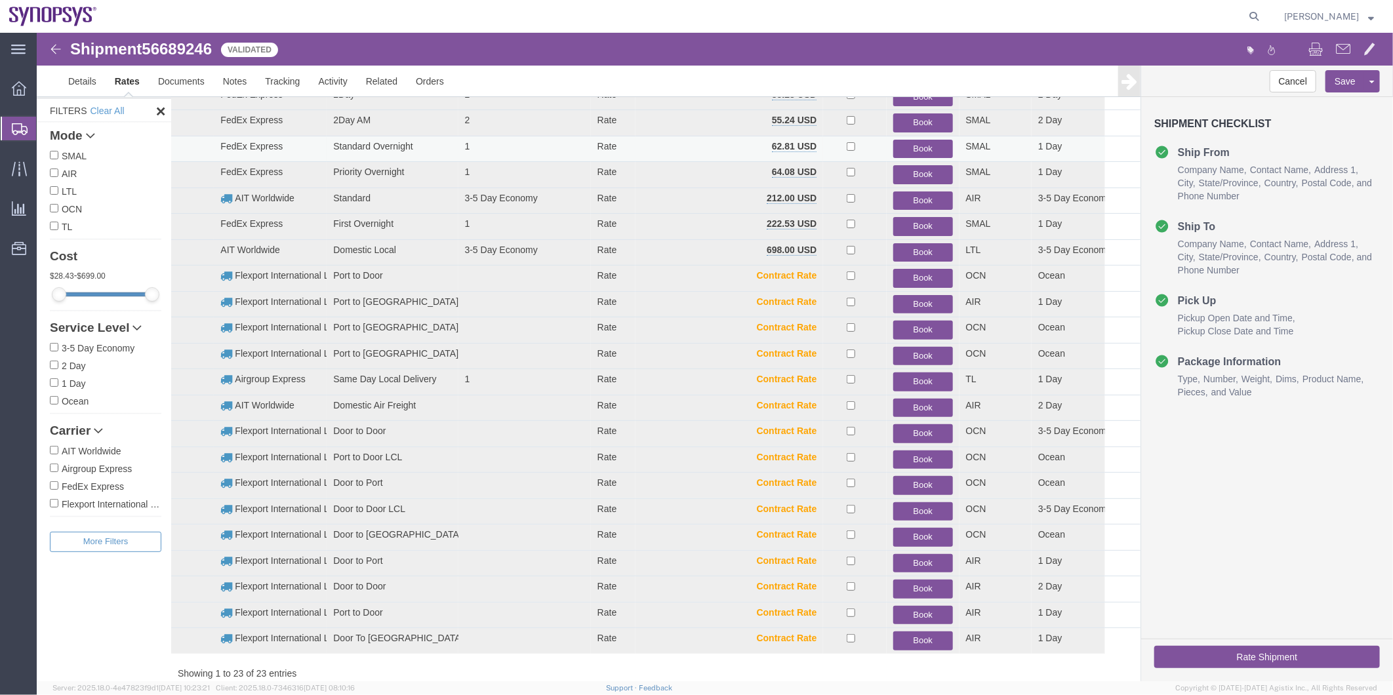
click at [926, 142] on button "Book" at bounding box center [922, 148] width 59 height 19
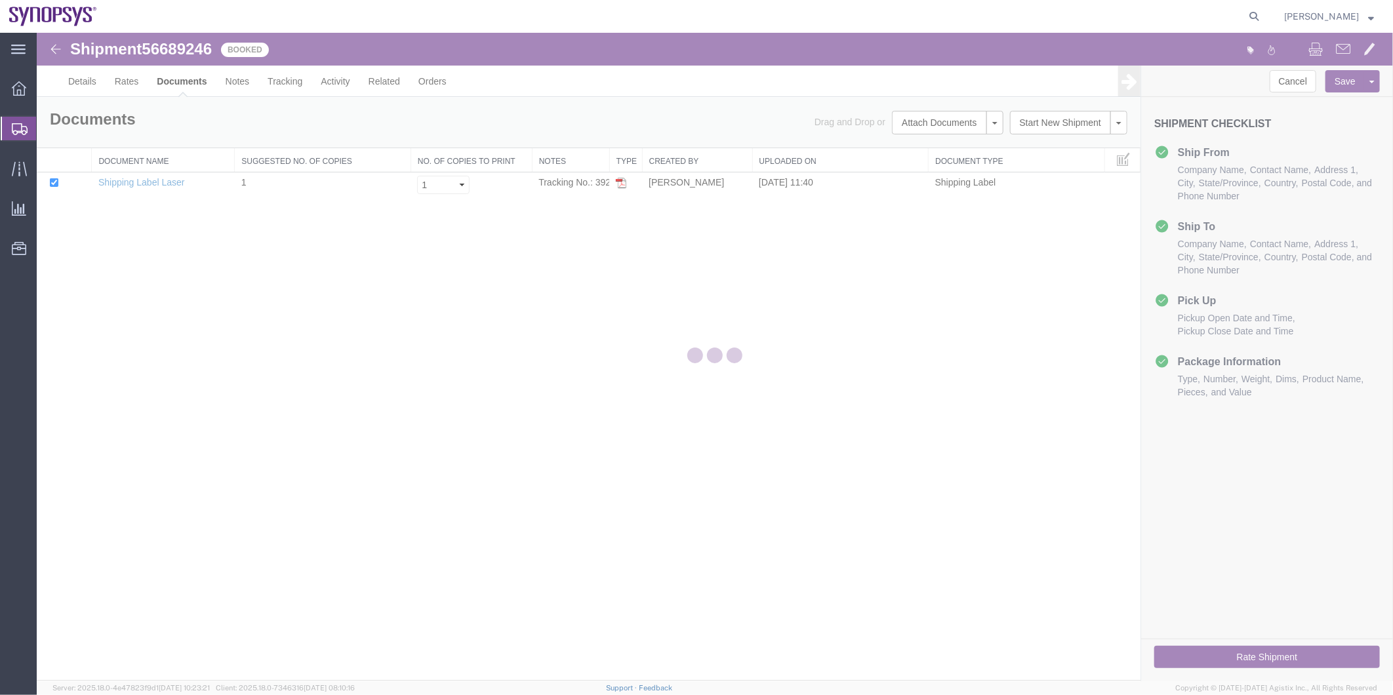
scroll to position [0, 0]
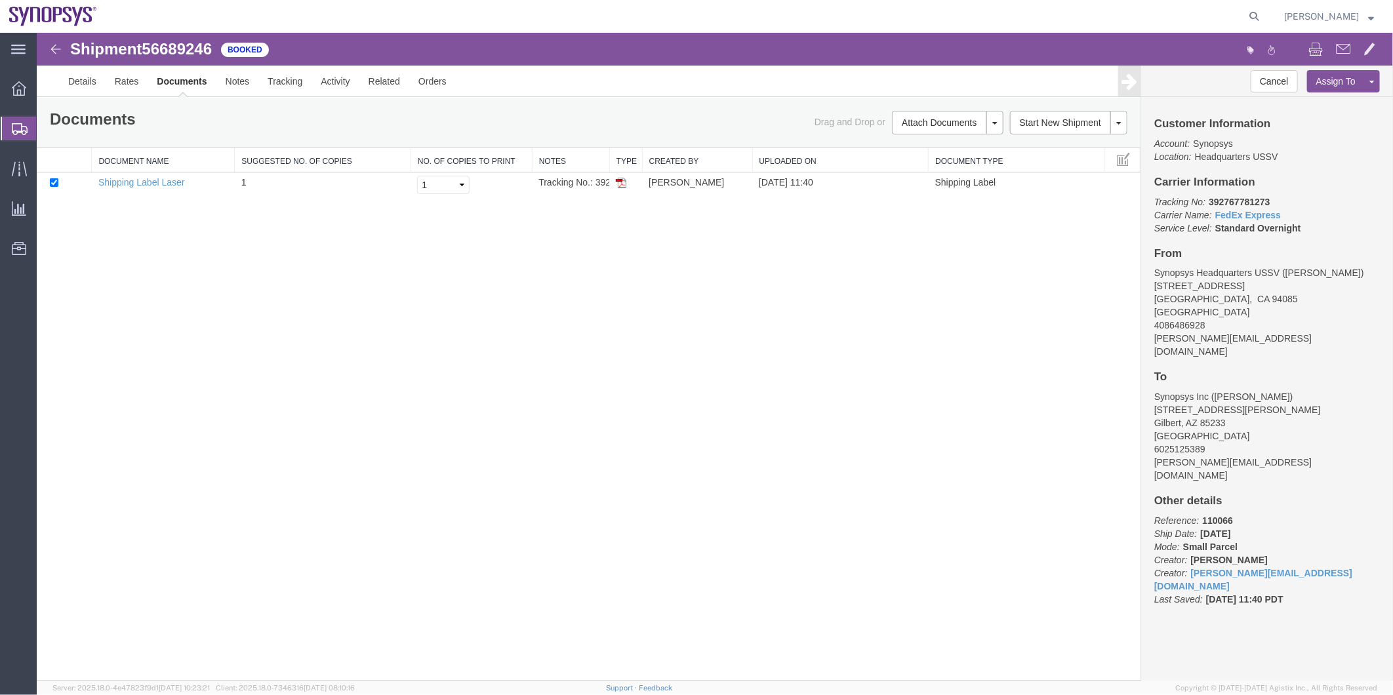
click at [0, 0] on span "Shipment Manager" at bounding box center [0, 0] width 0 height 0
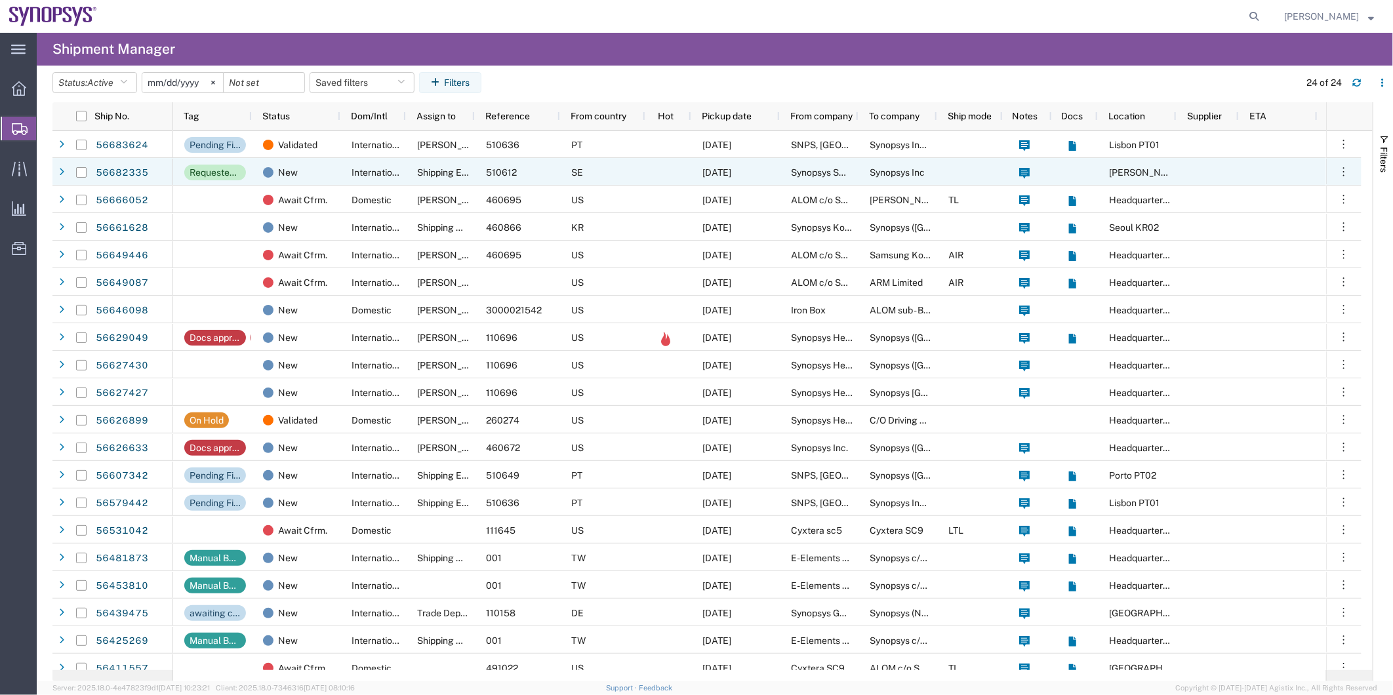
click at [413, 181] on div "Shipping EMEA" at bounding box center [440, 172] width 69 height 28
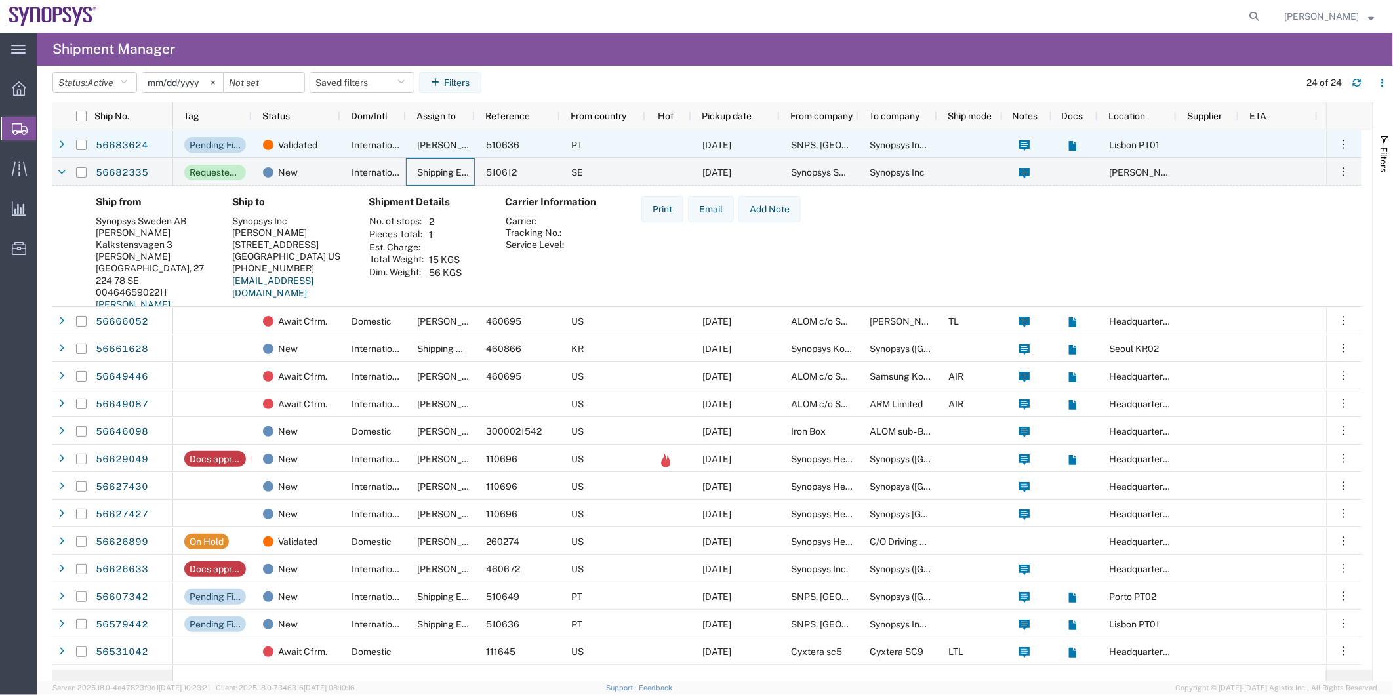
click at [360, 140] on span "International" at bounding box center [379, 145] width 54 height 10
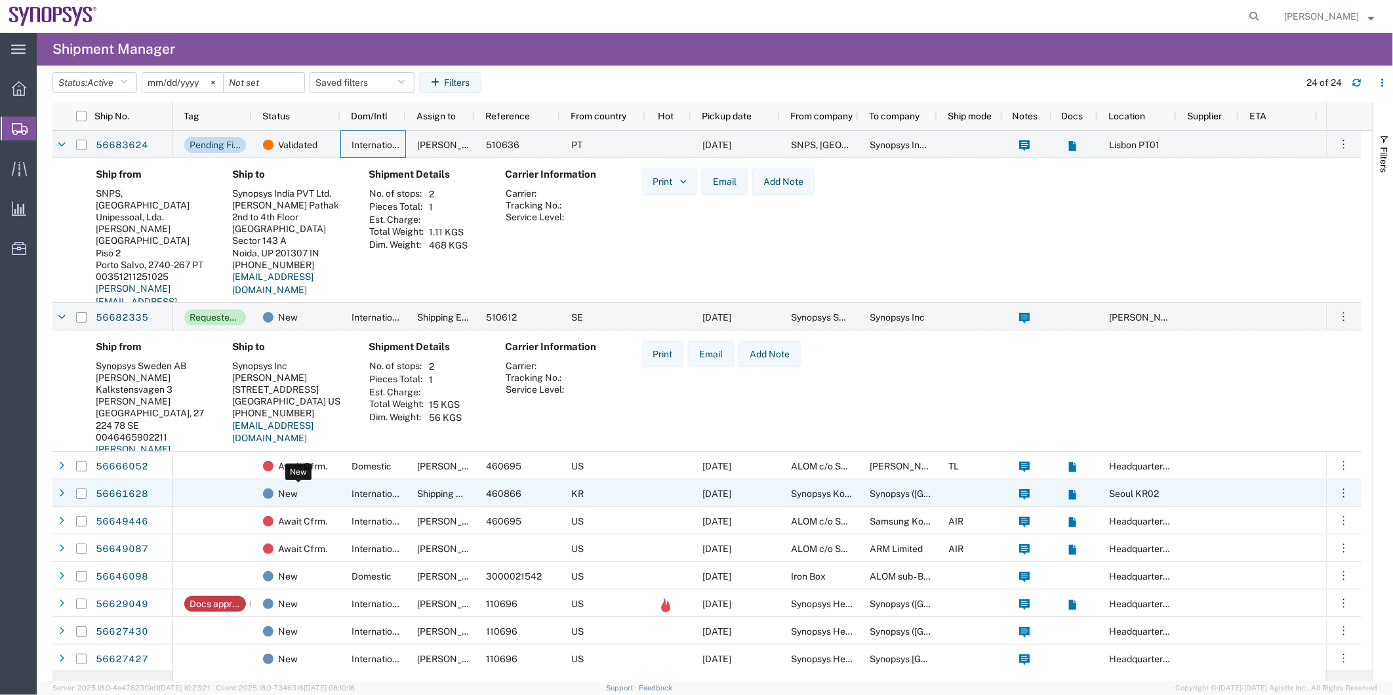
click at [320, 495] on div "New" at bounding box center [299, 494] width 72 height 28
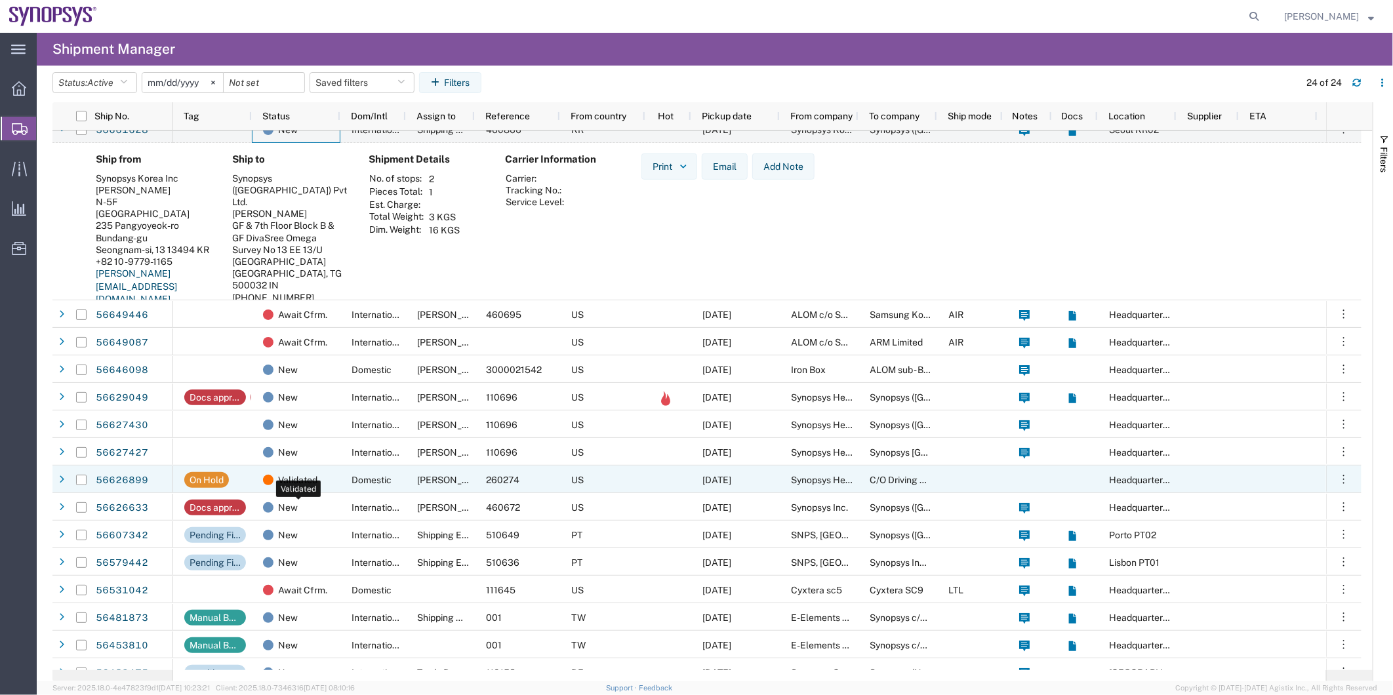
scroll to position [364, 0]
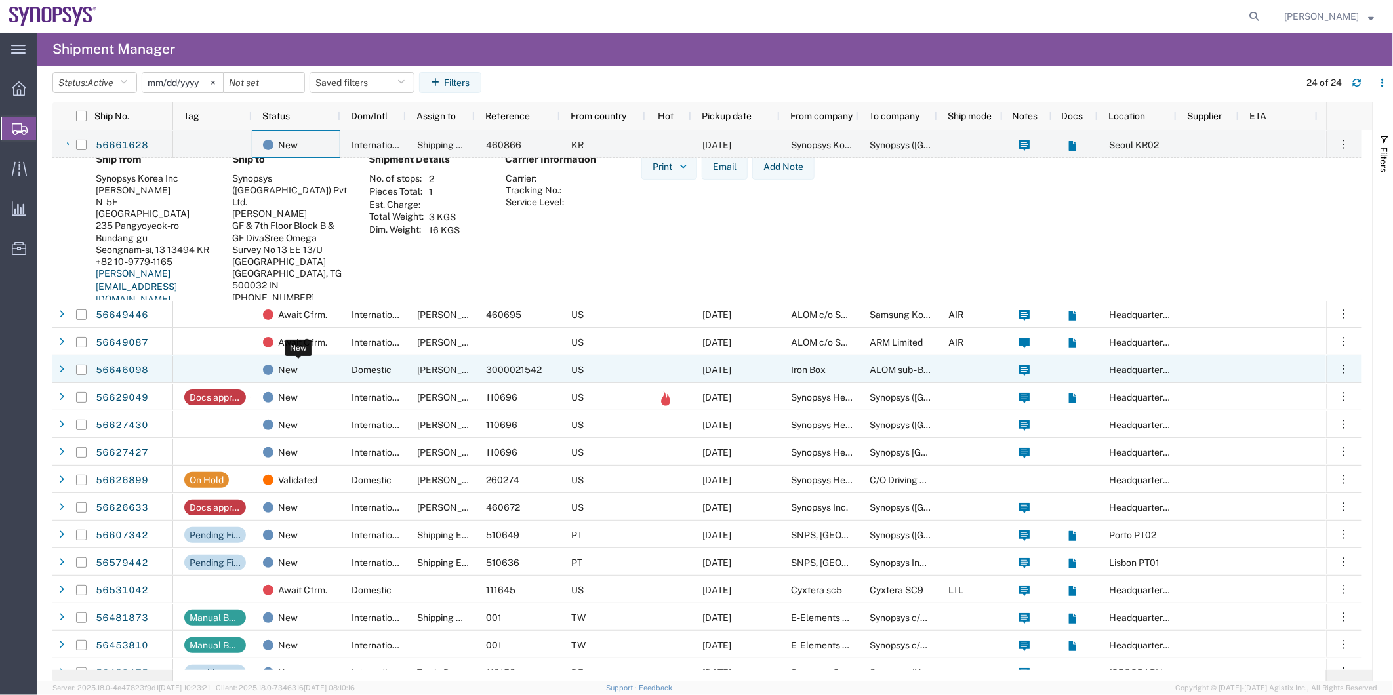
click at [325, 361] on div "New" at bounding box center [299, 370] width 72 height 28
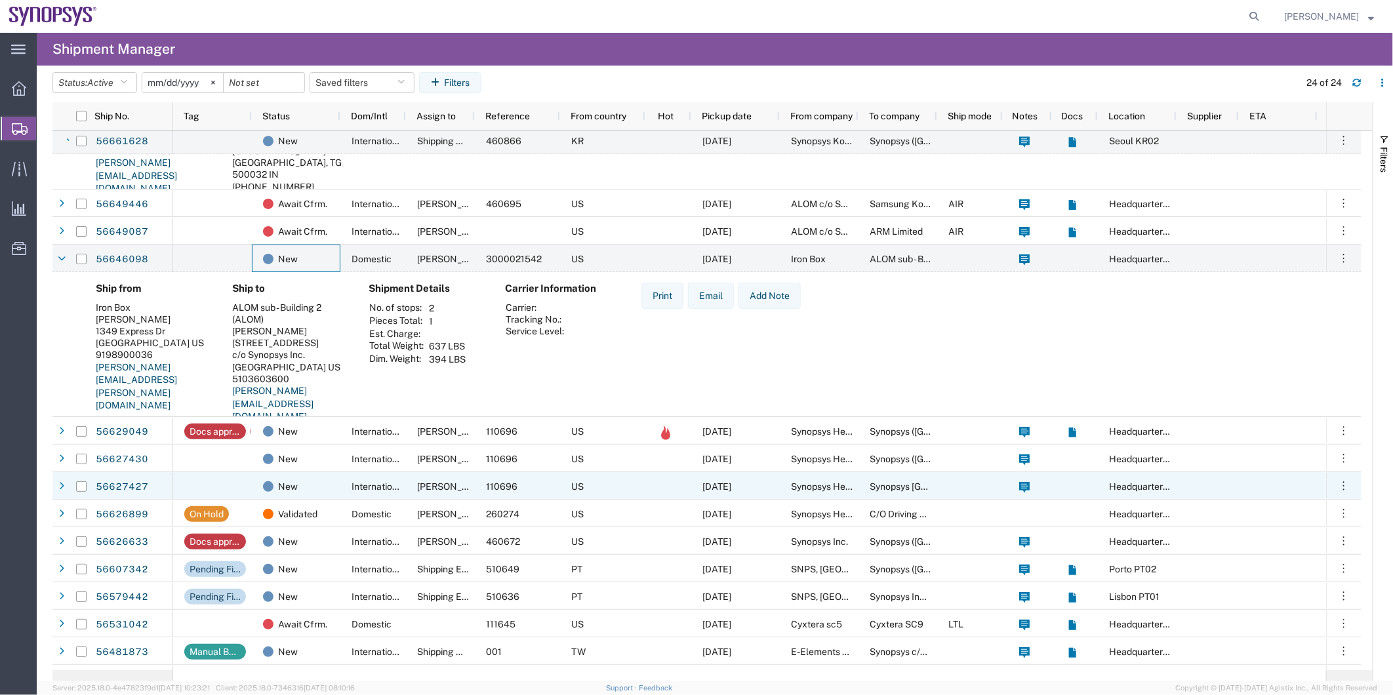
scroll to position [510, 0]
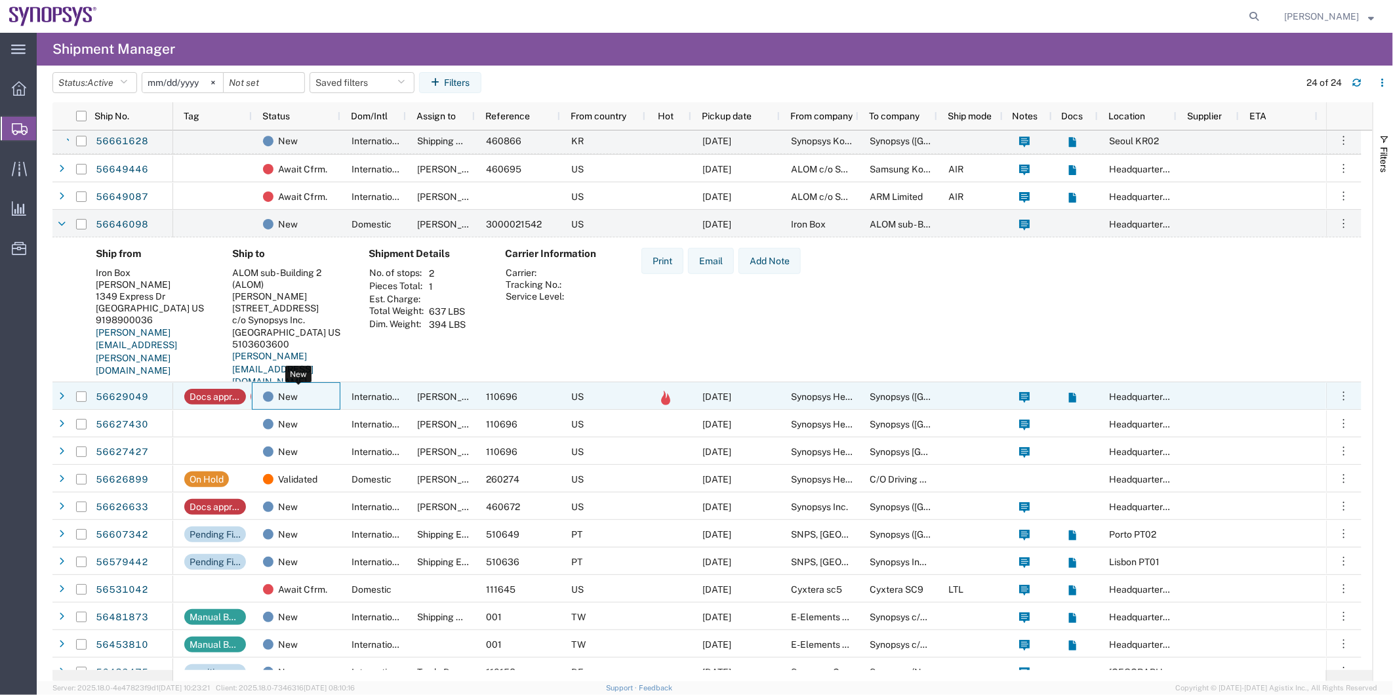
click at [320, 405] on div "New" at bounding box center [299, 397] width 72 height 28
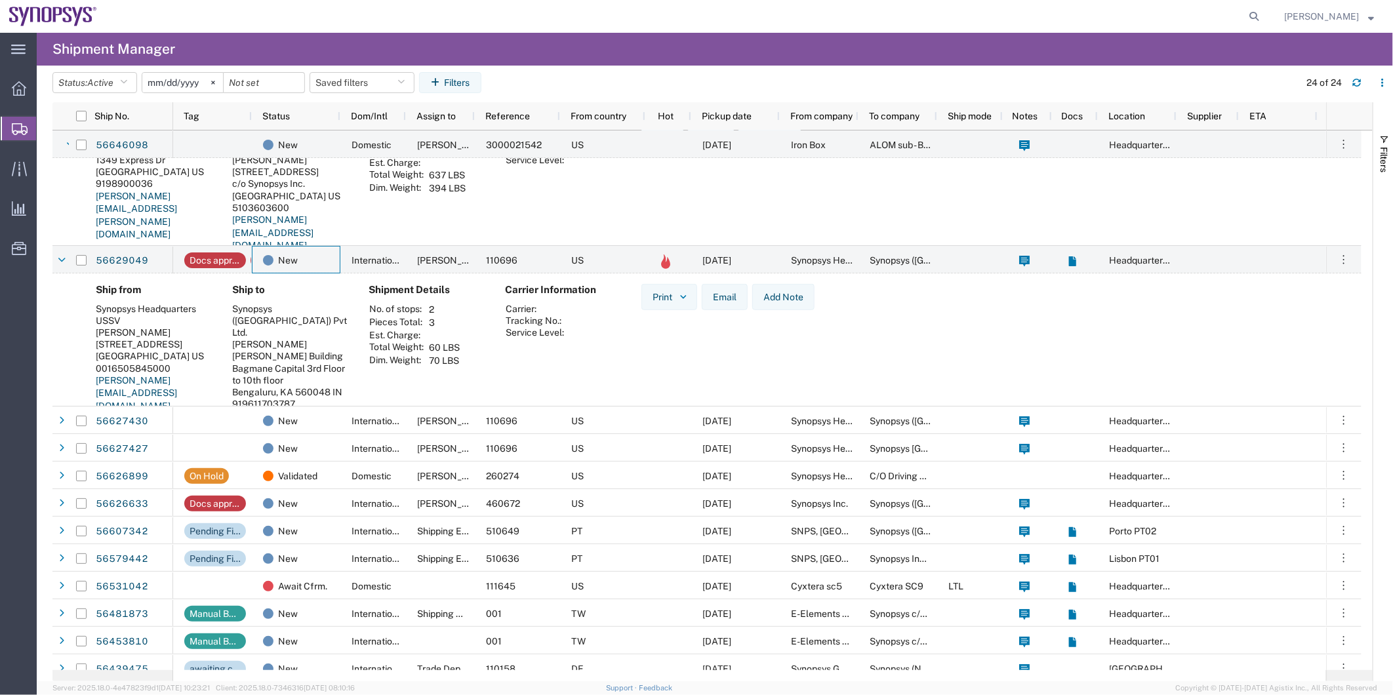
scroll to position [656, 0]
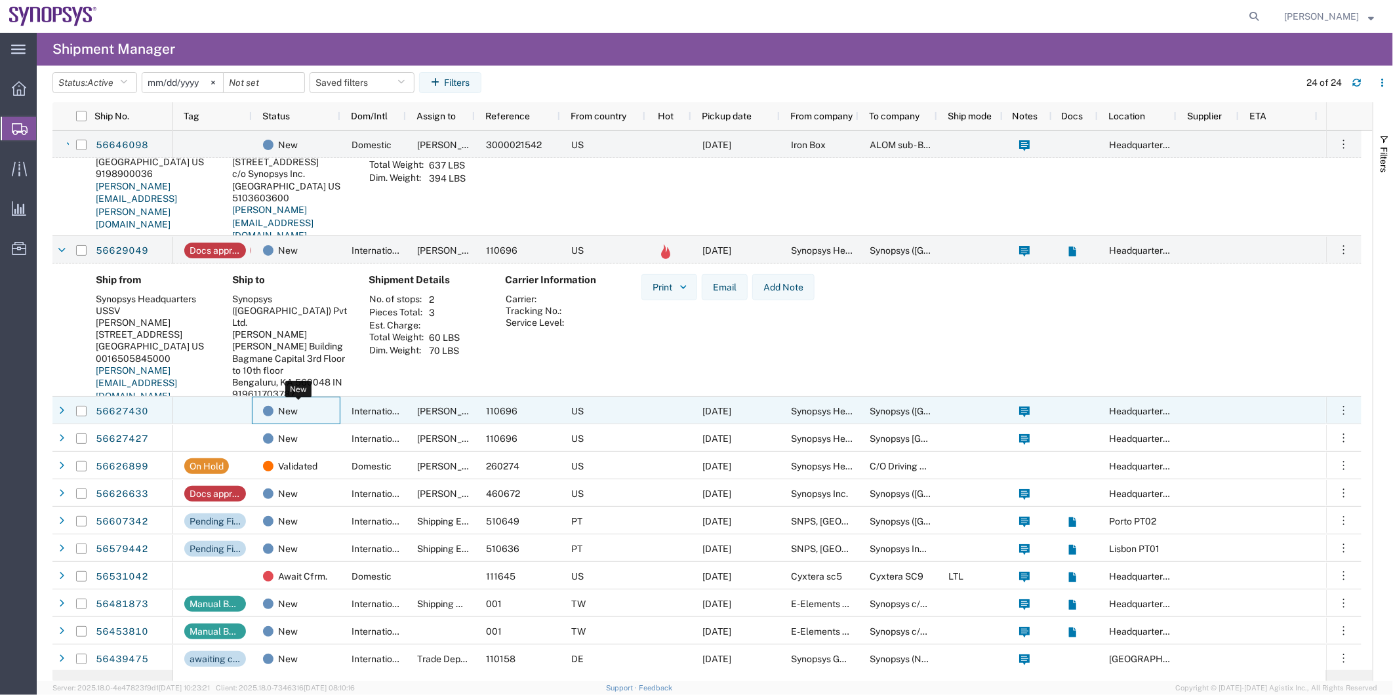
click at [320, 405] on div "New" at bounding box center [299, 412] width 72 height 28
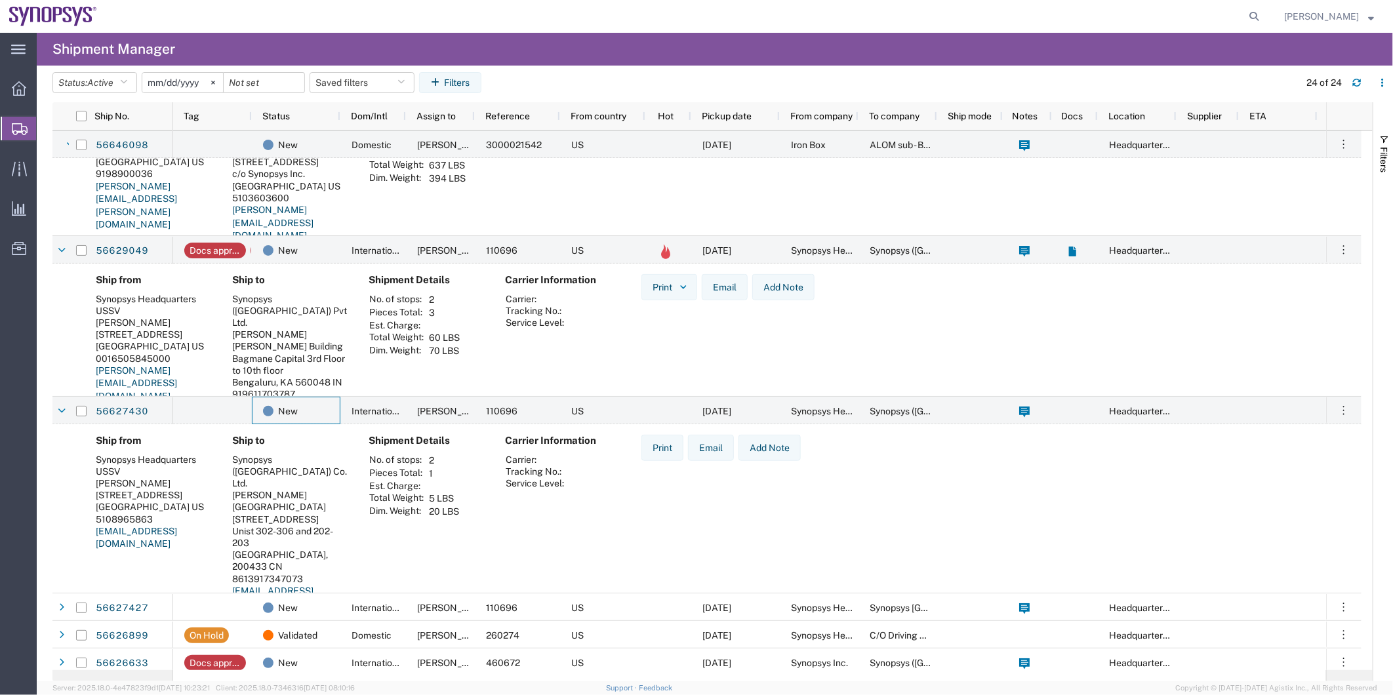
scroll to position [874, 0]
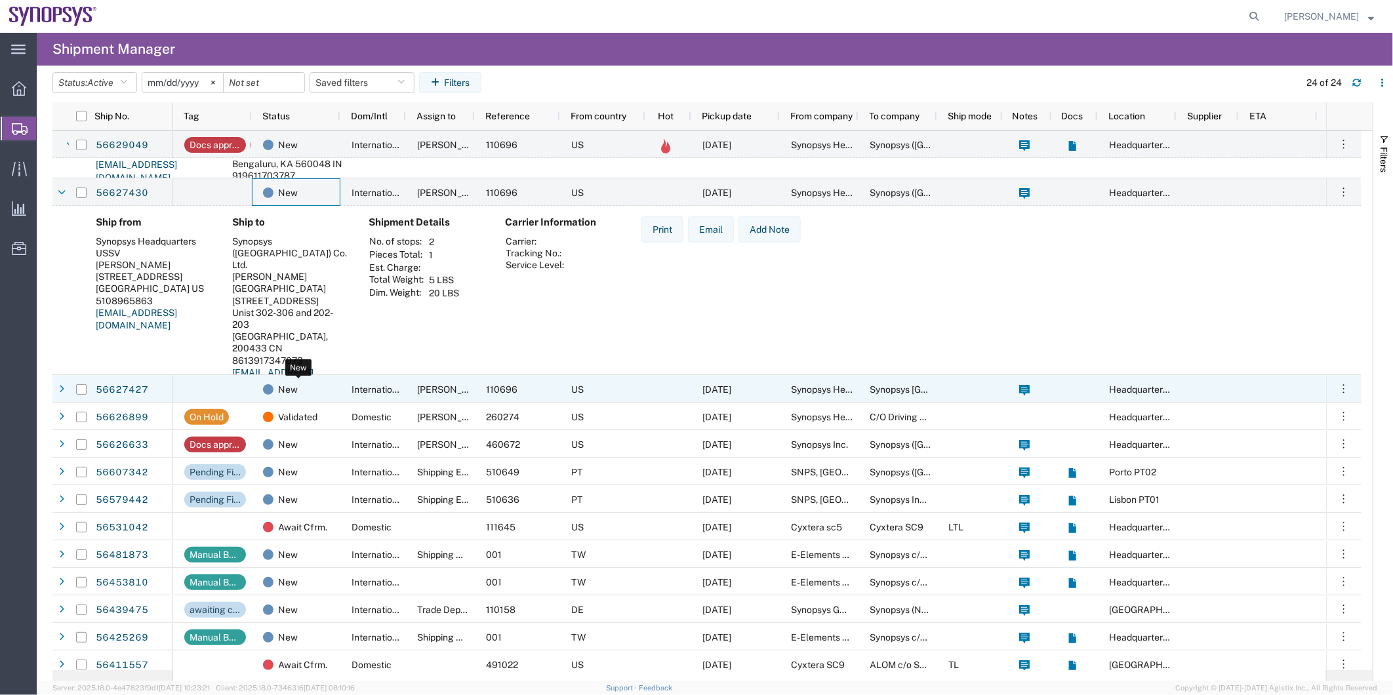
click at [320, 390] on div "New" at bounding box center [299, 390] width 72 height 28
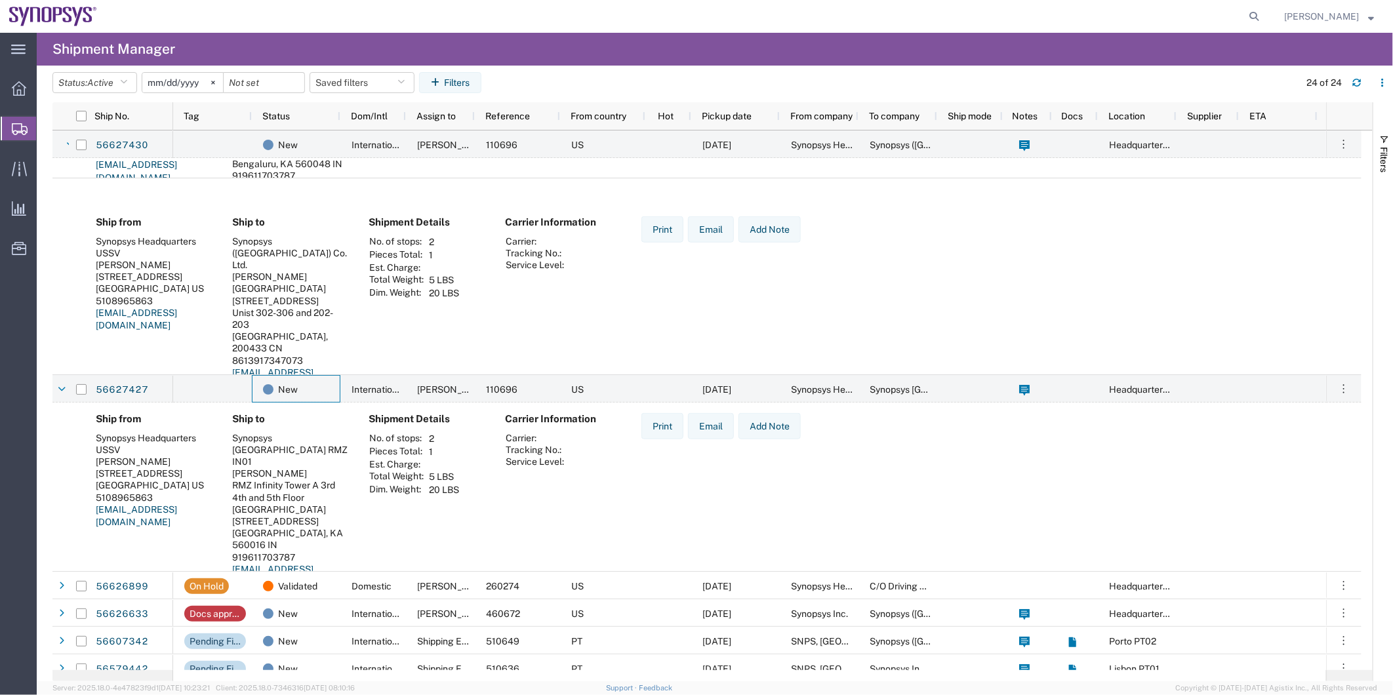
scroll to position [1162, 0]
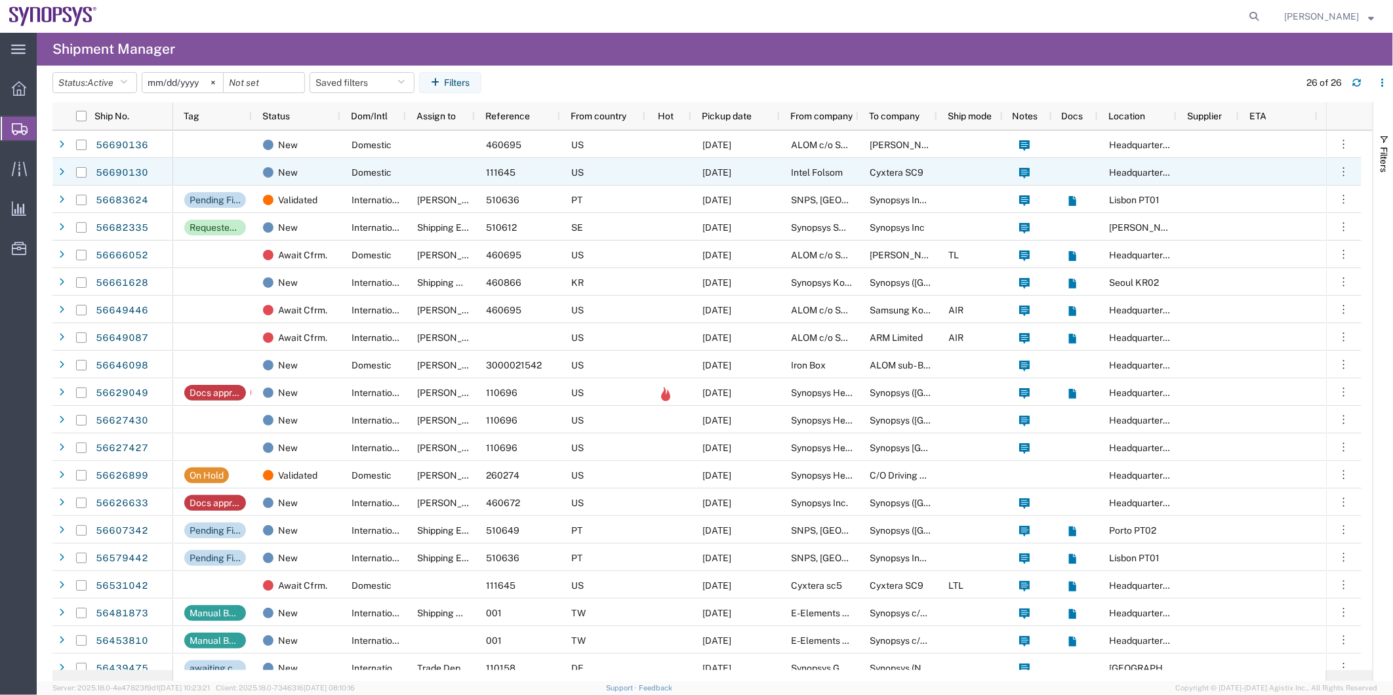
click at [659, 169] on div at bounding box center [669, 172] width 46 height 28
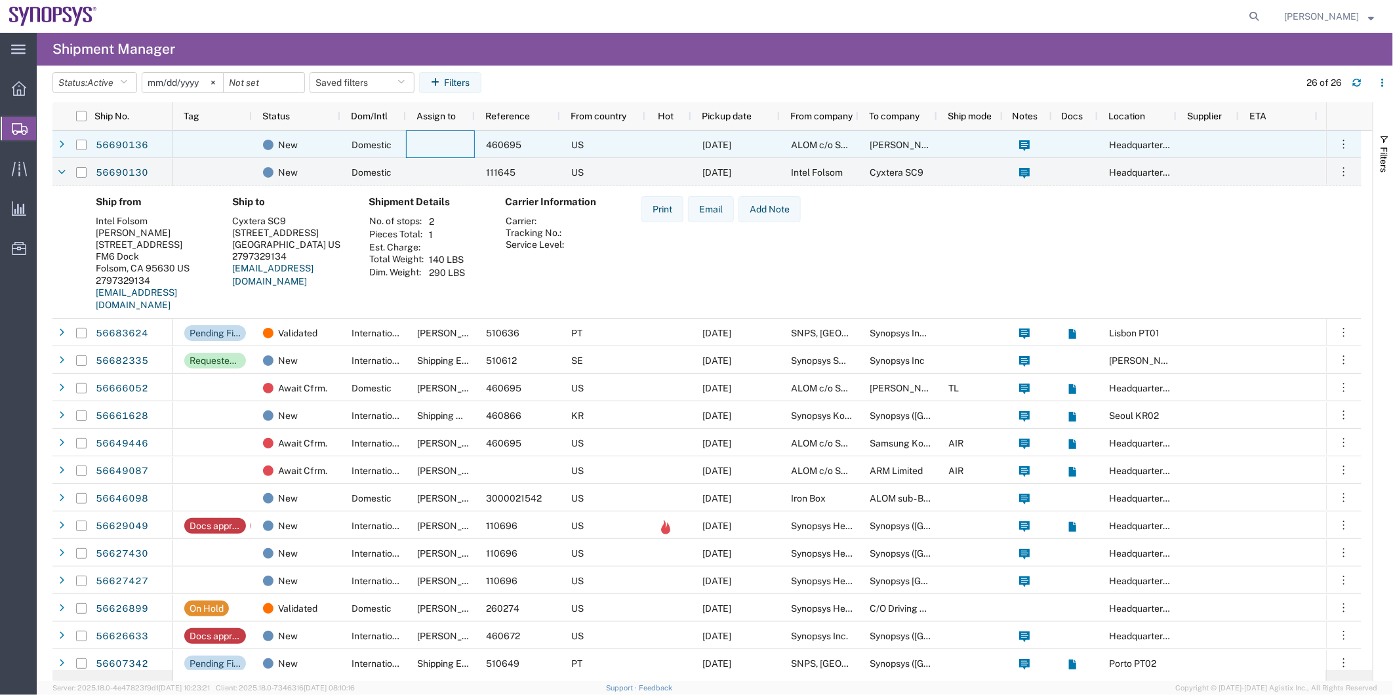
click at [434, 140] on div at bounding box center [440, 145] width 69 height 28
